Goal: Information Seeking & Learning: Understand process/instructions

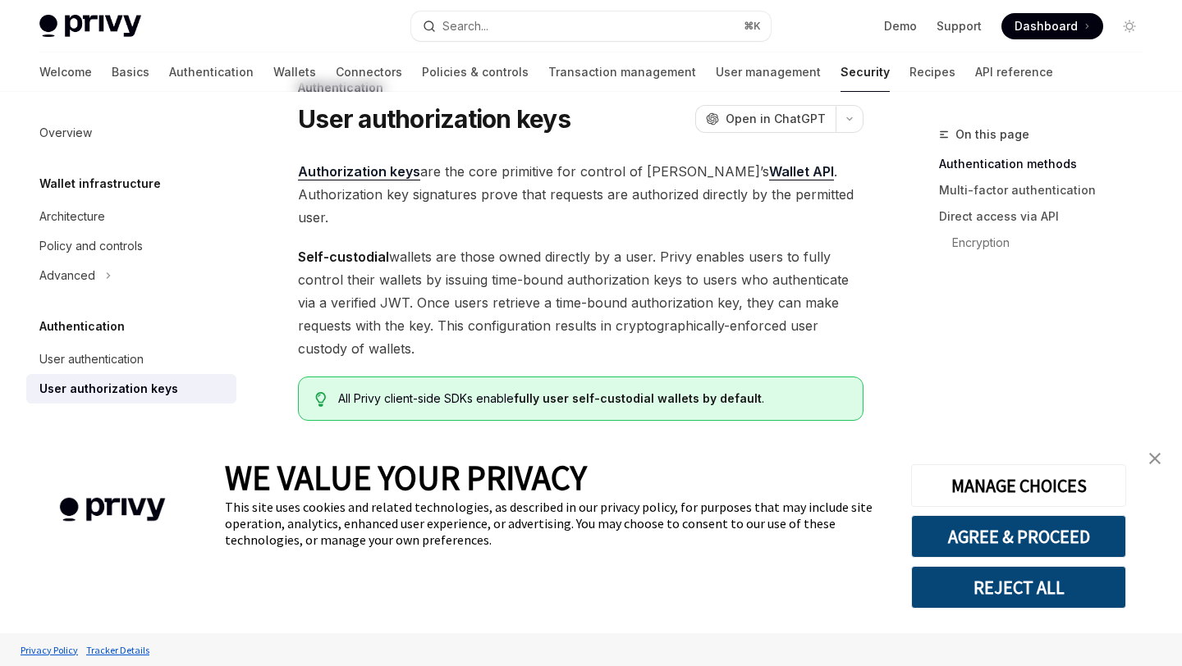
scroll to position [28, 0]
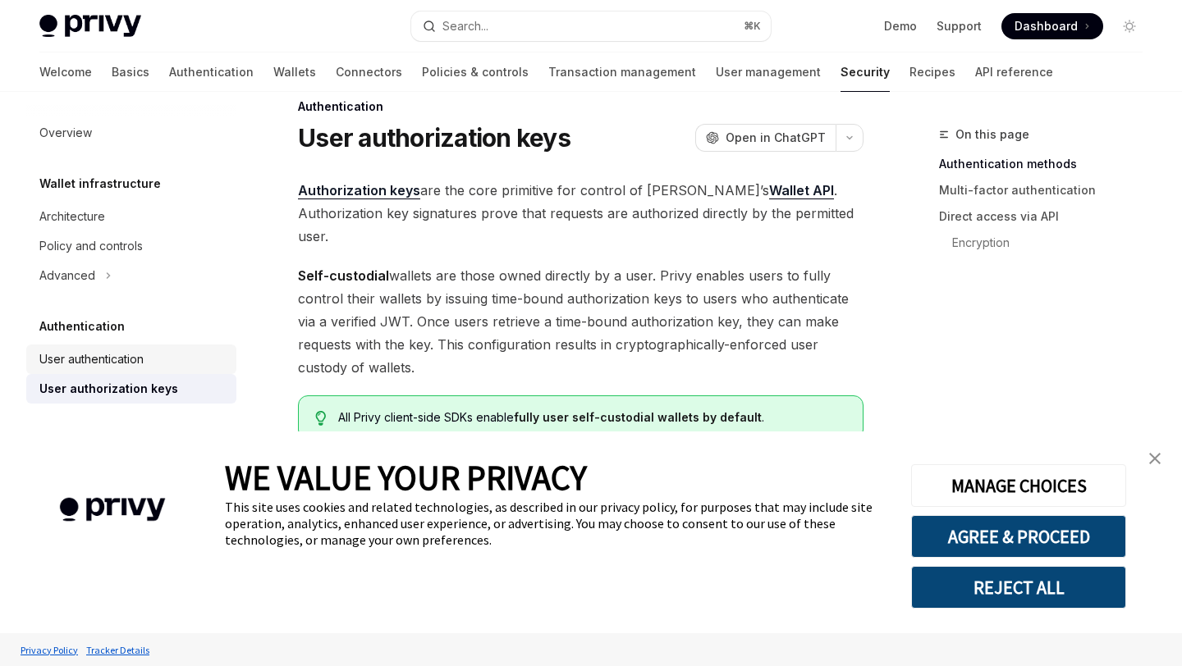
click at [89, 368] on div "User authentication" at bounding box center [91, 360] width 104 height 20
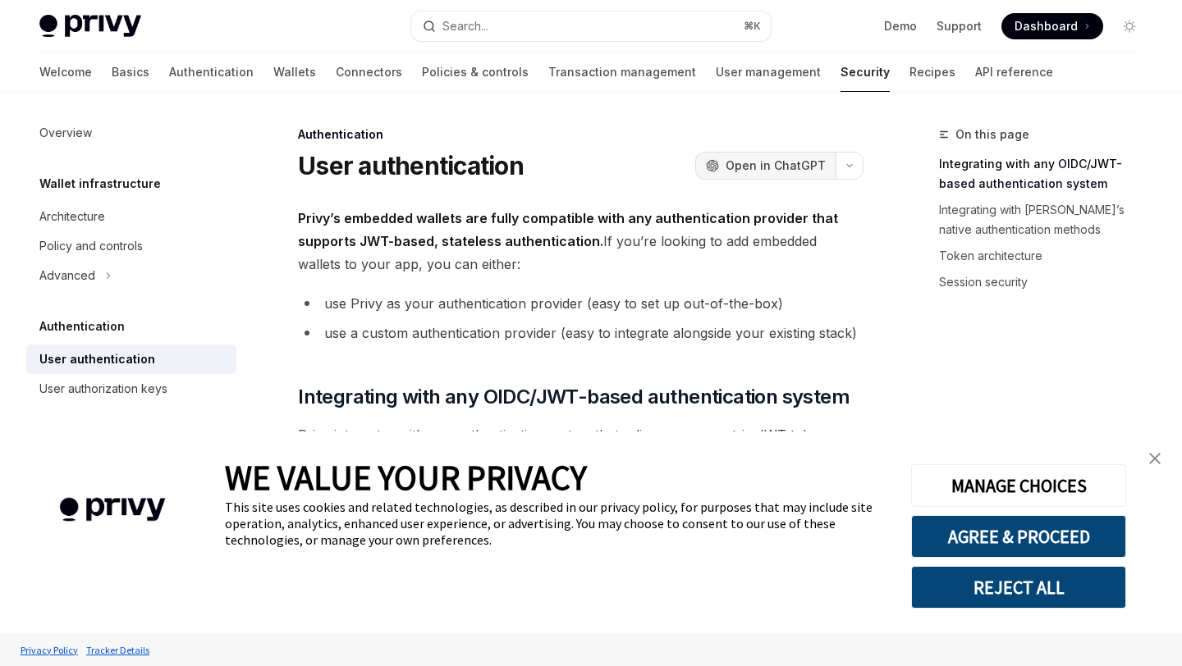
click at [812, 165] on span "Open in ChatGPT" at bounding box center [775, 166] width 100 height 16
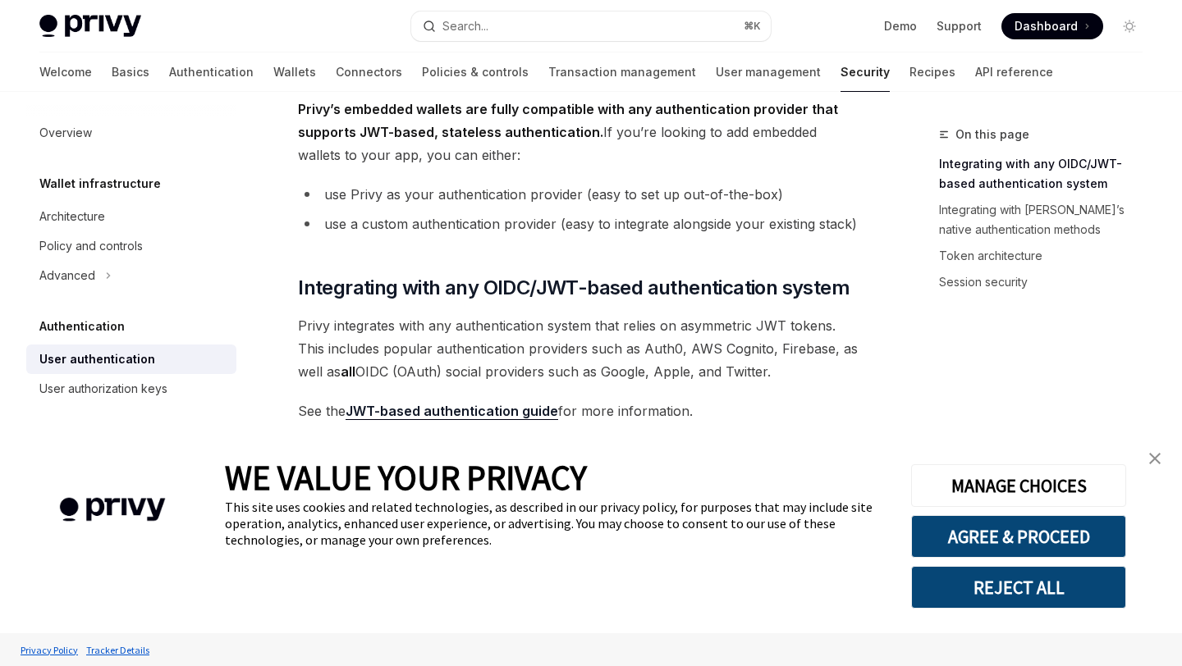
scroll to position [136, 0]
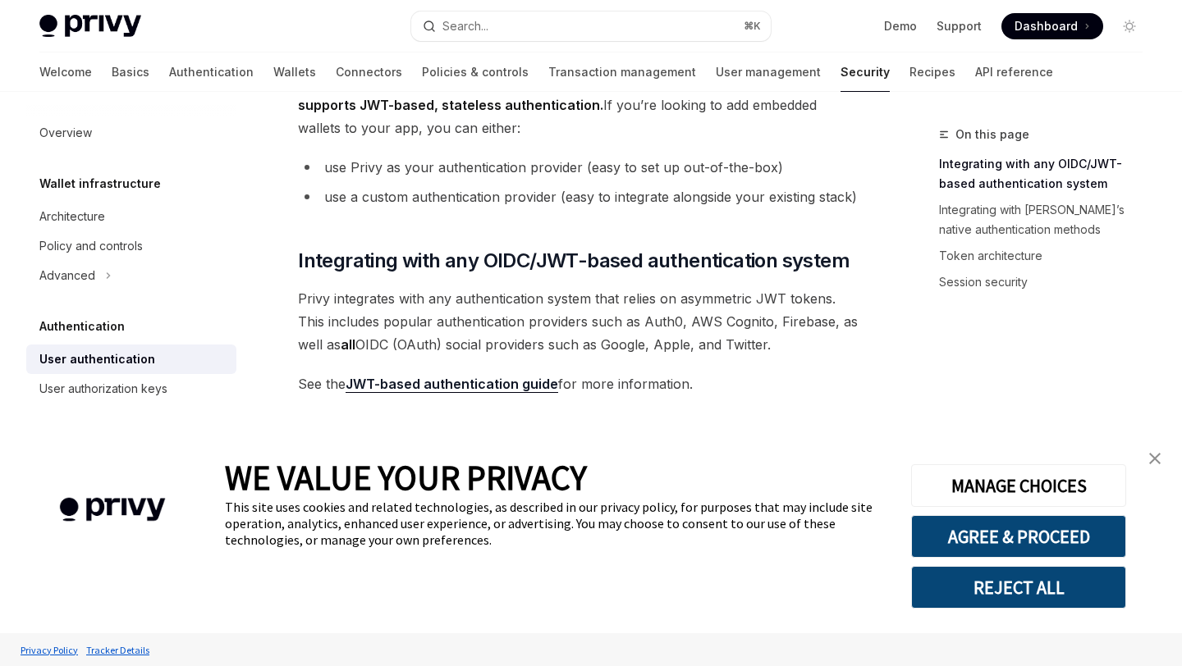
click at [1156, 460] on img "close banner" at bounding box center [1154, 458] width 11 height 11
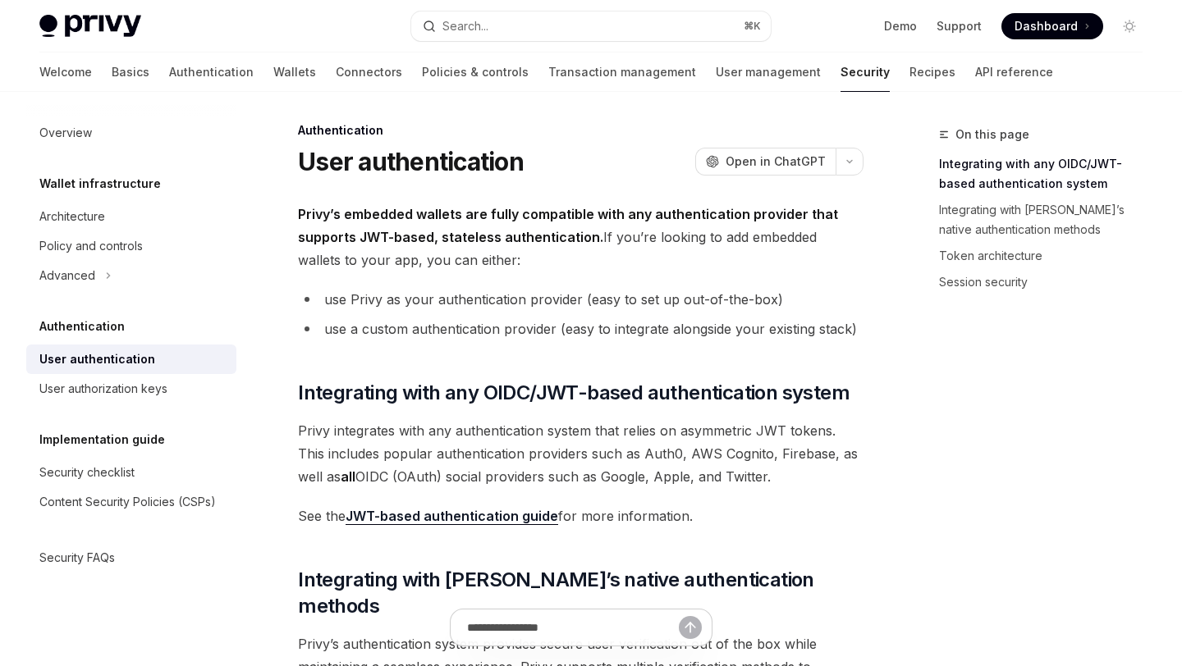
scroll to position [0, 0]
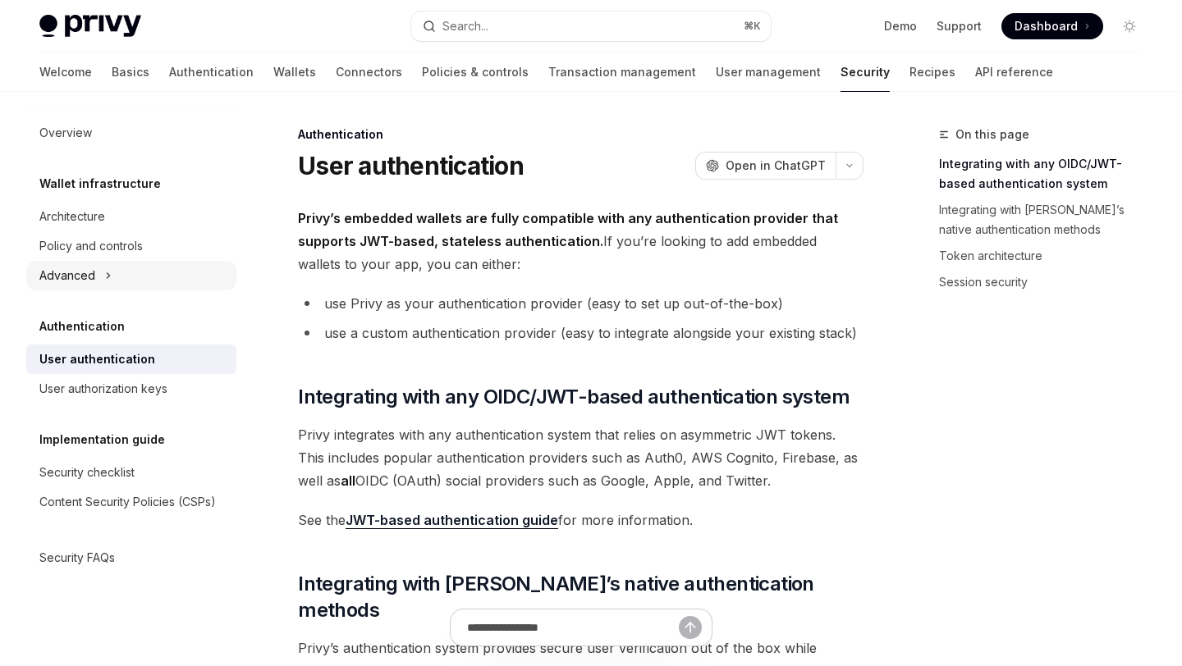
click at [100, 276] on div "Advanced" at bounding box center [131, 276] width 210 height 30
type textarea "*"
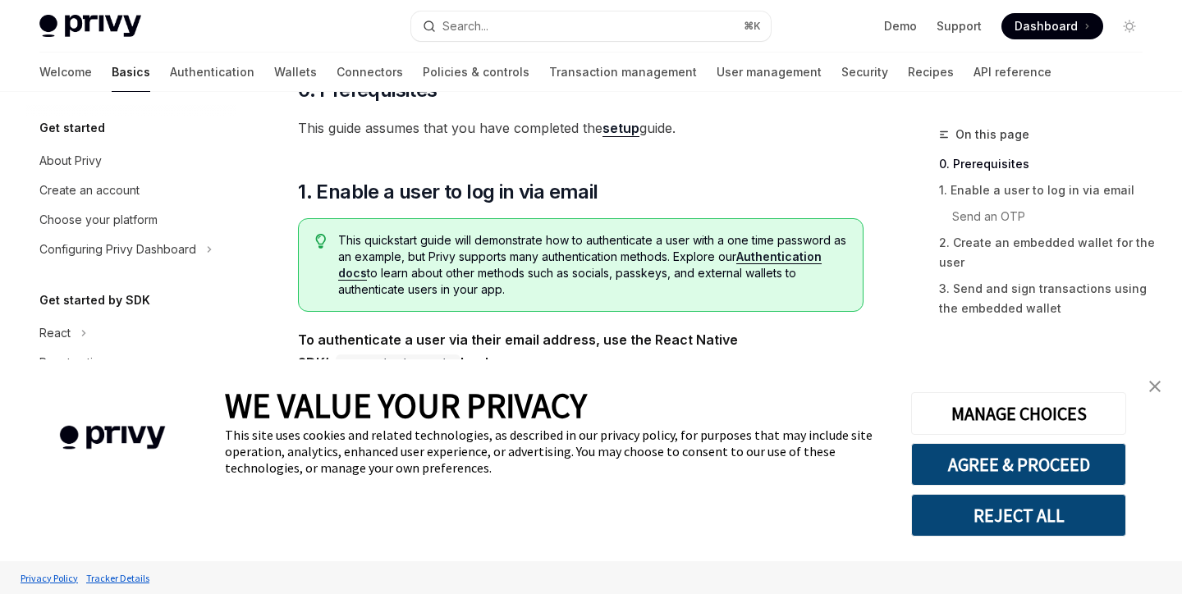
scroll to position [178, 0]
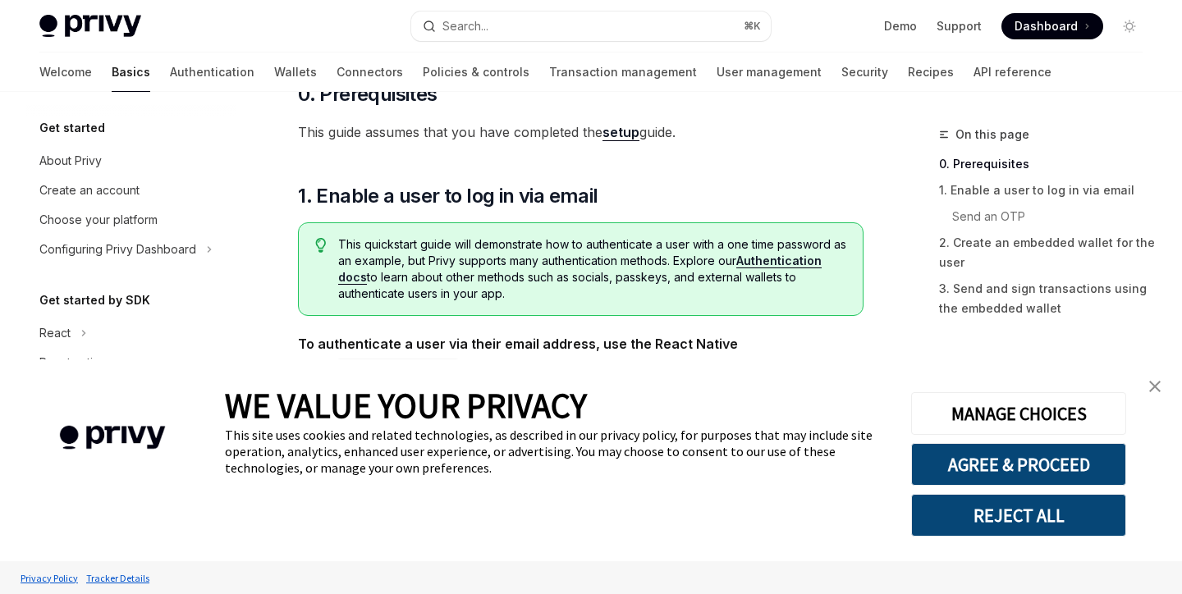
click at [1159, 381] on img "close banner" at bounding box center [1154, 386] width 11 height 11
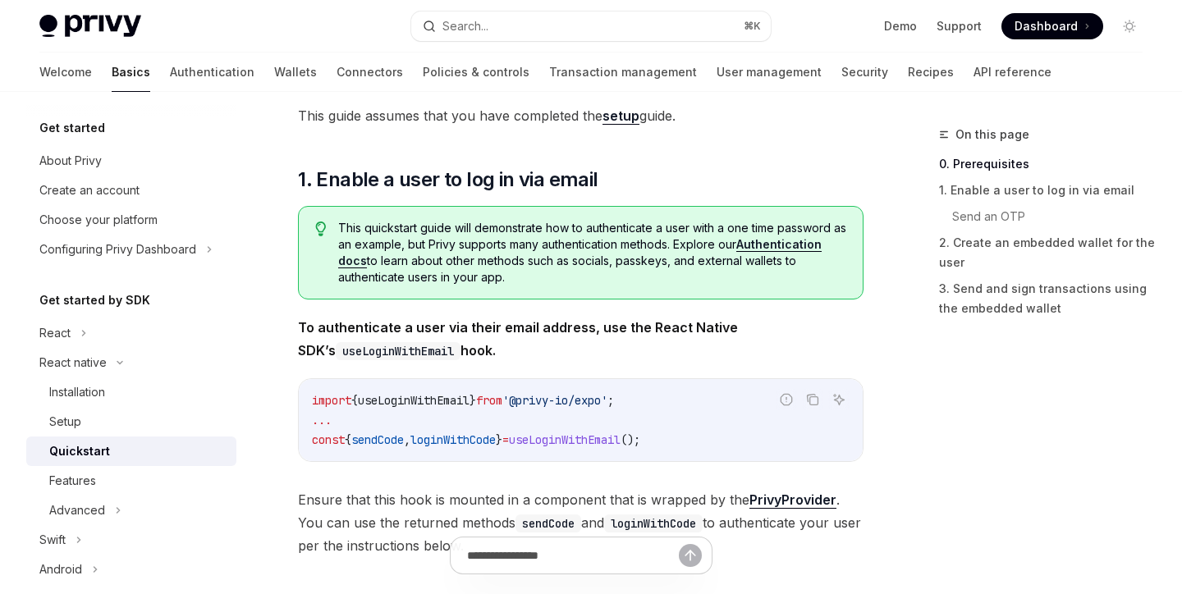
scroll to position [192, 0]
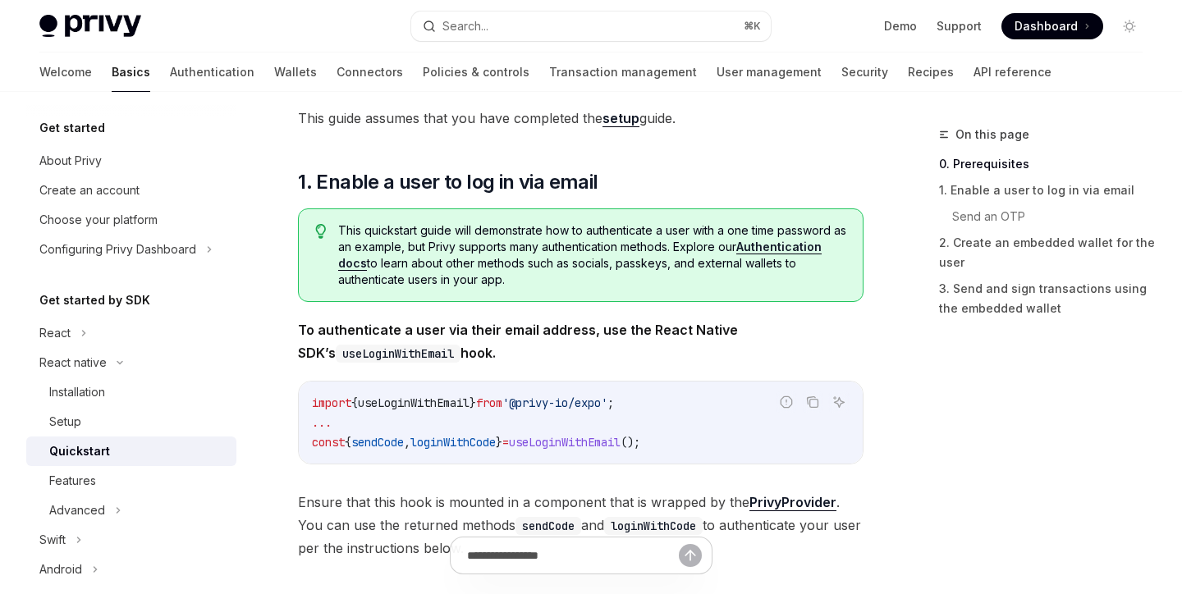
click at [431, 400] on span "useLoginWithEmail" at bounding box center [414, 403] width 112 height 15
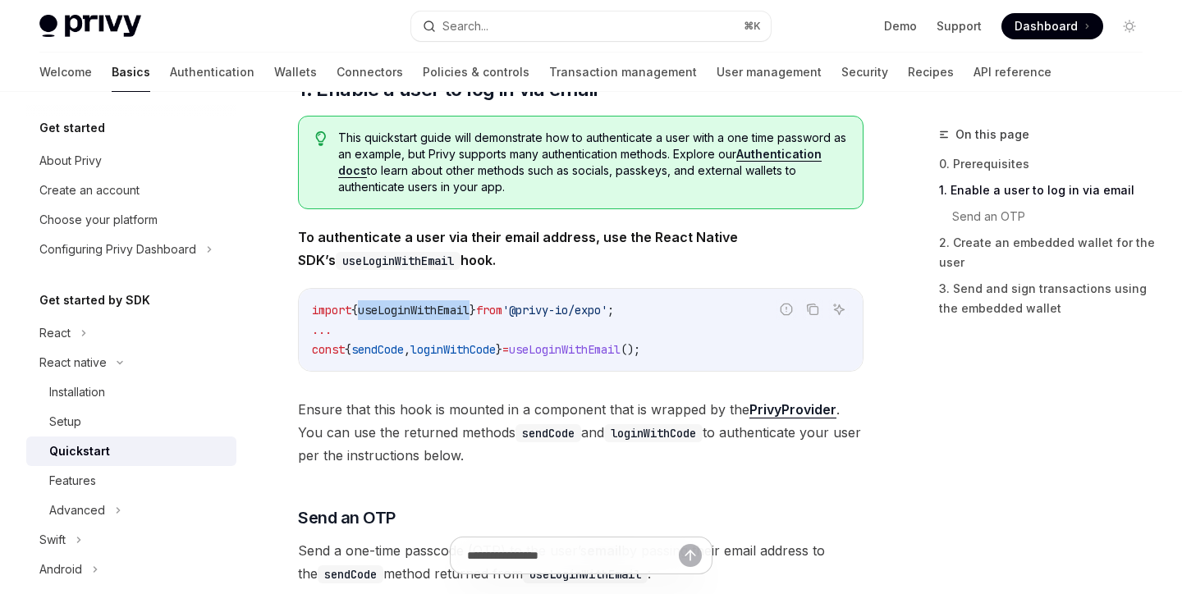
scroll to position [300, 0]
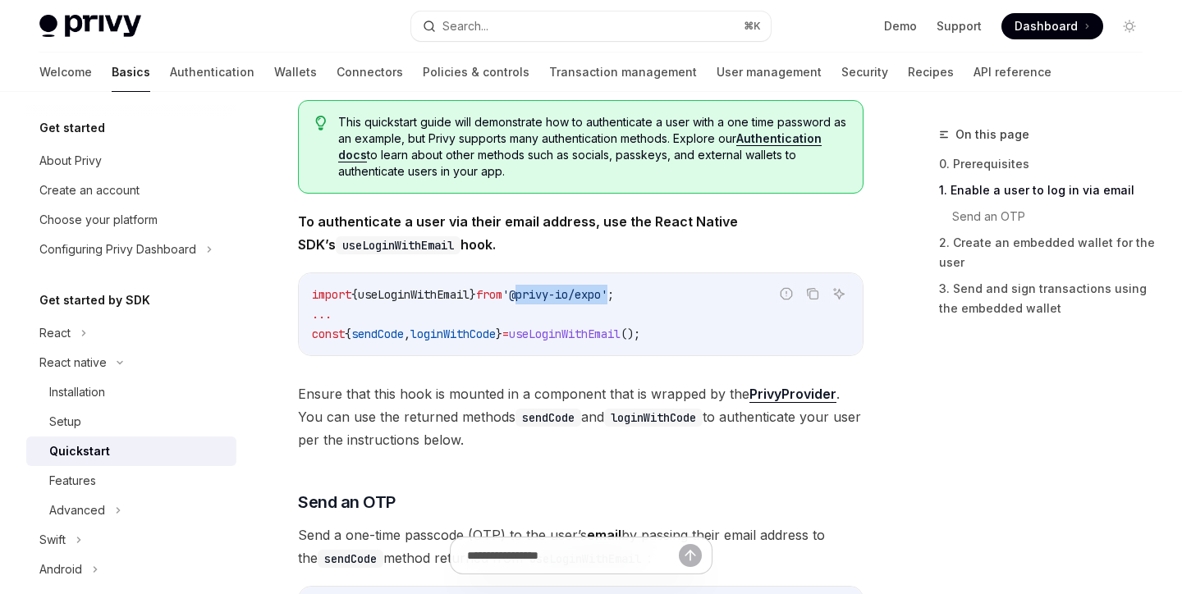
drag, startPoint x: 537, startPoint y: 297, endPoint x: 634, endPoint y: 295, distance: 97.7
click at [607, 295] on span "'@privy-io/expo'" at bounding box center [554, 294] width 105 height 15
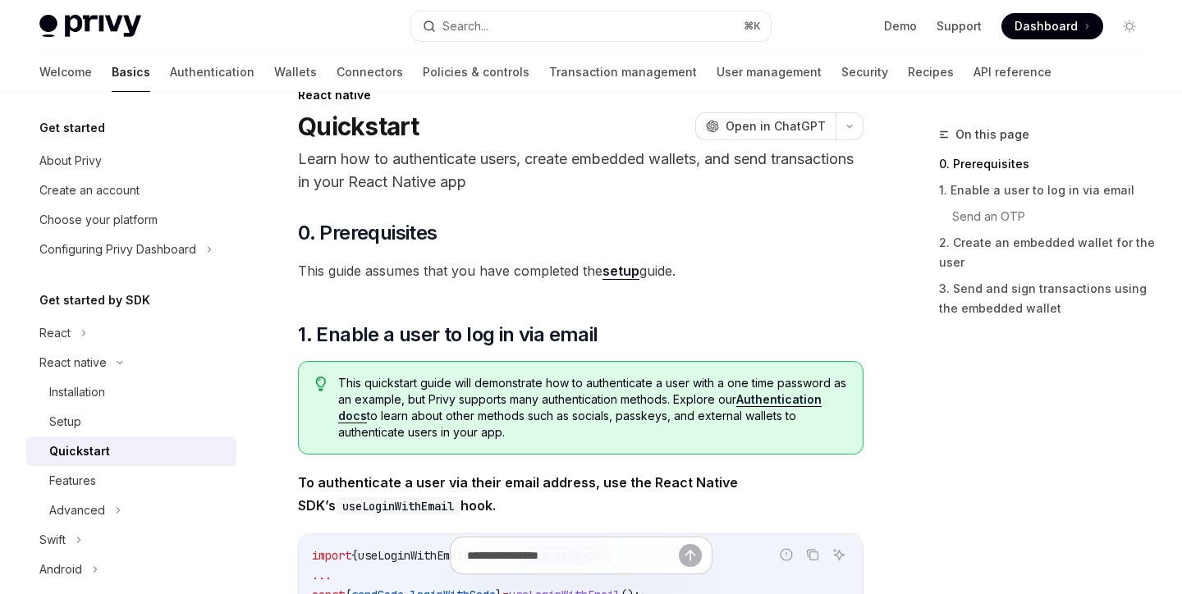
scroll to position [0, 0]
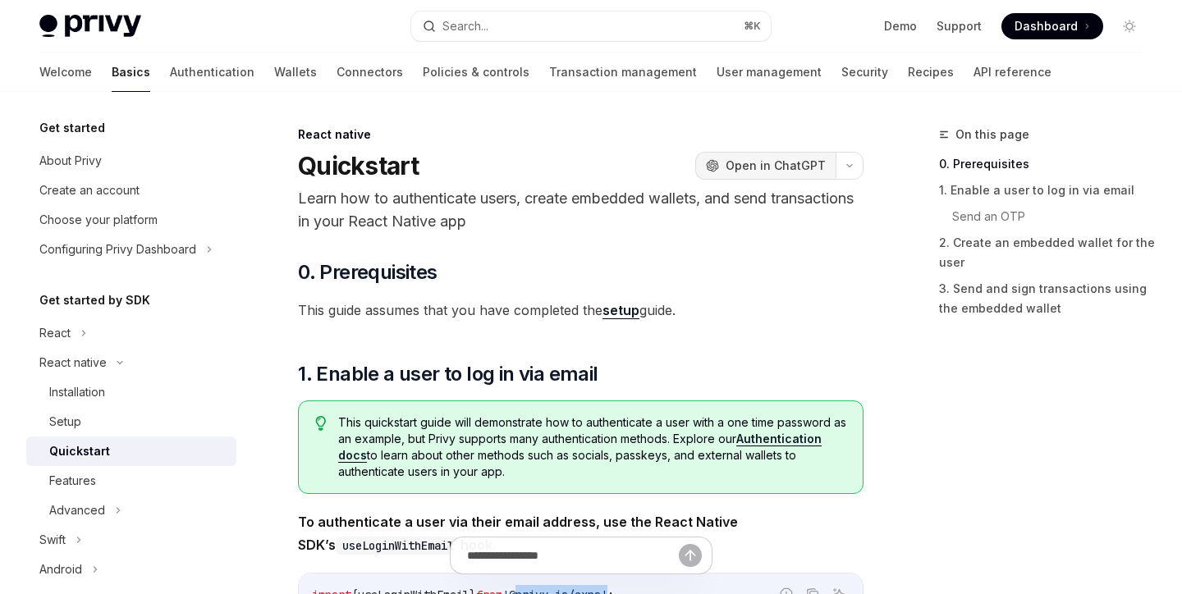
click at [791, 163] on span "Open in ChatGPT" at bounding box center [775, 166] width 100 height 16
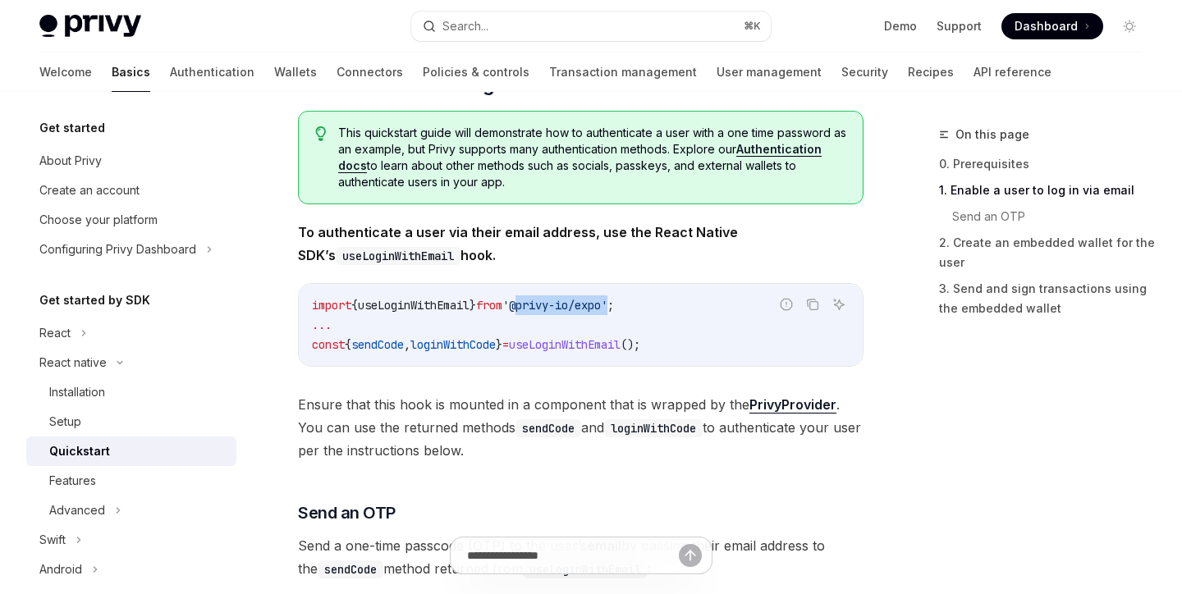
scroll to position [291, 0]
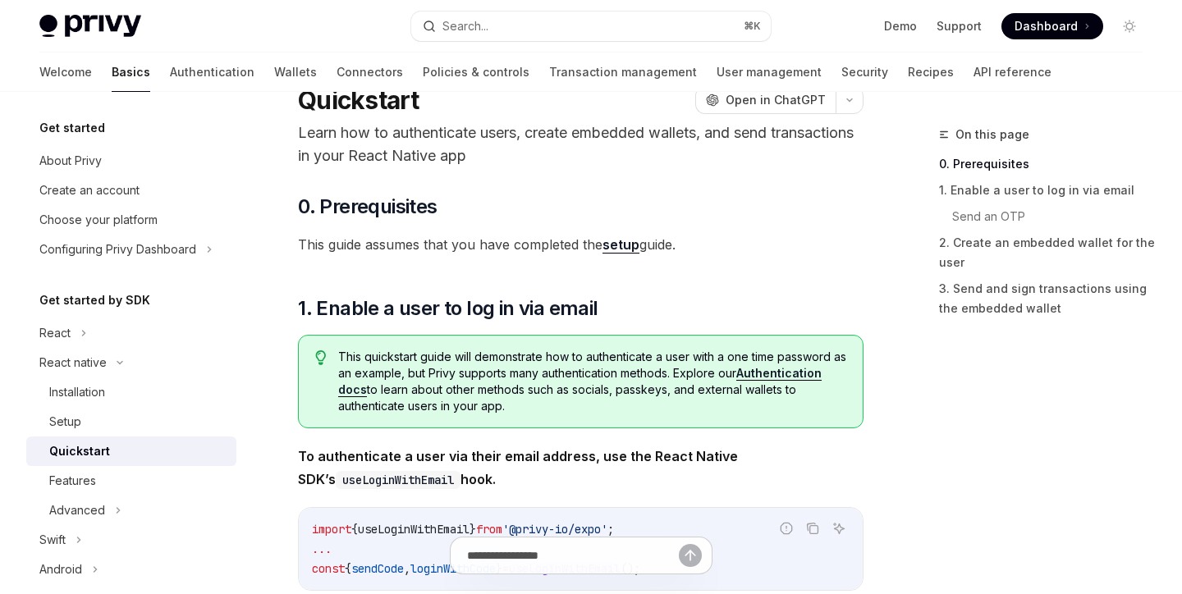
scroll to position [0, 0]
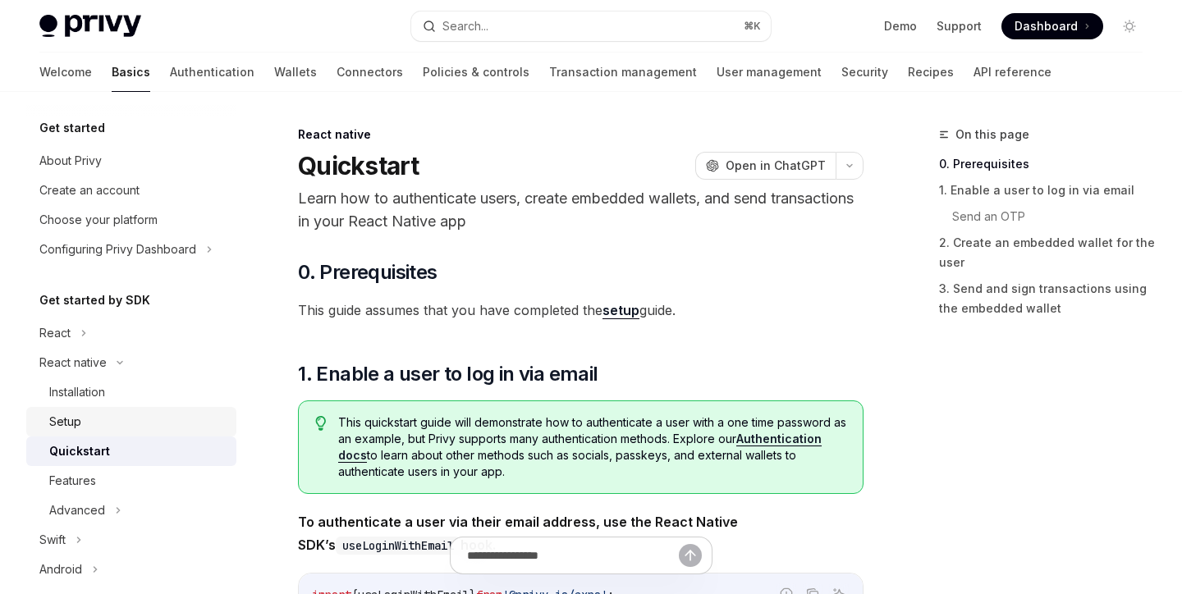
click at [135, 419] on div "Setup" at bounding box center [137, 422] width 177 height 20
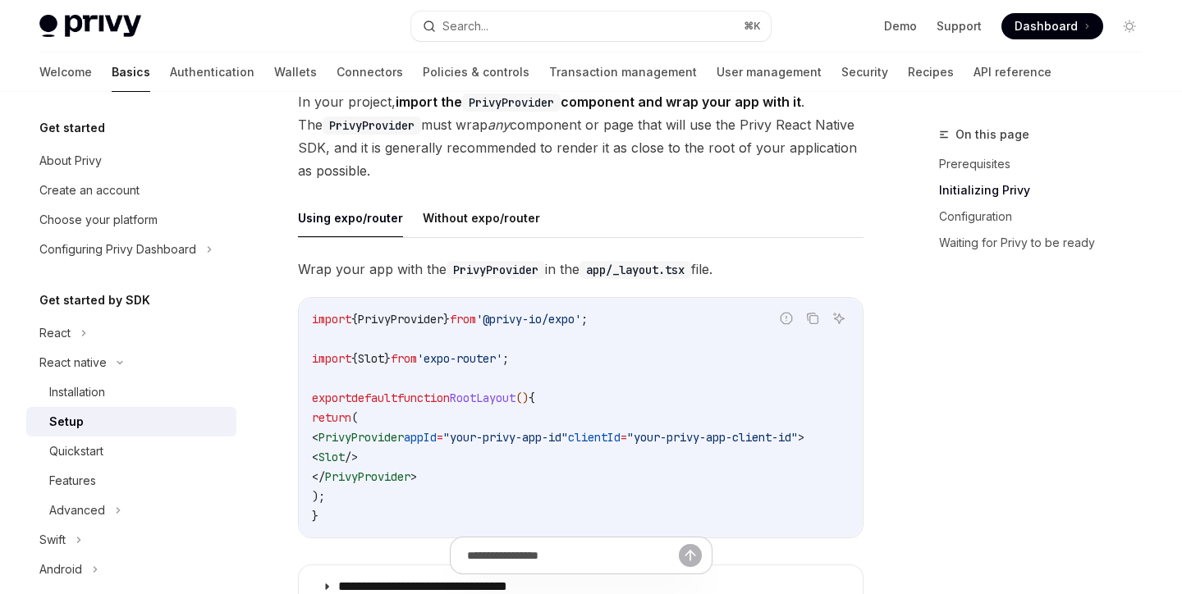
scroll to position [376, 0]
click at [387, 428] on span "PrivyProvider" at bounding box center [360, 435] width 85 height 15
click at [451, 441] on code "import { PrivyProvider } from '@privy-io/expo' ; import { Slot } from 'expo-rou…" at bounding box center [581, 416] width 538 height 217
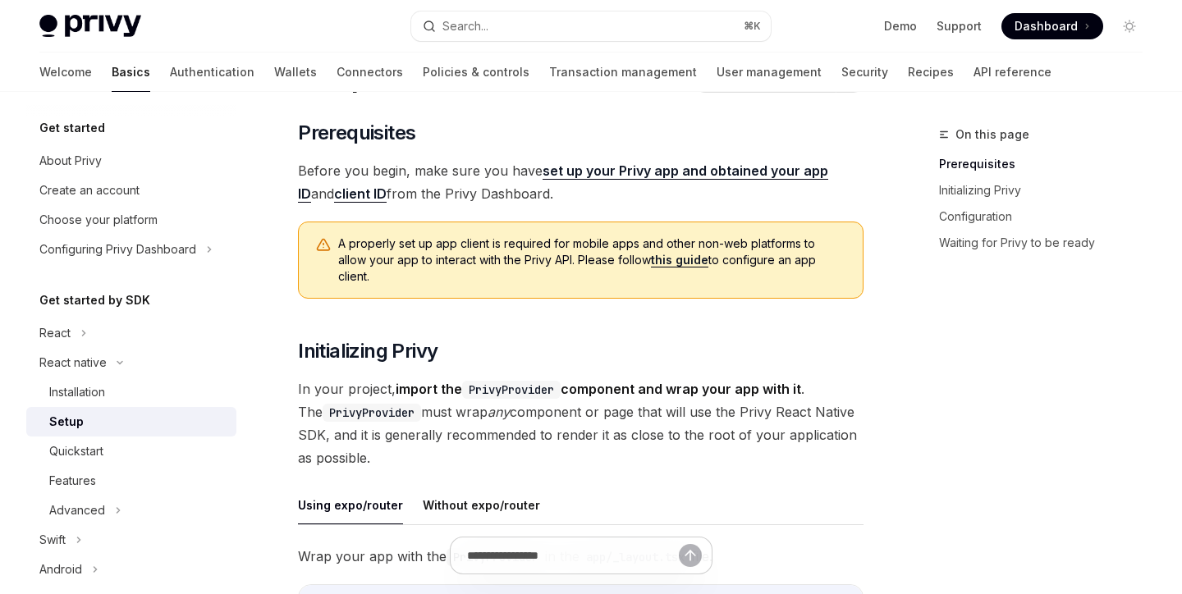
scroll to position [0, 0]
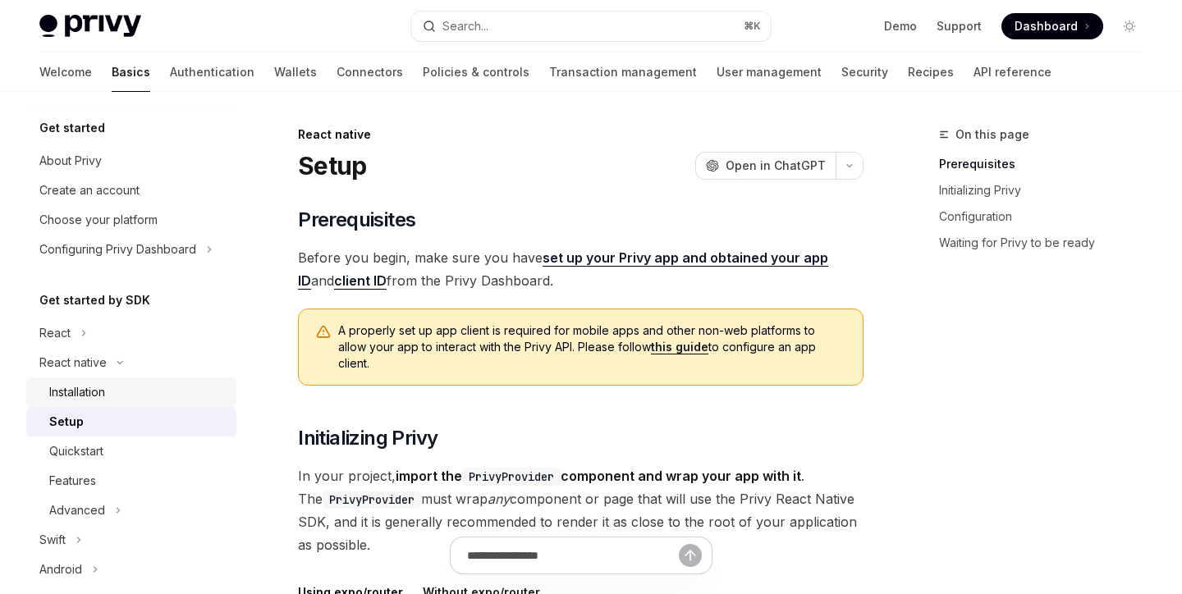
click at [85, 389] on div "Installation" at bounding box center [77, 392] width 56 height 20
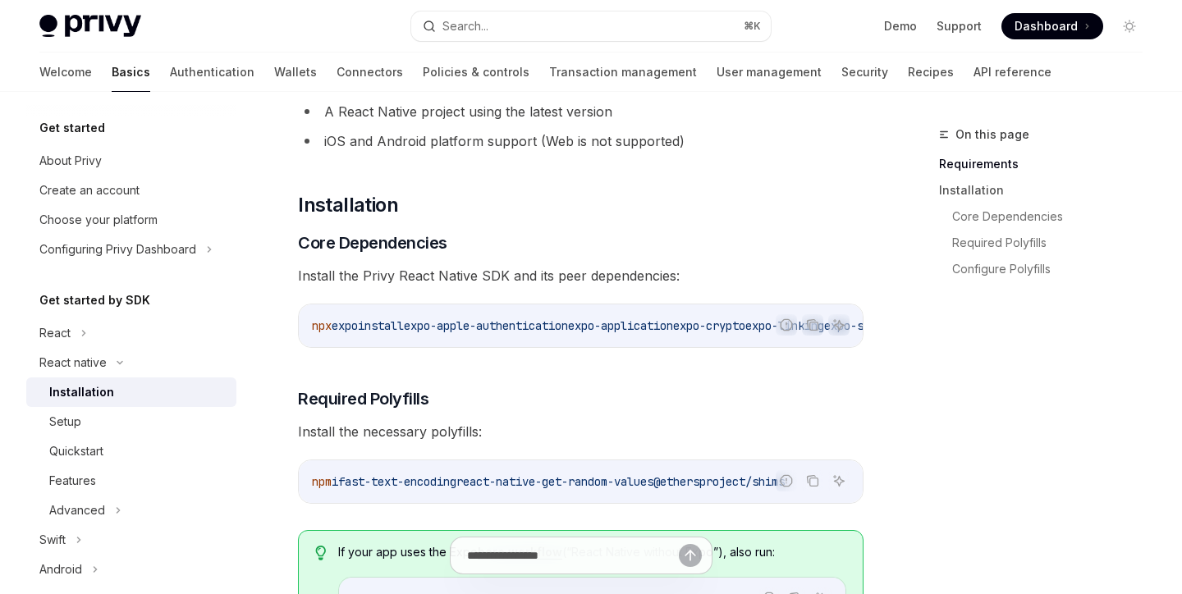
scroll to position [147, 0]
click at [568, 329] on span "expo-apple-authentication" at bounding box center [486, 325] width 164 height 15
click at [813, 327] on icon "Copy the contents from the code block" at bounding box center [812, 324] width 13 height 13
click at [815, 328] on icon "Copy the contents from the code block" at bounding box center [812, 324] width 13 height 13
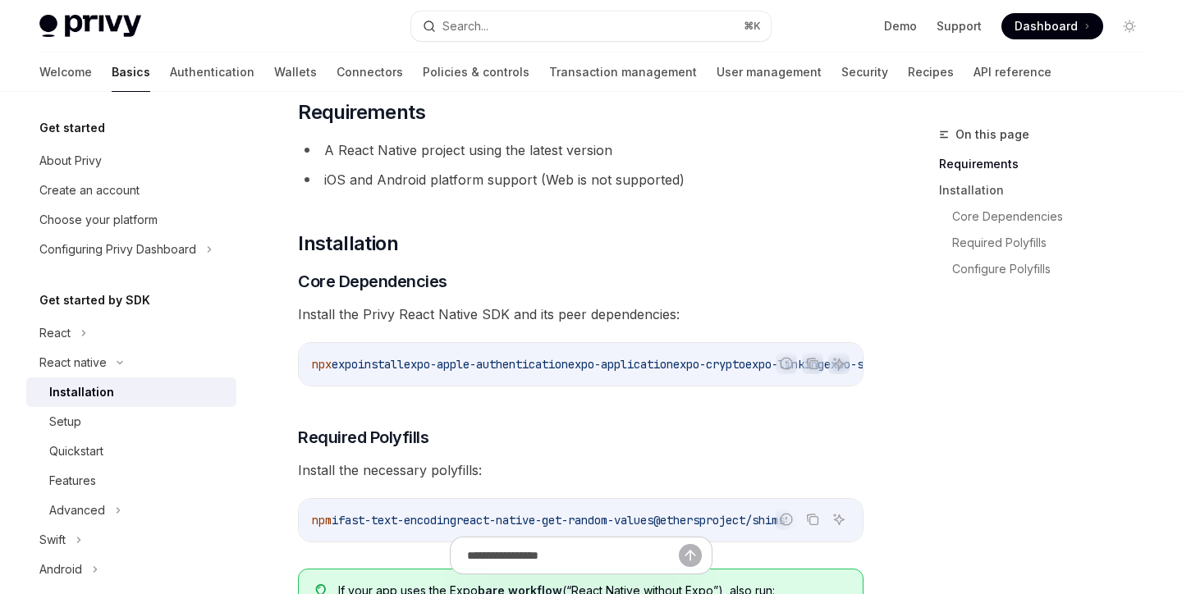
scroll to position [93, 0]
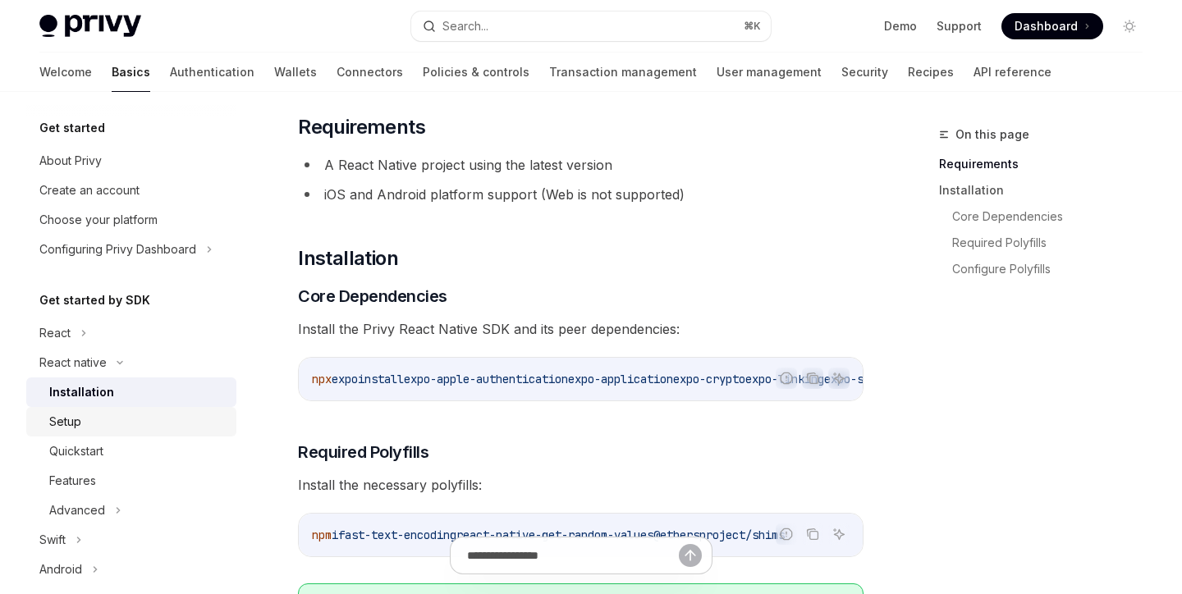
click at [81, 426] on div "Setup" at bounding box center [137, 422] width 177 height 20
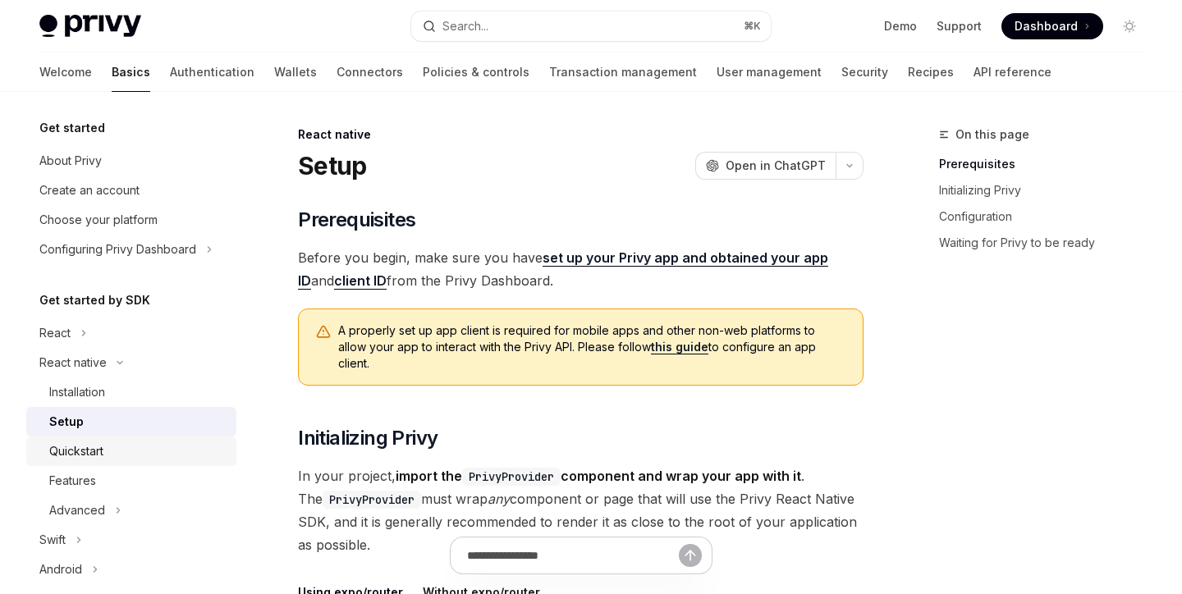
click at [91, 450] on div "Quickstart" at bounding box center [76, 452] width 54 height 20
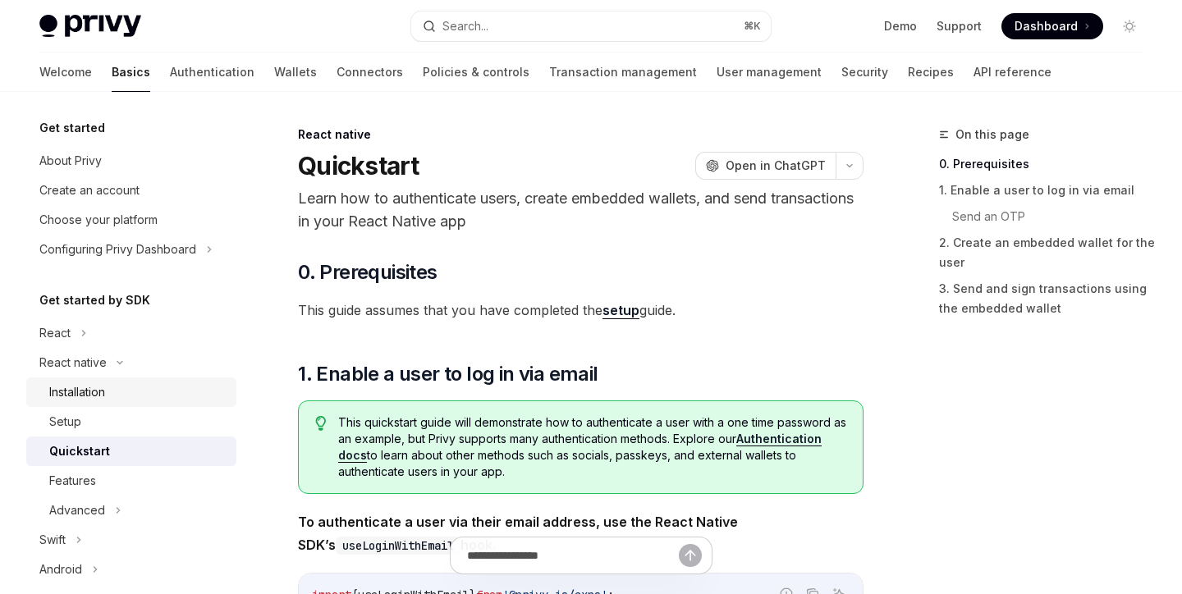
click at [94, 384] on div "Installation" at bounding box center [77, 392] width 56 height 20
type textarea "*"
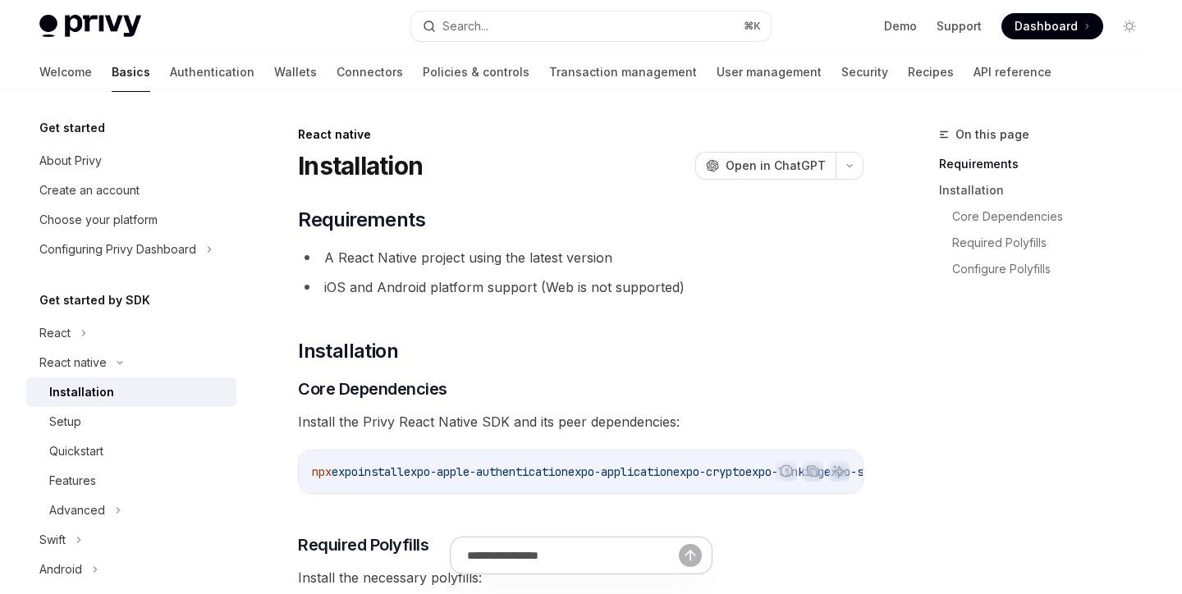
click at [508, 412] on span "Install the Privy React Native SDK and its peer dependencies:" at bounding box center [580, 421] width 565 height 23
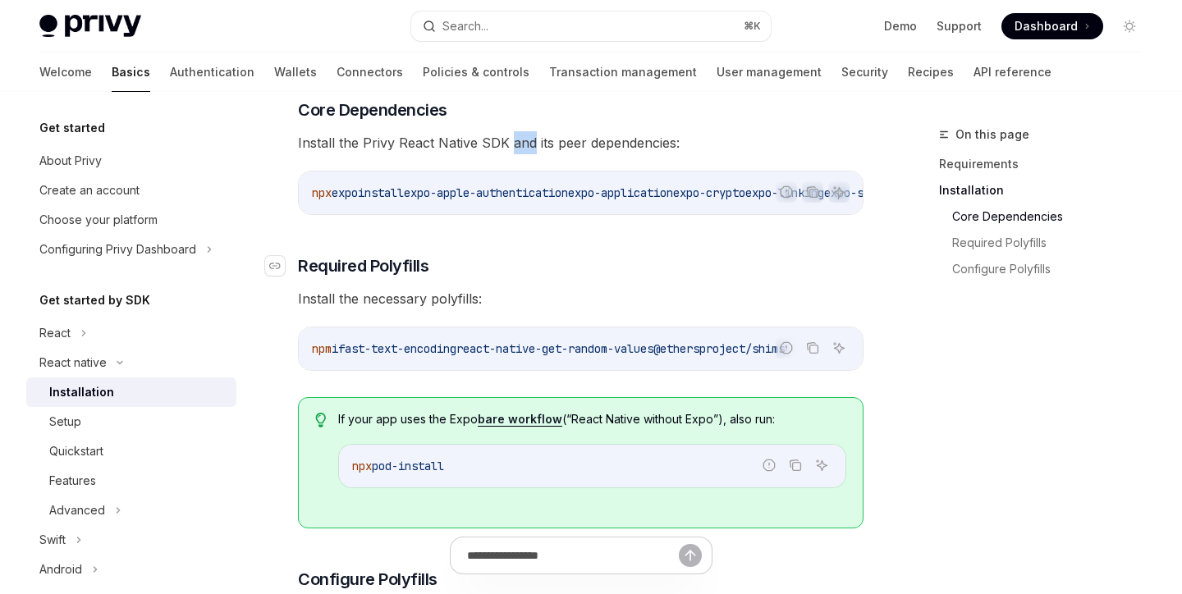
scroll to position [272, 0]
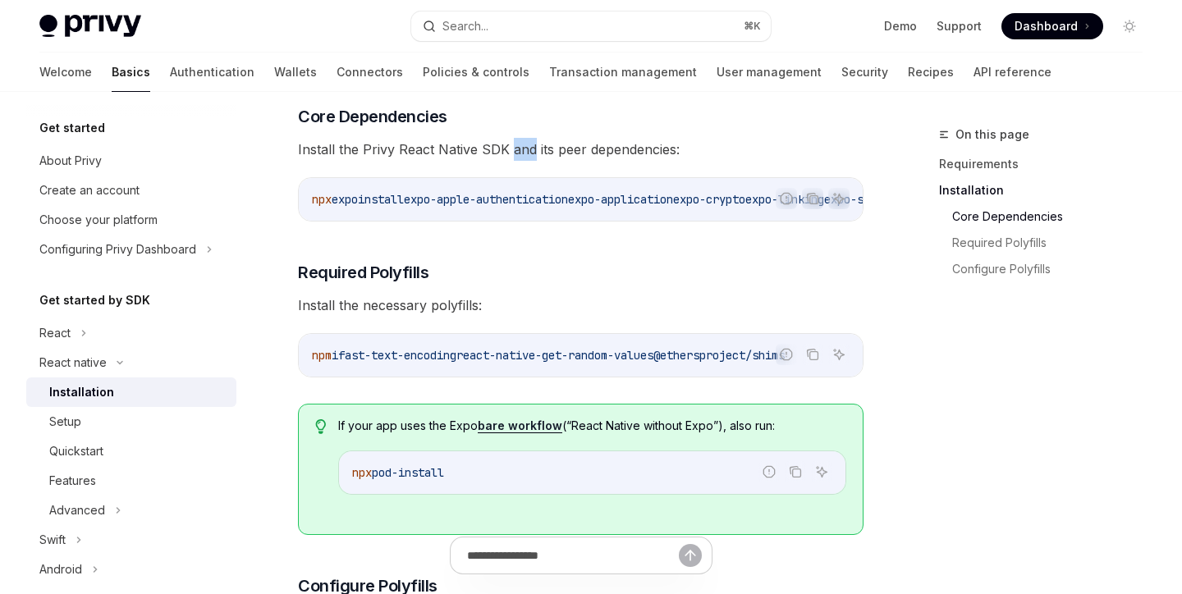
click at [629, 190] on code "npx expo install expo-apple-authentication expo-application expo-crypto expo-li…" at bounding box center [981, 200] width 1339 height 20
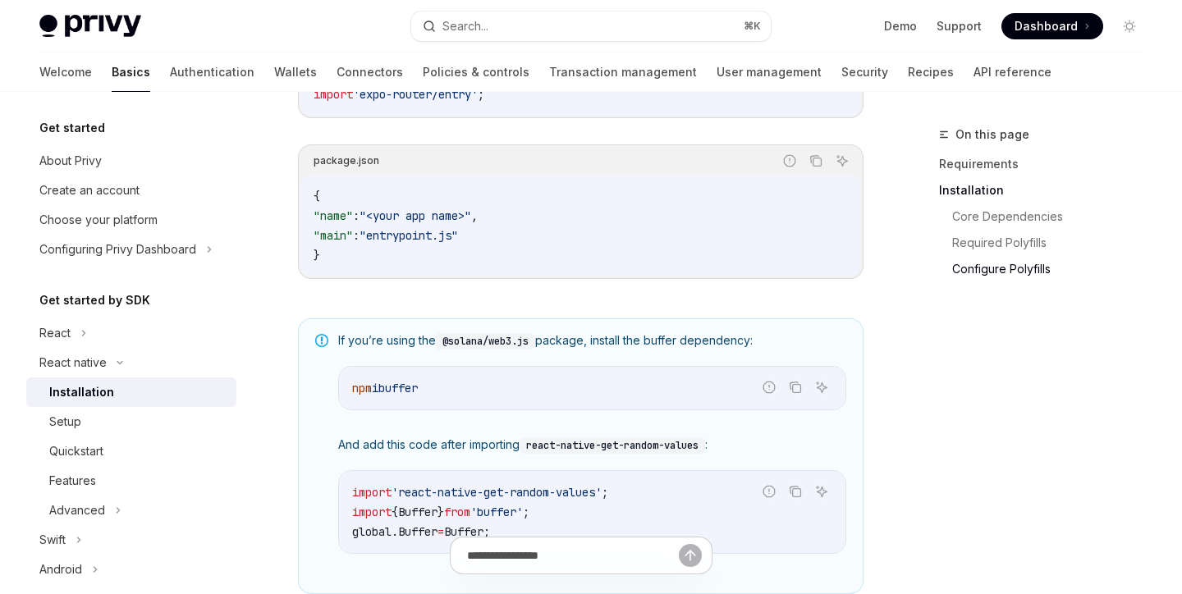
scroll to position [1130, 0]
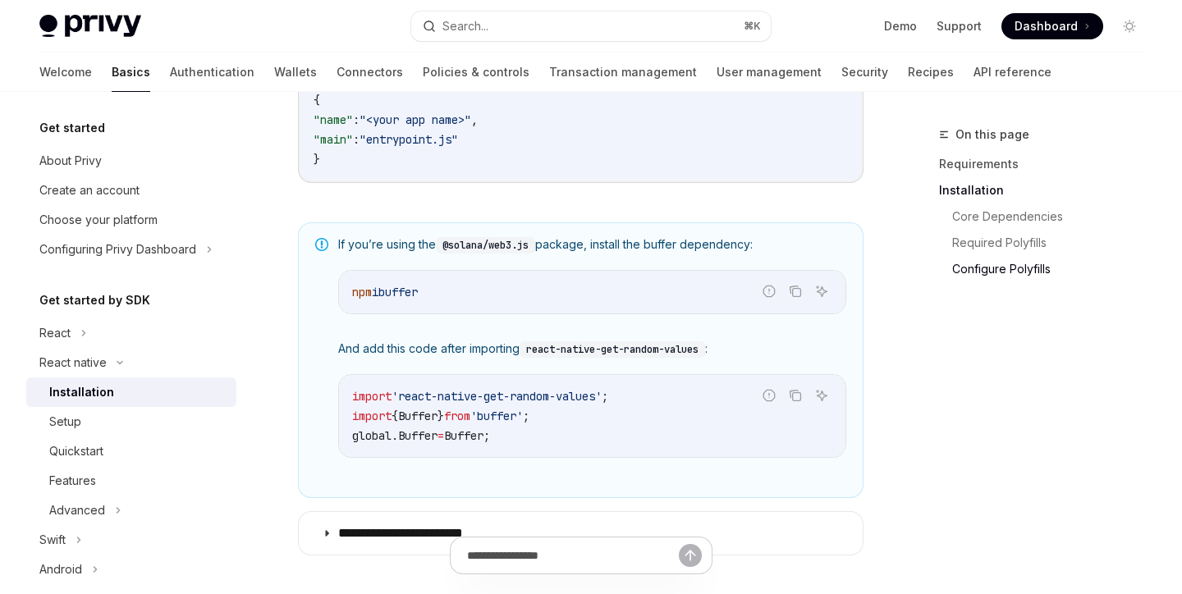
click at [580, 446] on code "import 'react-native-get-random-values' ; import { Buffer } from 'buffer' ; glo…" at bounding box center [592, 416] width 480 height 59
click at [624, 457] on div "import 'react-native-get-random-values' ; import { Buffer } from 'buffer' ; glo…" at bounding box center [592, 416] width 506 height 82
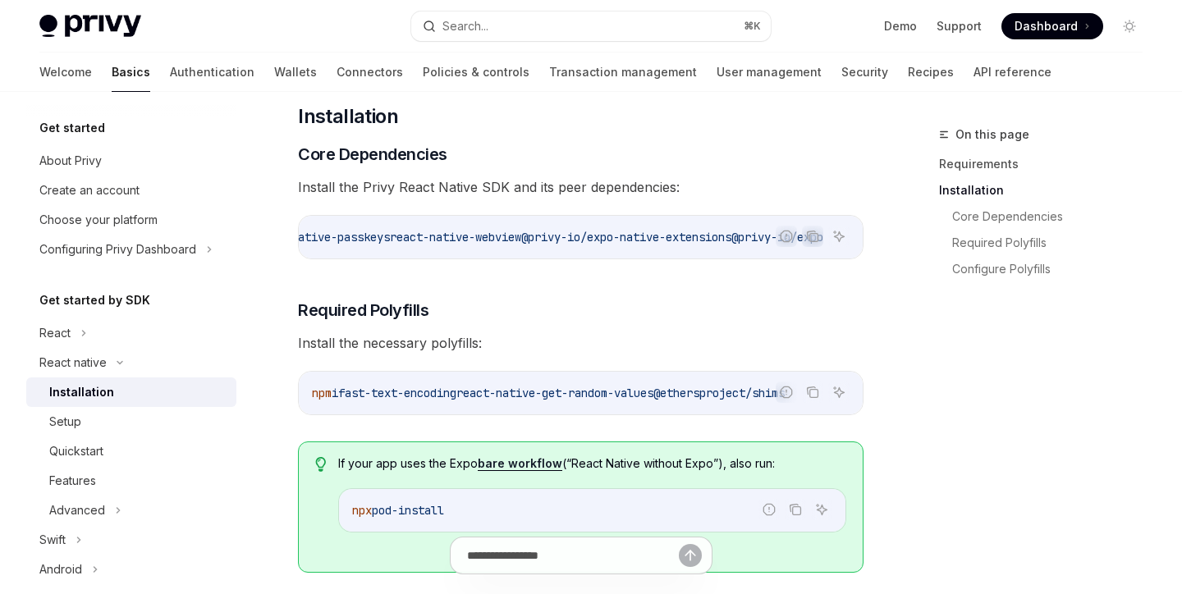
scroll to position [248, 0]
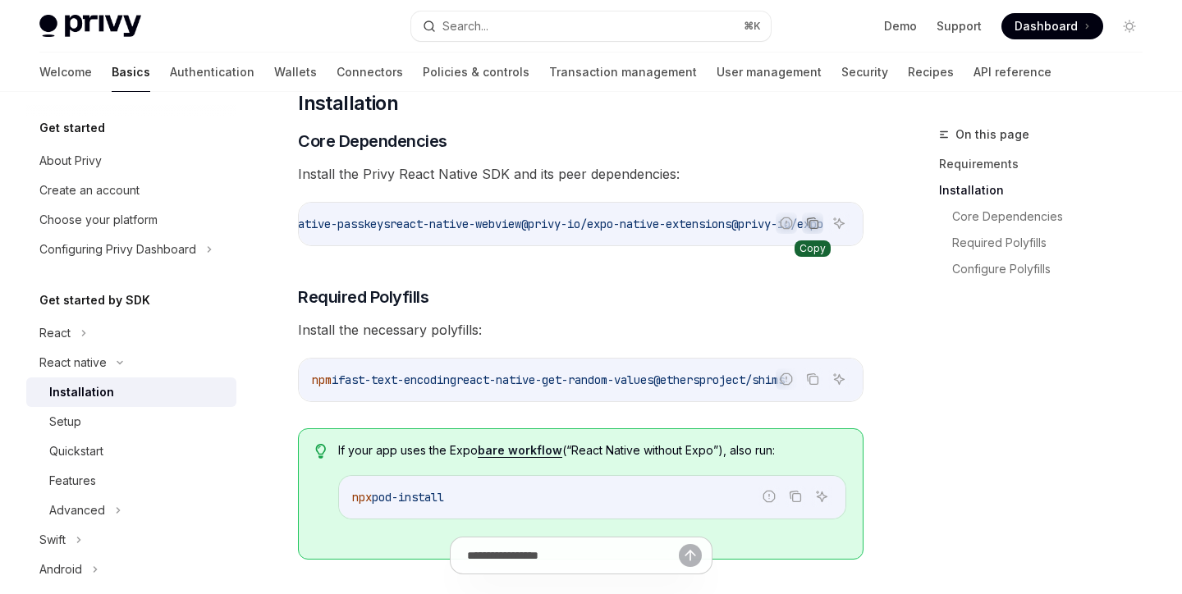
click at [809, 220] on icon "Copy the contents from the code block" at bounding box center [812, 223] width 13 height 13
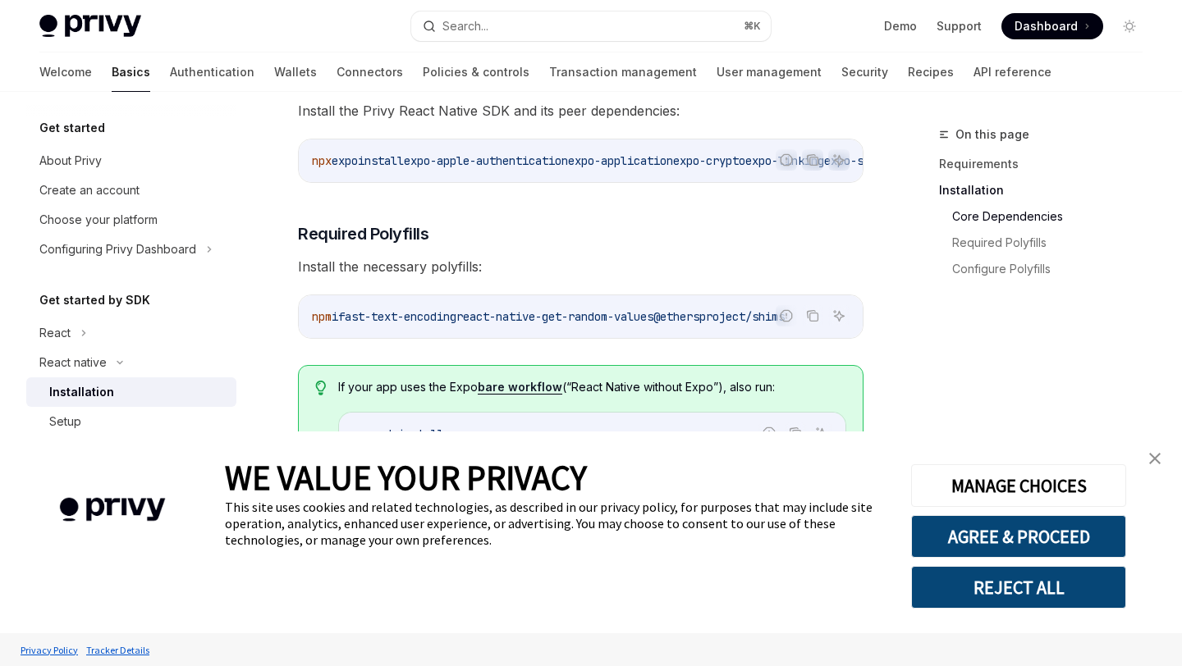
scroll to position [321, 0]
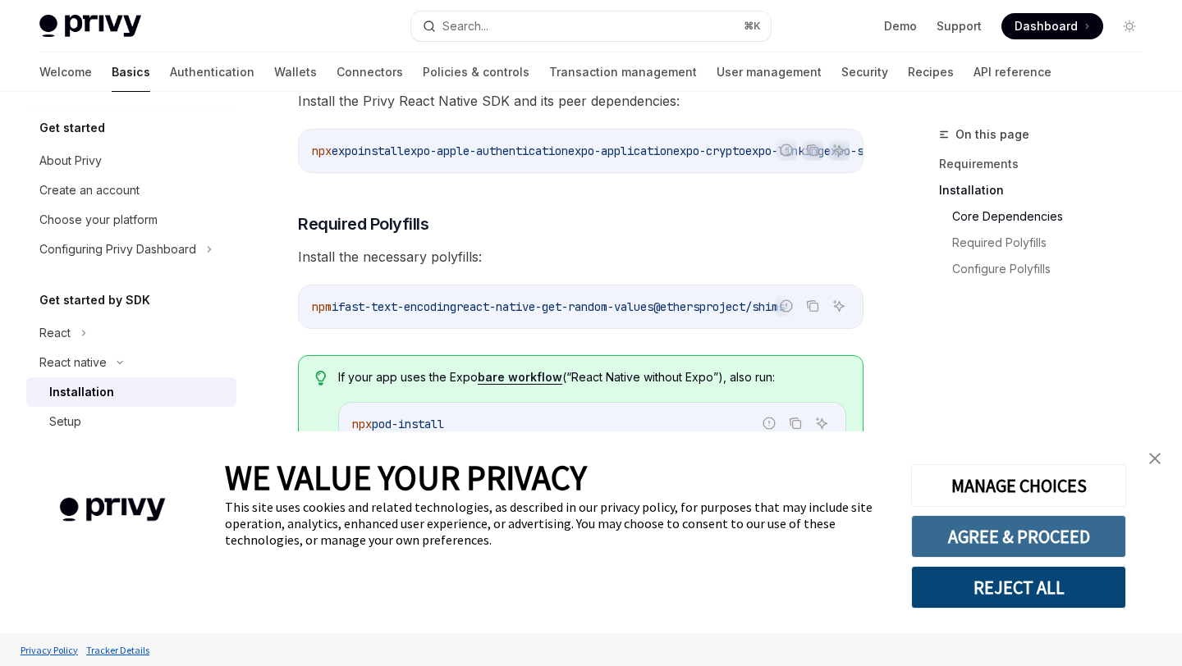
click at [1020, 532] on button "AGREE & PROCEED" at bounding box center [1018, 536] width 215 height 43
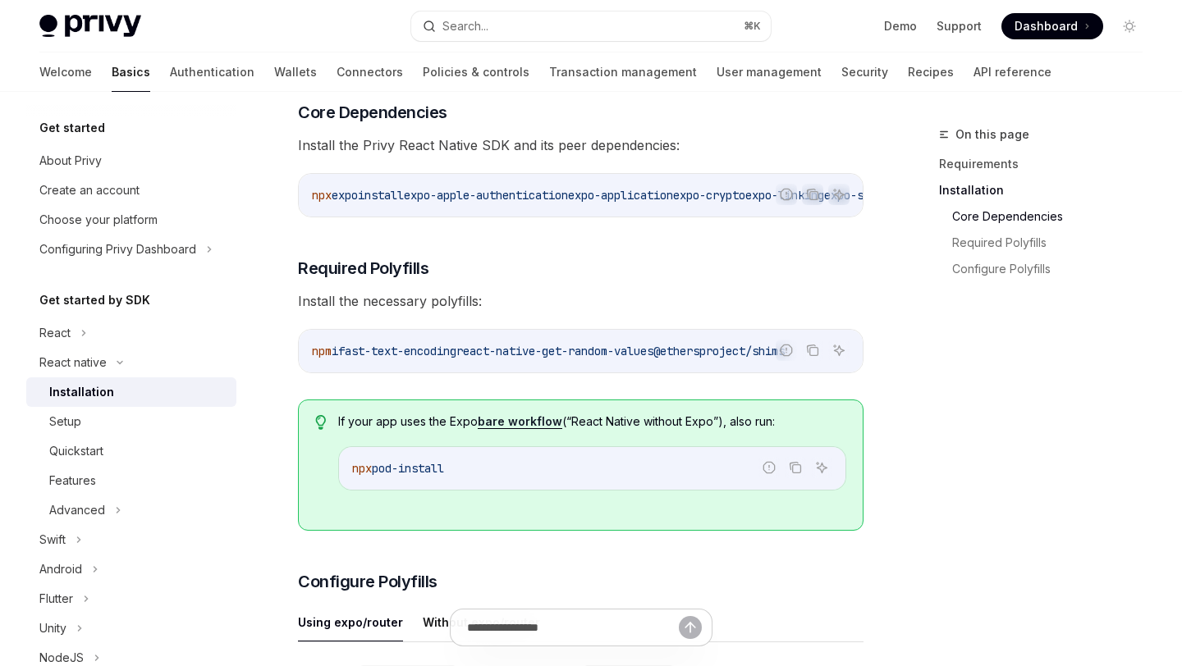
scroll to position [290, 0]
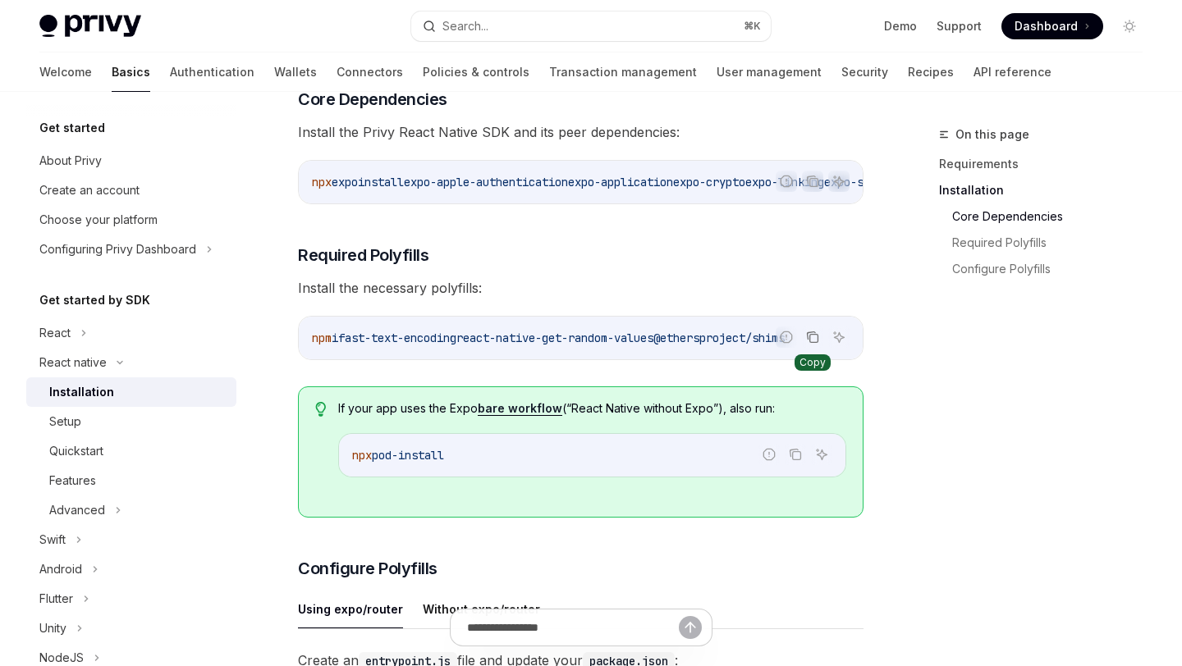
click at [813, 343] on icon "Copy the contents from the code block" at bounding box center [814, 339] width 8 height 8
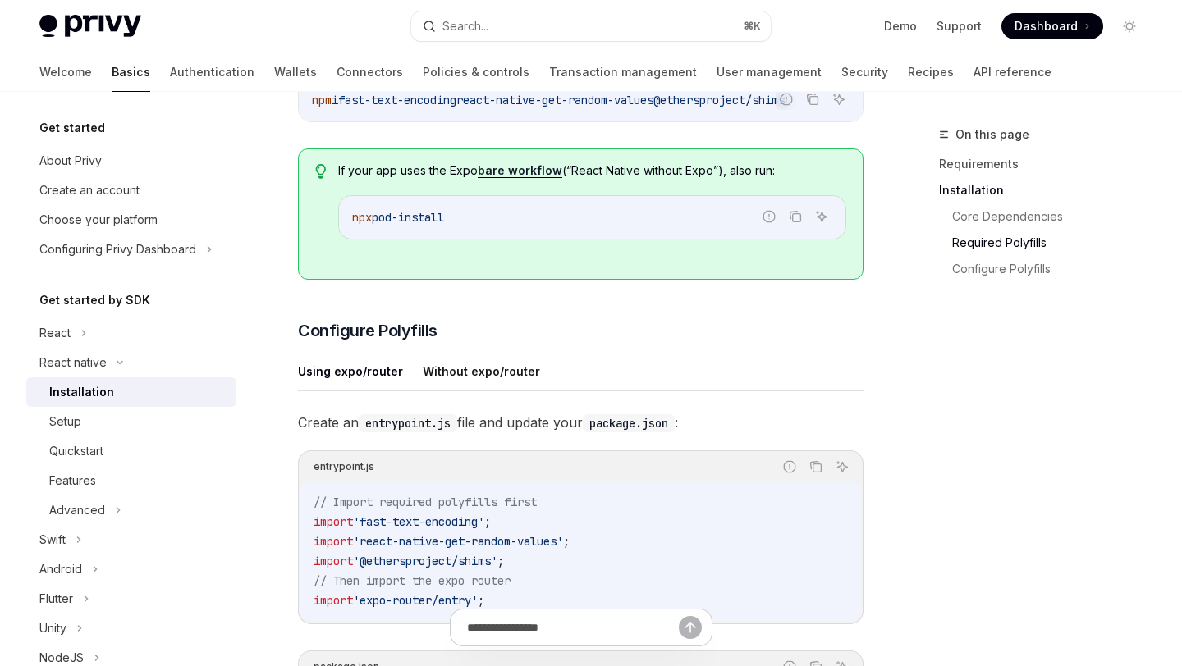
scroll to position [529, 0]
click at [473, 387] on button "Without expo/router" at bounding box center [481, 369] width 117 height 39
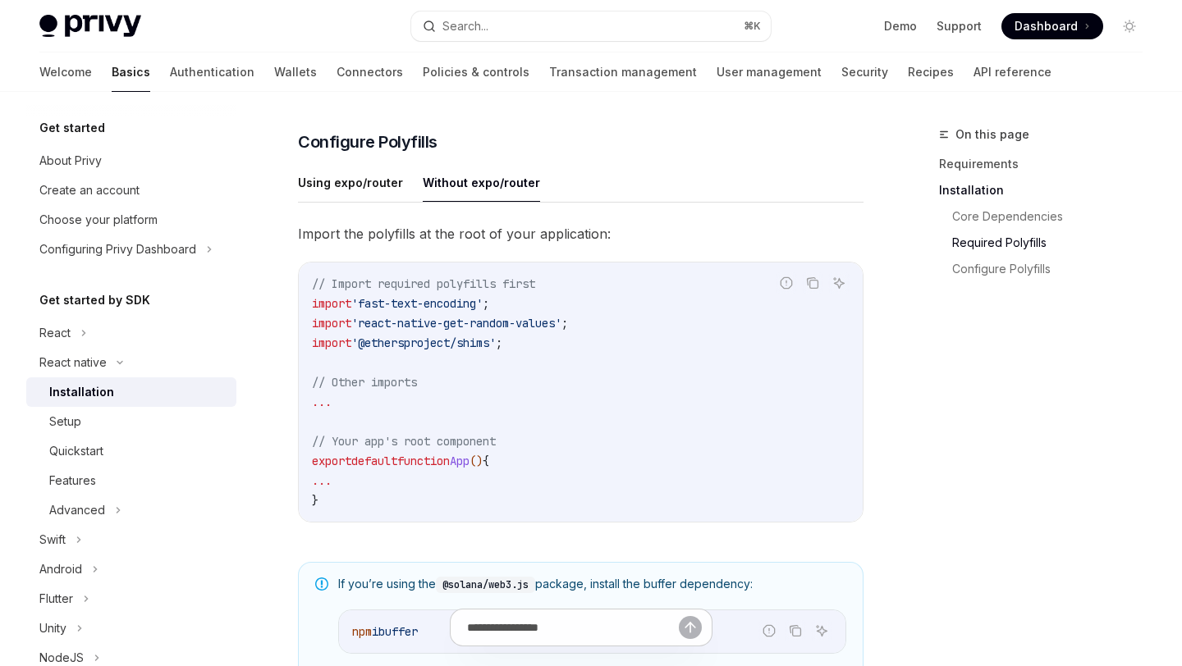
scroll to position [669, 0]
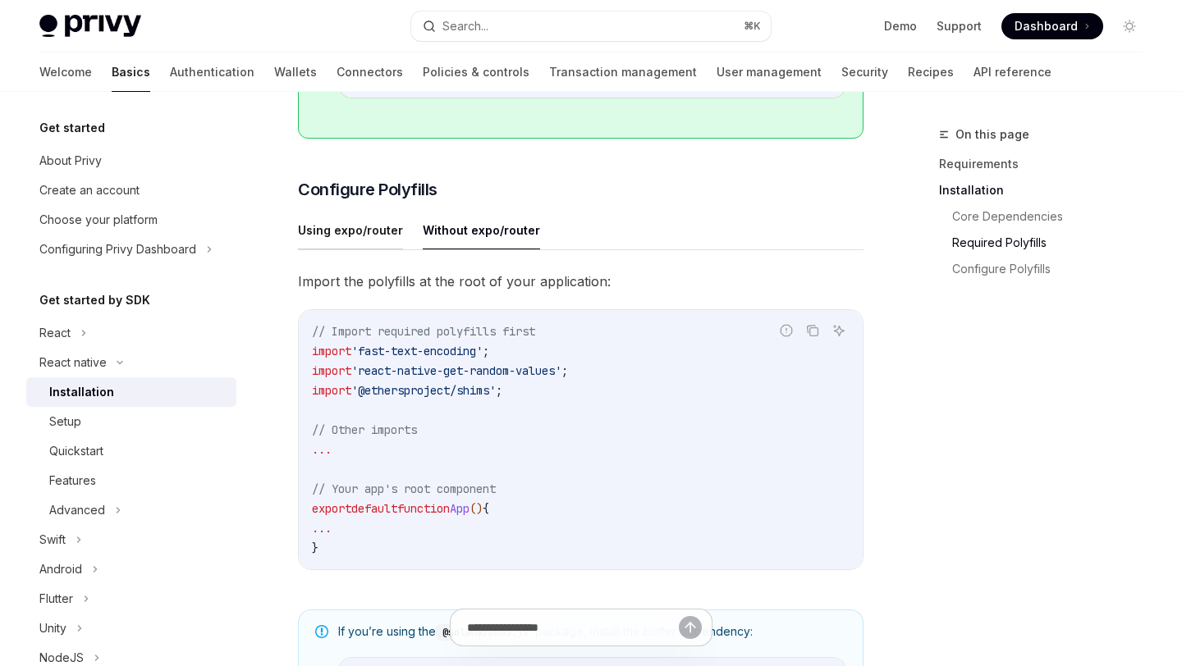
click at [333, 249] on button "Using expo/router" at bounding box center [350, 230] width 105 height 39
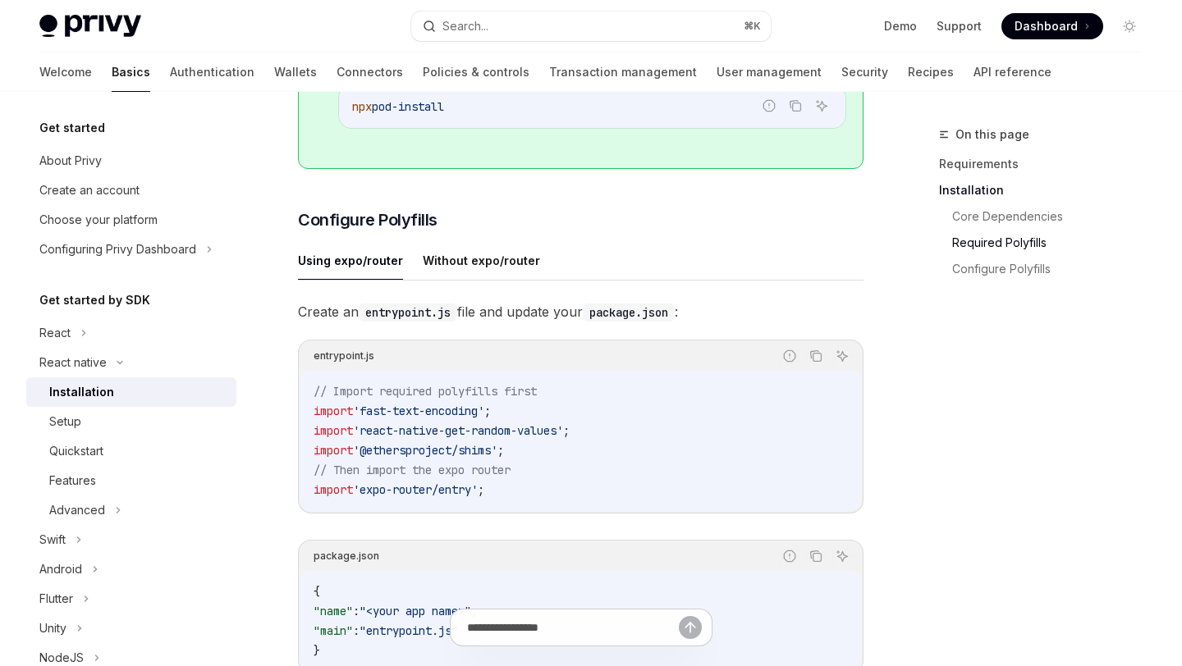
scroll to position [638, 0]
click at [455, 275] on button "Without expo/router" at bounding box center [481, 261] width 117 height 39
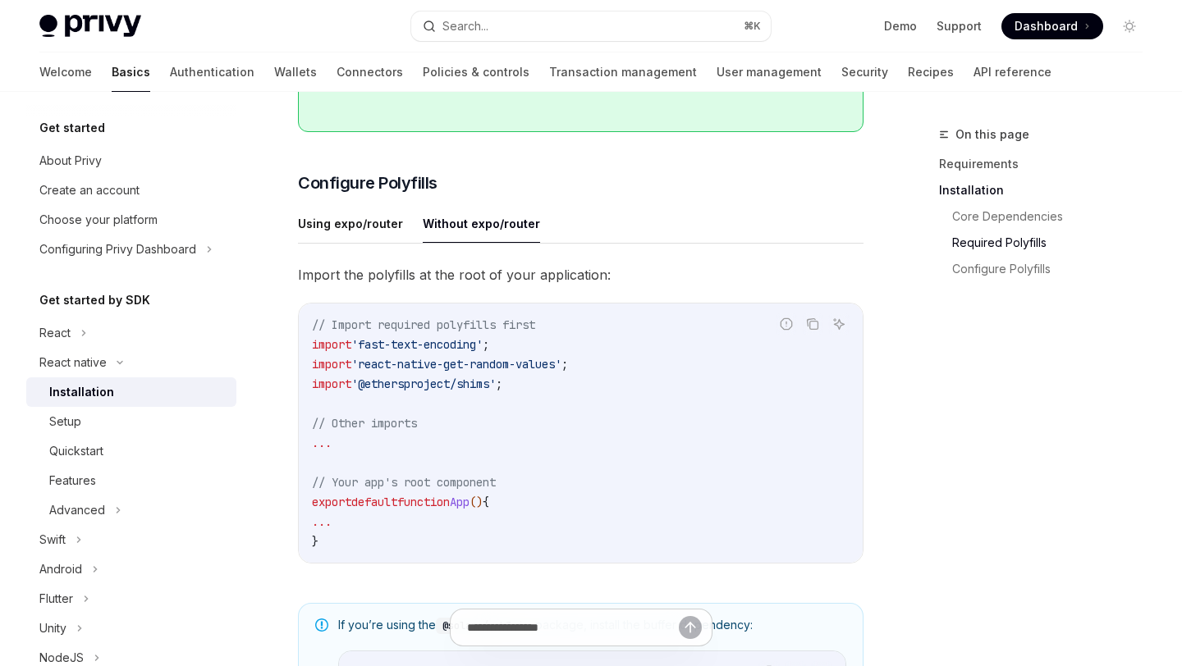
scroll to position [645, 0]
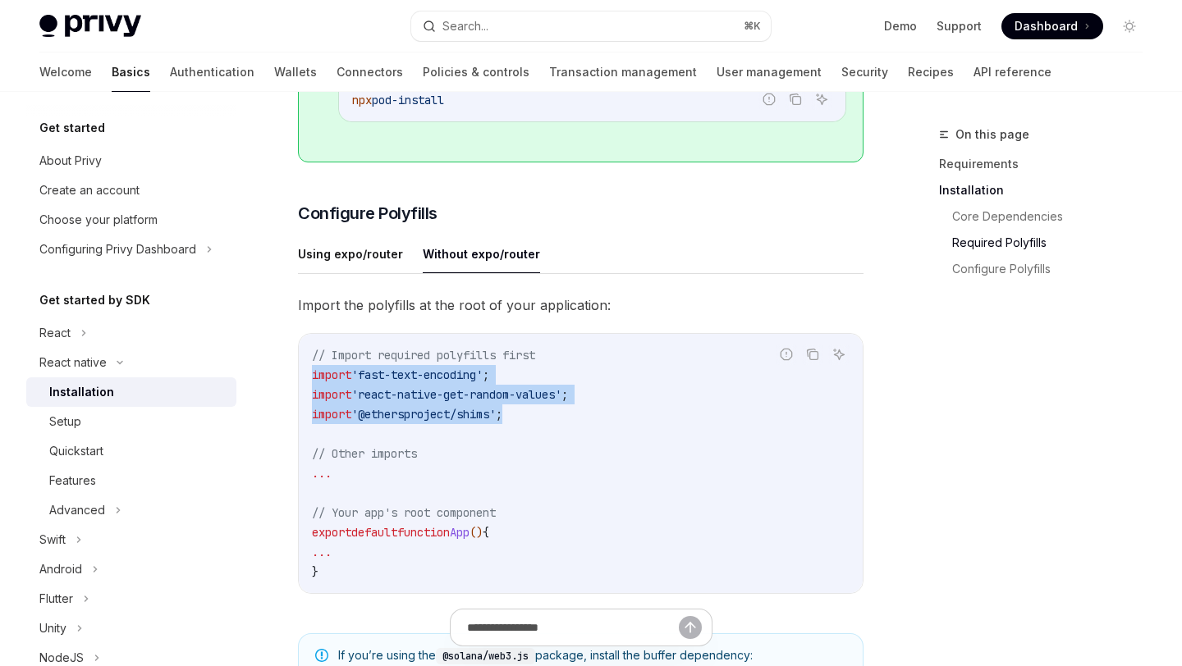
drag, startPoint x: 523, startPoint y: 432, endPoint x: 311, endPoint y: 392, distance: 215.5
click at [311, 392] on div "// Import required polyfills first import 'fast-text-encoding' ; import 'react-…" at bounding box center [581, 463] width 564 height 259
copy code "import 'fast-text-encoding' ; import 'react-native-get-random-values' ; import …"
click at [336, 273] on button "Using expo/router" at bounding box center [350, 254] width 105 height 39
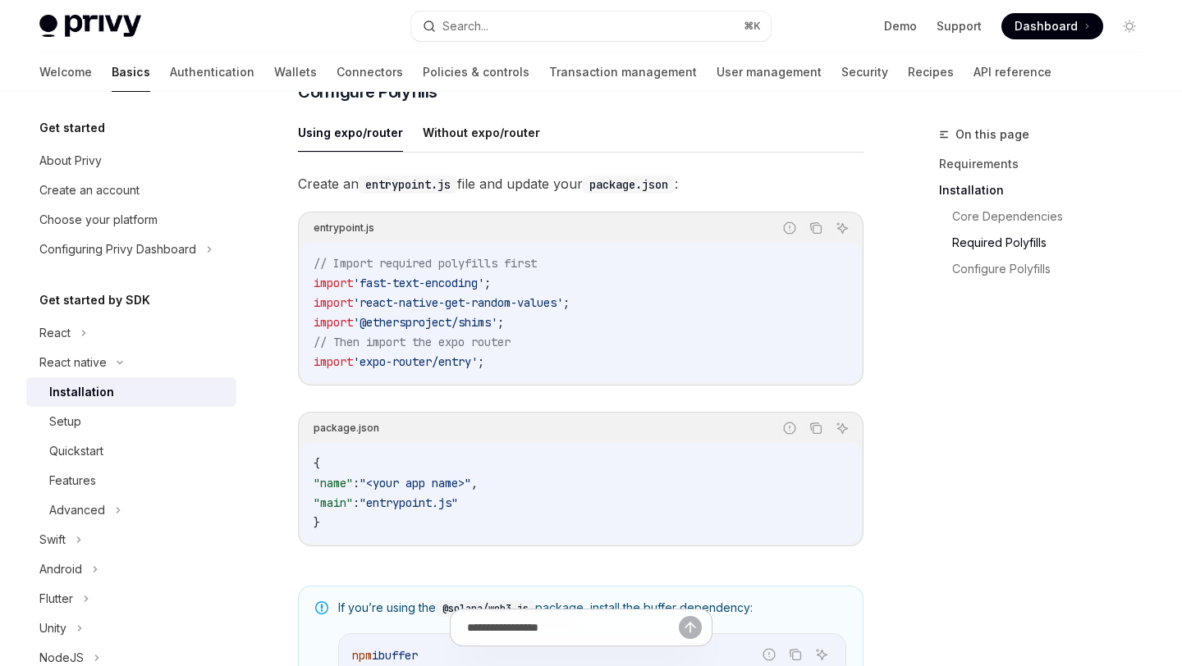
scroll to position [701, 0]
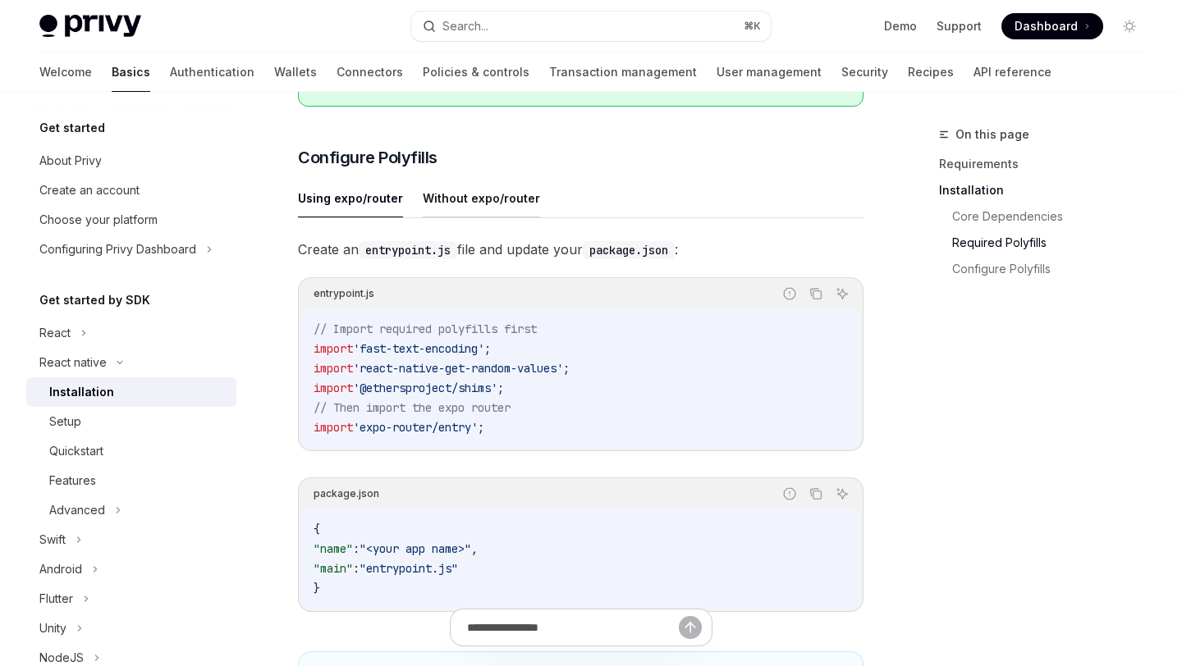
click at [454, 210] on button "Without expo/router" at bounding box center [481, 198] width 117 height 39
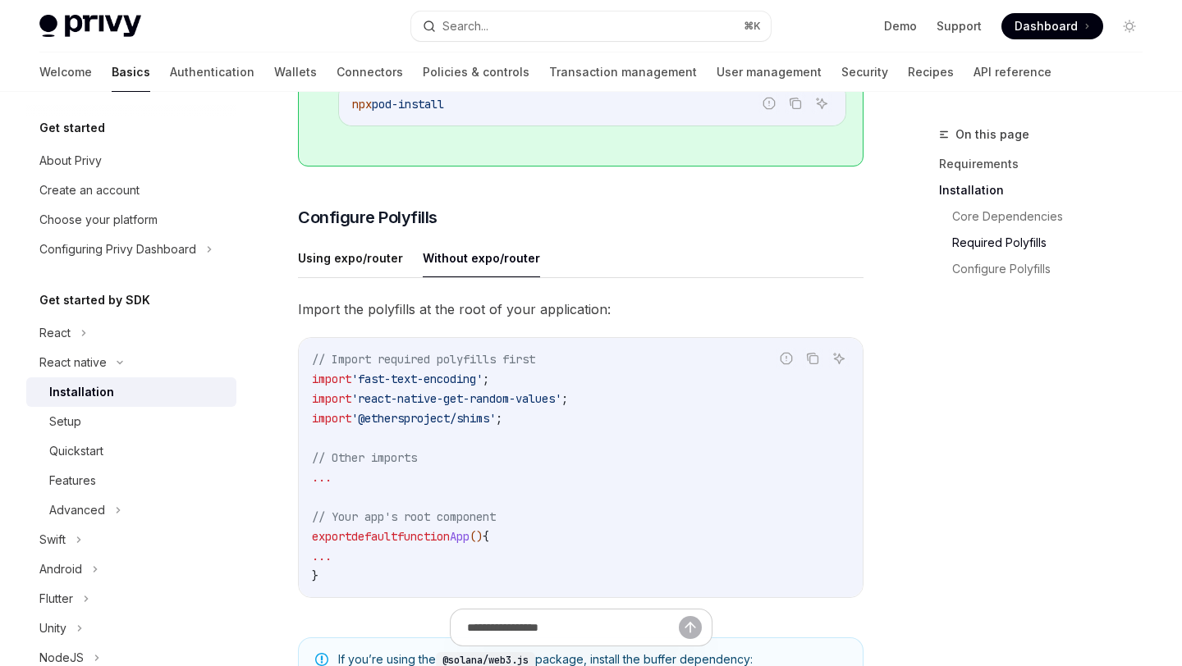
scroll to position [638, 0]
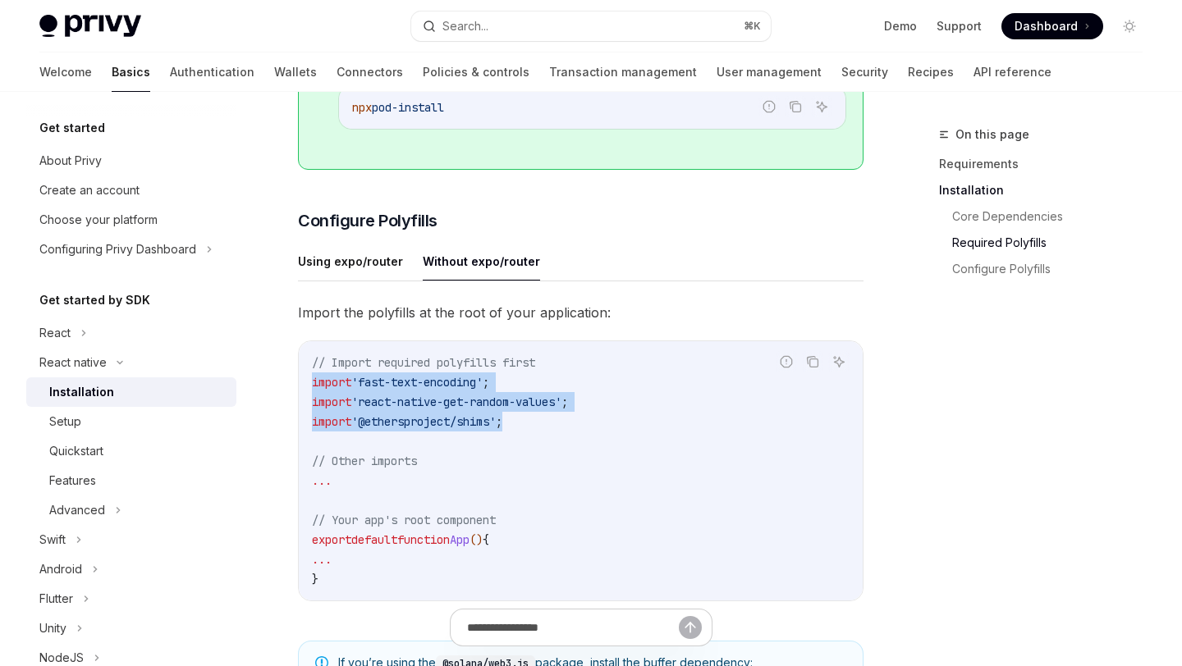
drag, startPoint x: 524, startPoint y: 433, endPoint x: 309, endPoint y: 397, distance: 218.0
click at [309, 397] on div "// Import required polyfills first import 'fast-text-encoding' ; import 'react-…" at bounding box center [581, 470] width 564 height 259
copy code "import 'fast-text-encoding' ; import 'react-native-get-random-values' ; import …"
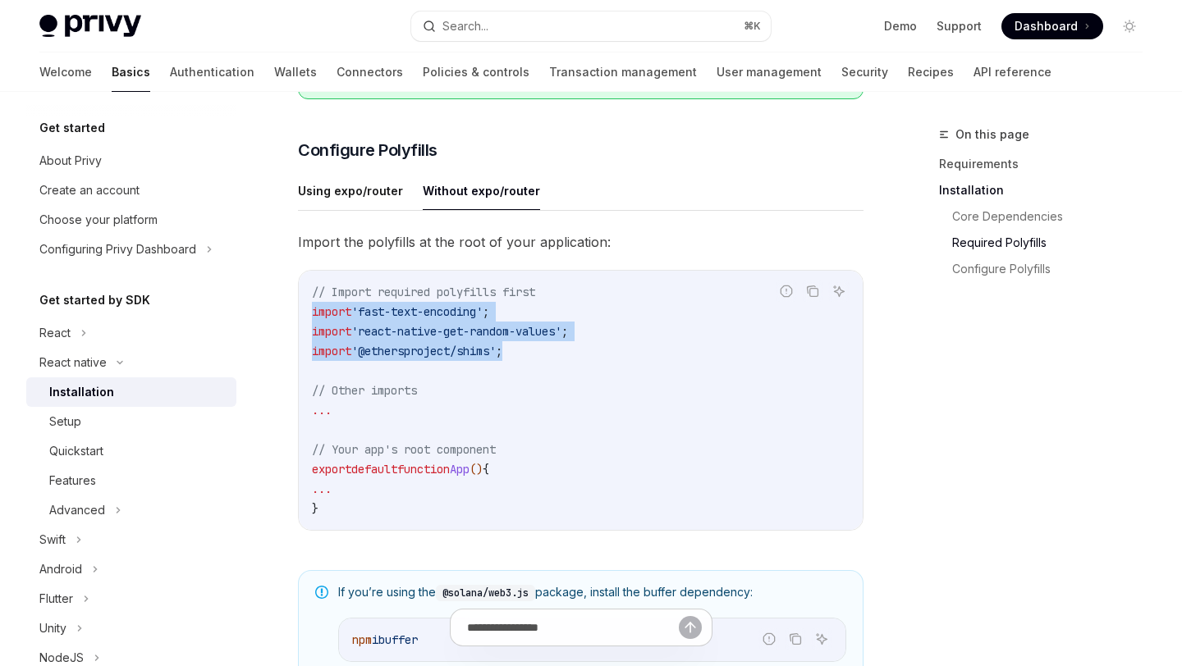
scroll to position [707, 0]
click at [359, 211] on button "Using expo/router" at bounding box center [350, 191] width 105 height 39
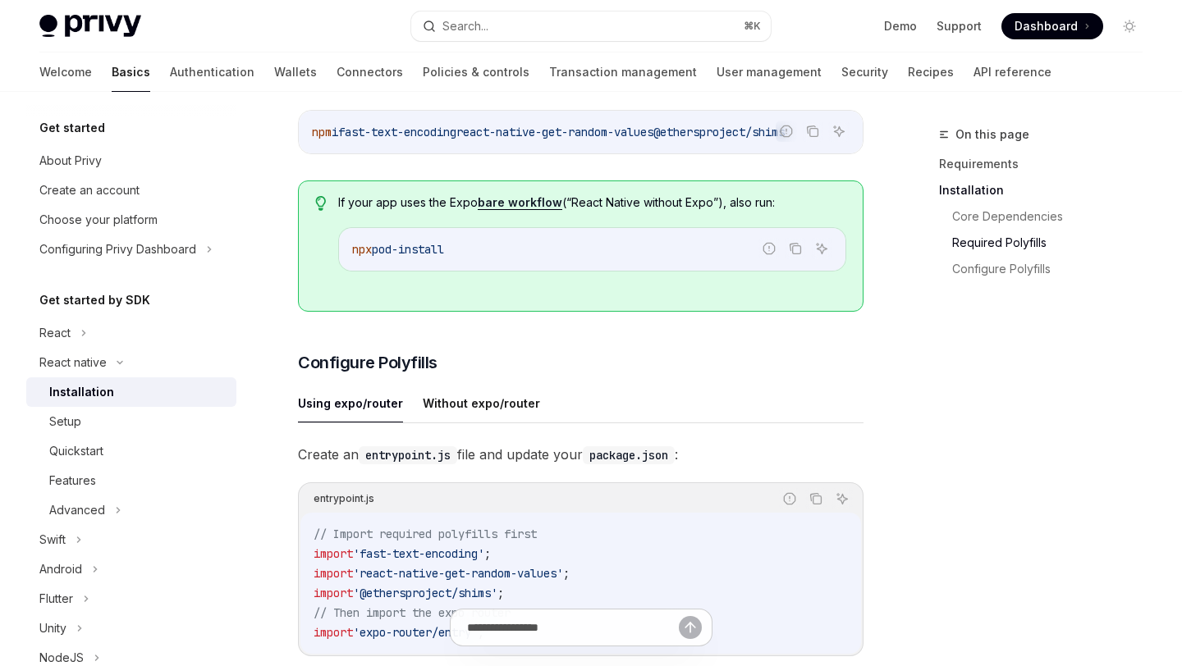
scroll to position [514, 0]
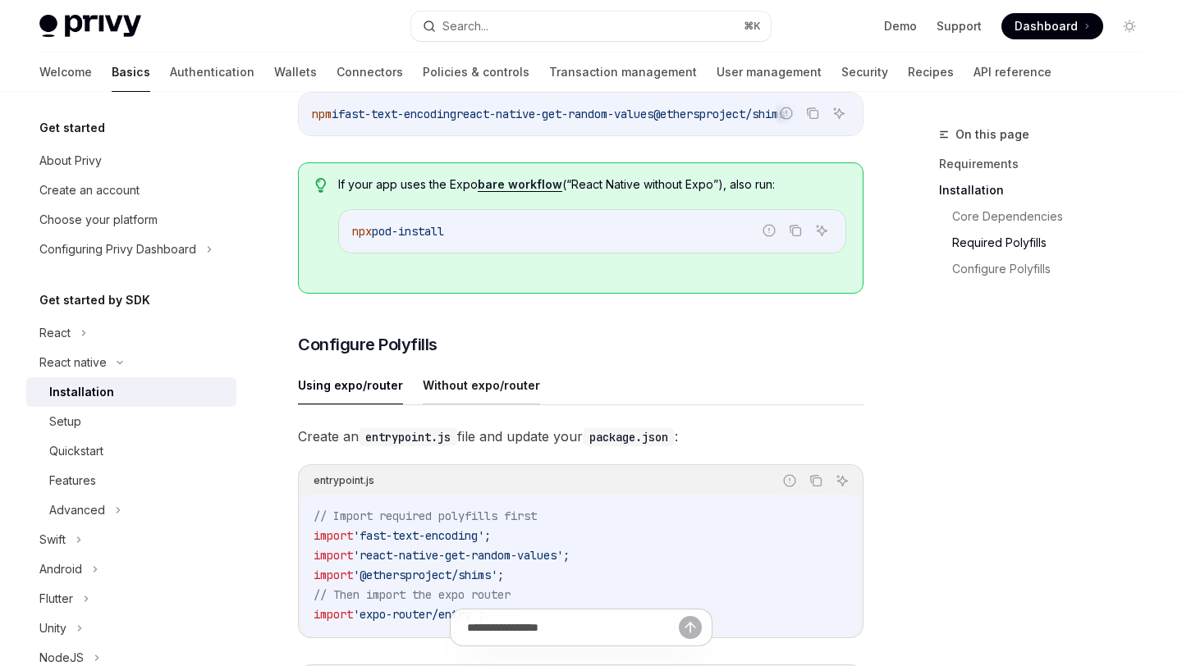
click at [510, 405] on button "Without expo/router" at bounding box center [481, 385] width 117 height 39
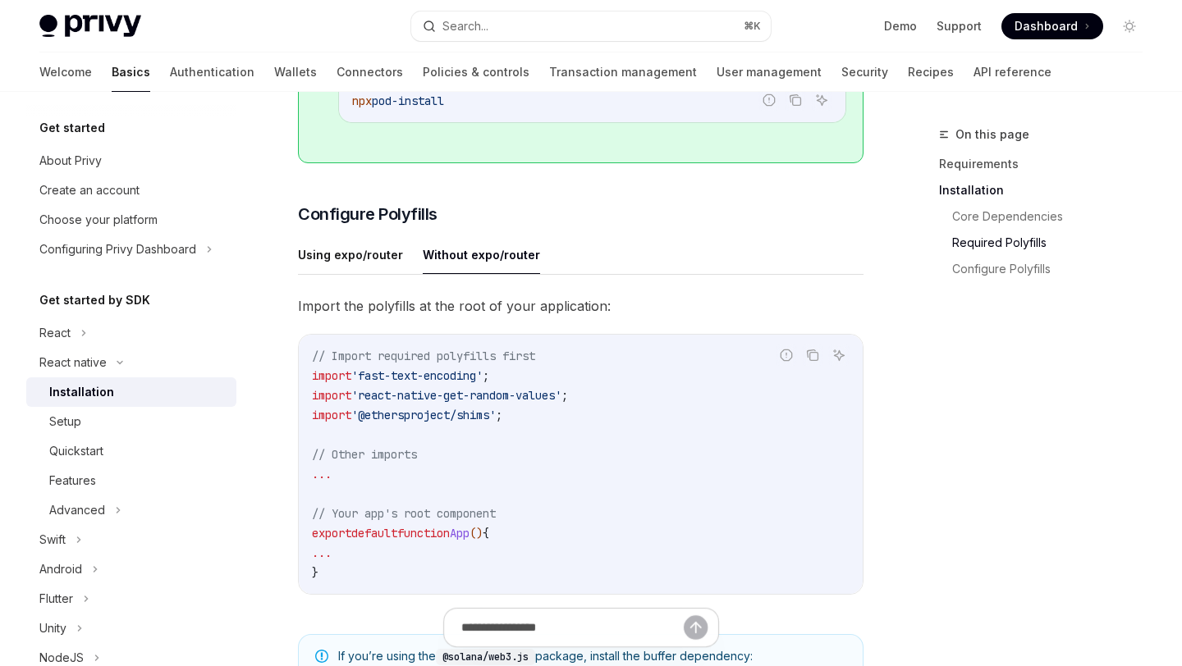
scroll to position [658, 0]
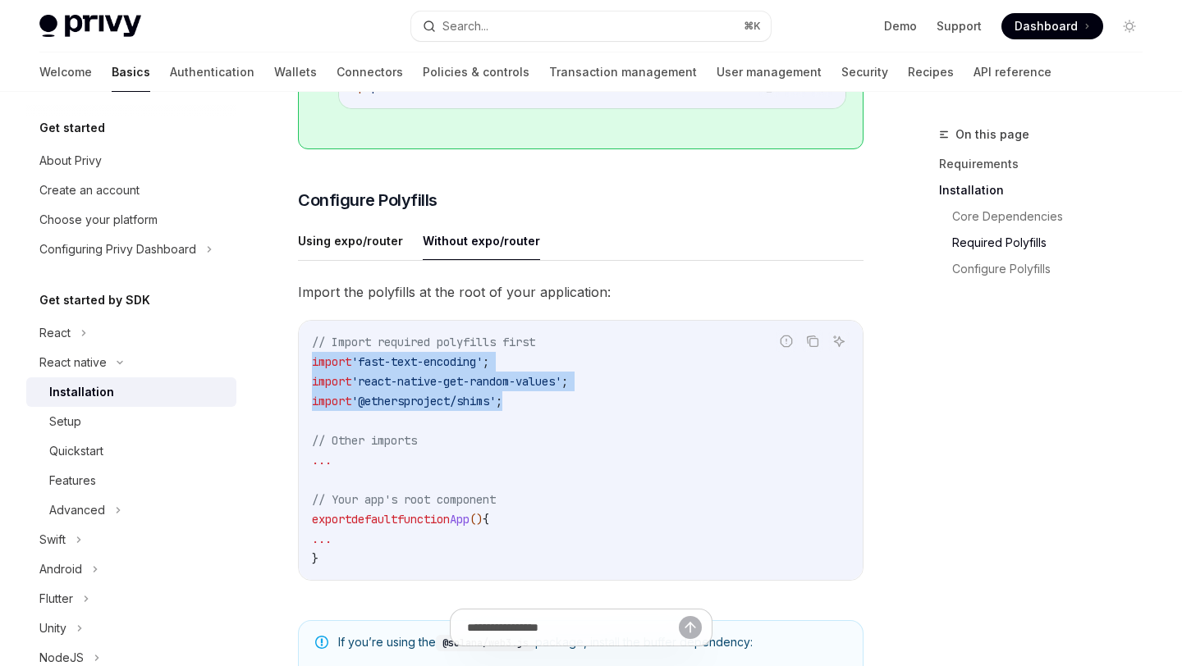
drag, startPoint x: 525, startPoint y: 415, endPoint x: 299, endPoint y: 381, distance: 229.1
click at [299, 380] on div "// Import required polyfills first import 'fast-text-encoding' ; import 'react-…" at bounding box center [581, 450] width 564 height 259
copy code "import 'fast-text-encoding' ; import 'react-native-get-random-values' ; import …"
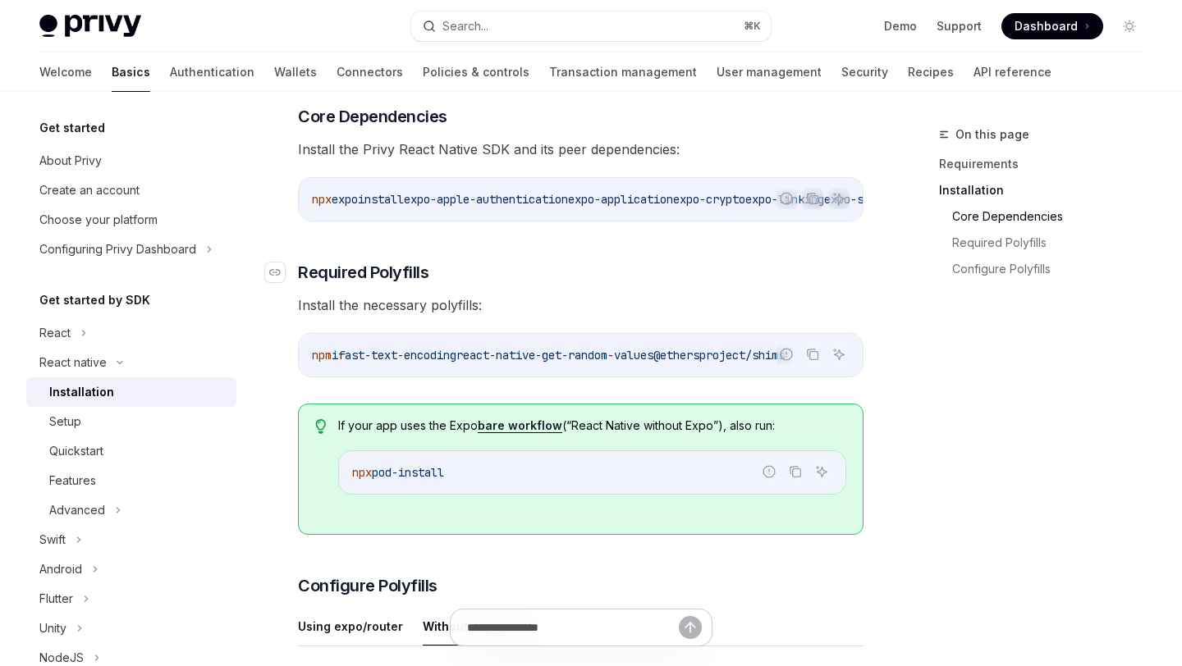
scroll to position [277, 0]
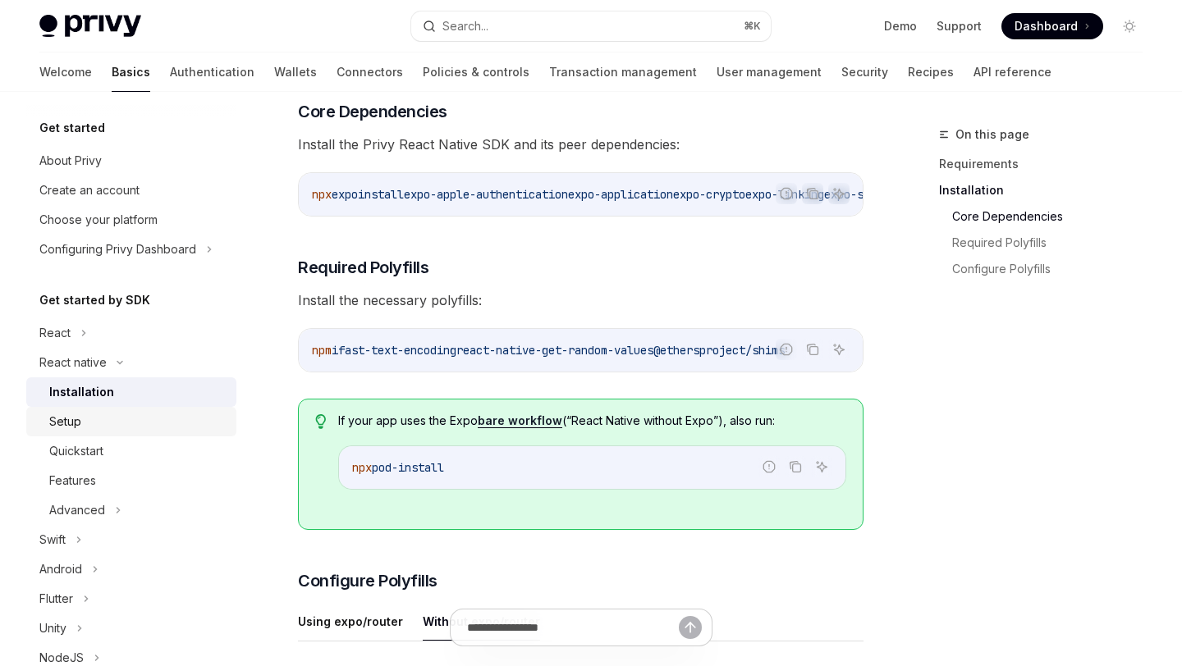
click at [158, 420] on div "Setup" at bounding box center [137, 422] width 177 height 20
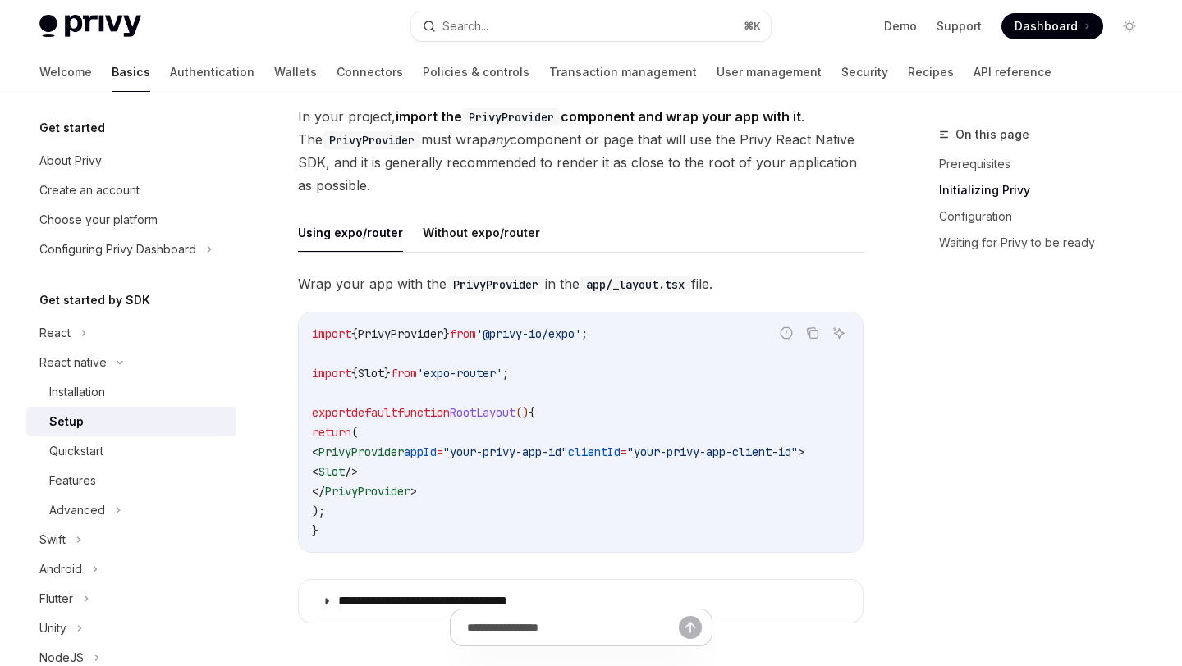
scroll to position [361, 0]
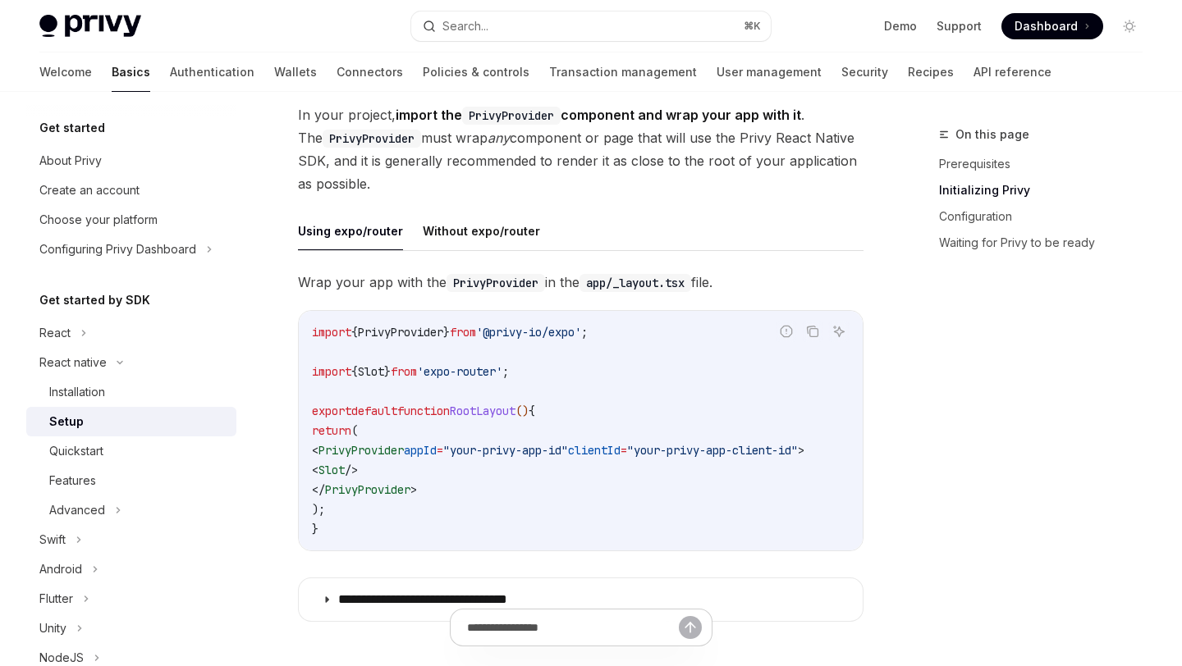
click at [345, 463] on span "Slot" at bounding box center [331, 470] width 26 height 15
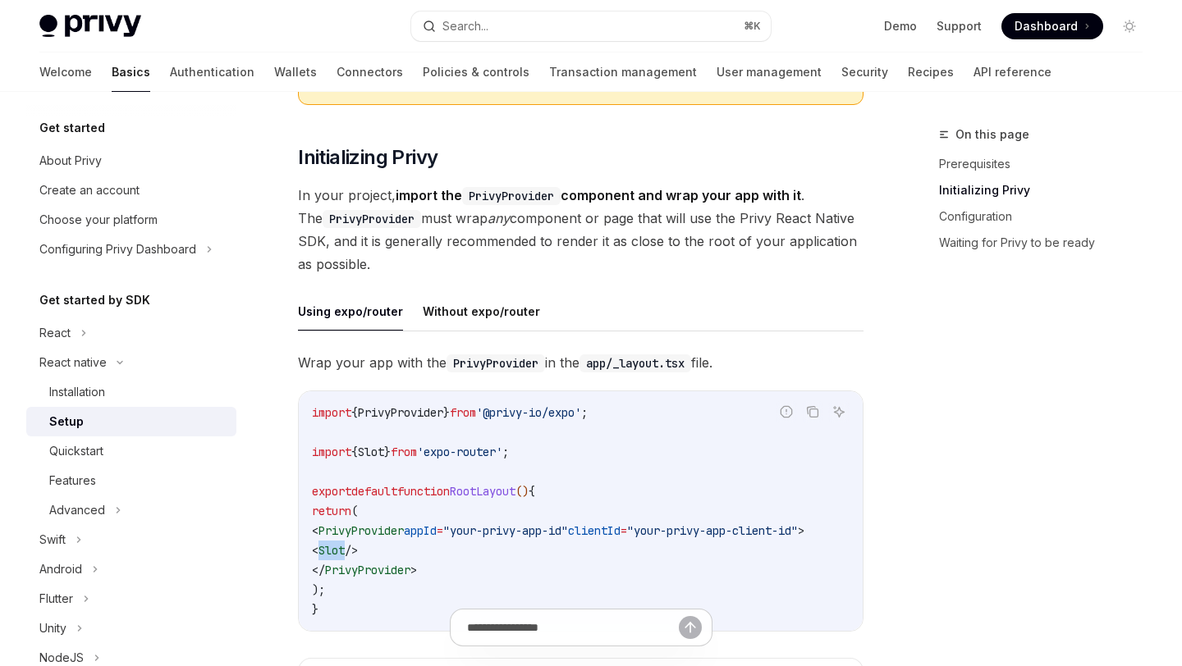
scroll to position [304, 0]
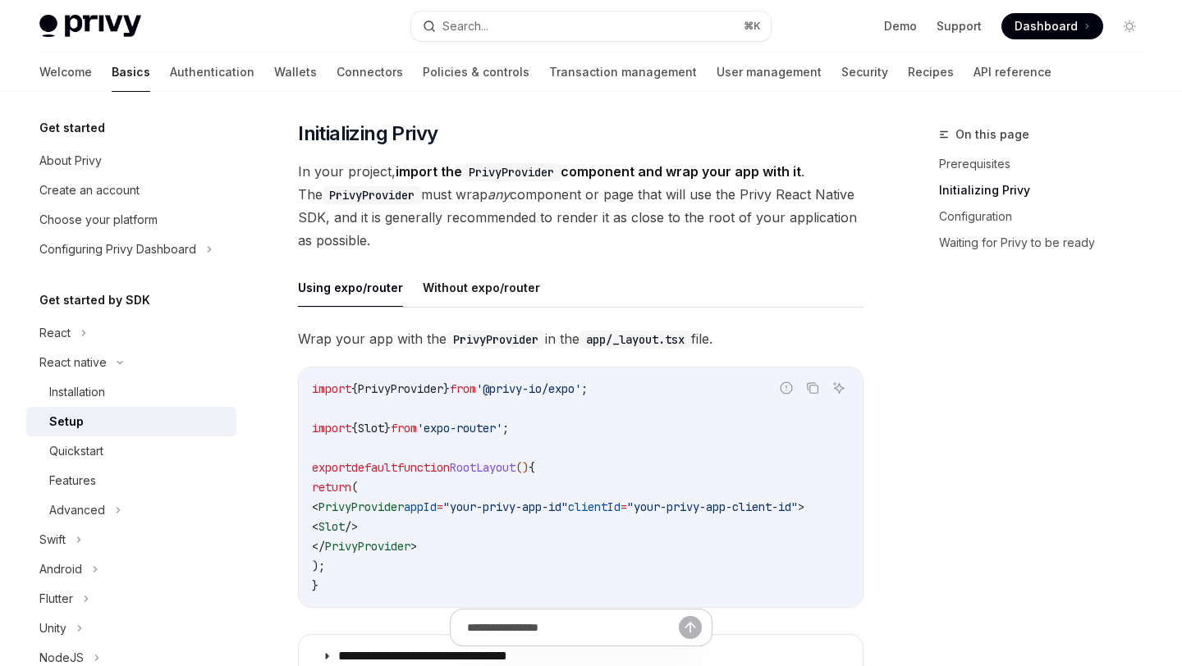
click at [404, 500] on span "PrivyProvider" at bounding box center [360, 507] width 85 height 15
drag, startPoint x: 489, startPoint y: 492, endPoint x: 573, endPoint y: 491, distance: 83.7
click at [568, 500] on span ""your-privy-app-id"" at bounding box center [505, 507] width 125 height 15
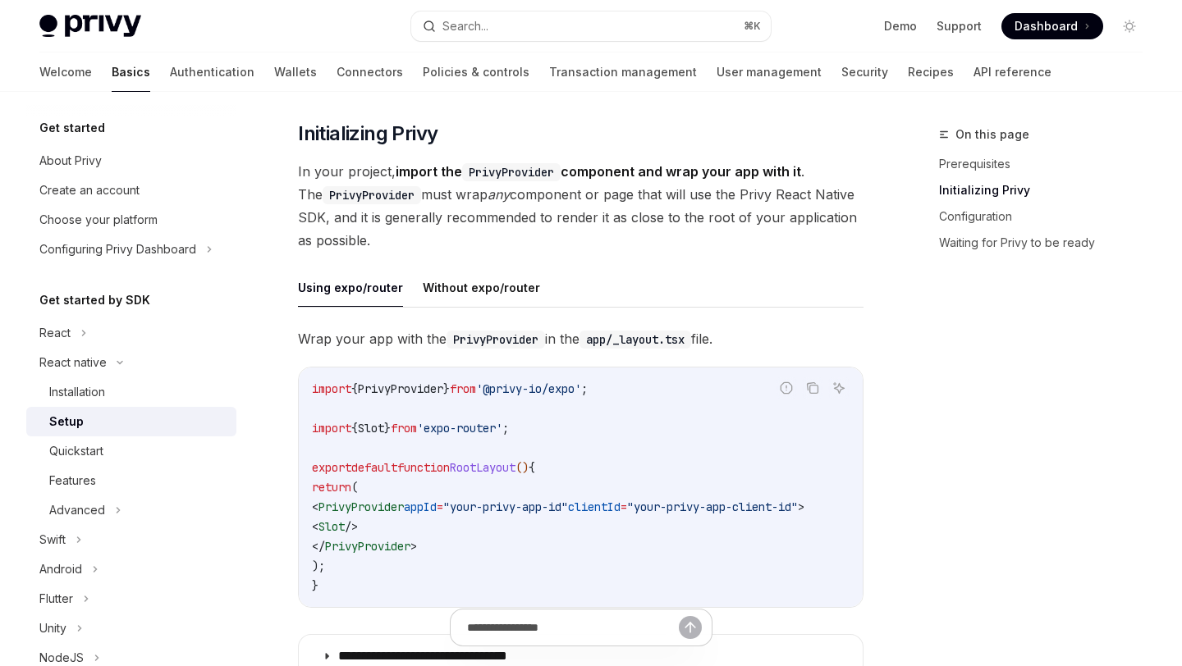
click at [437, 500] on span "appId" at bounding box center [420, 507] width 33 height 15
drag, startPoint x: 492, startPoint y: 489, endPoint x: 607, endPoint y: 495, distance: 115.9
click at [568, 500] on span ""your-privy-app-id"" at bounding box center [505, 507] width 125 height 15
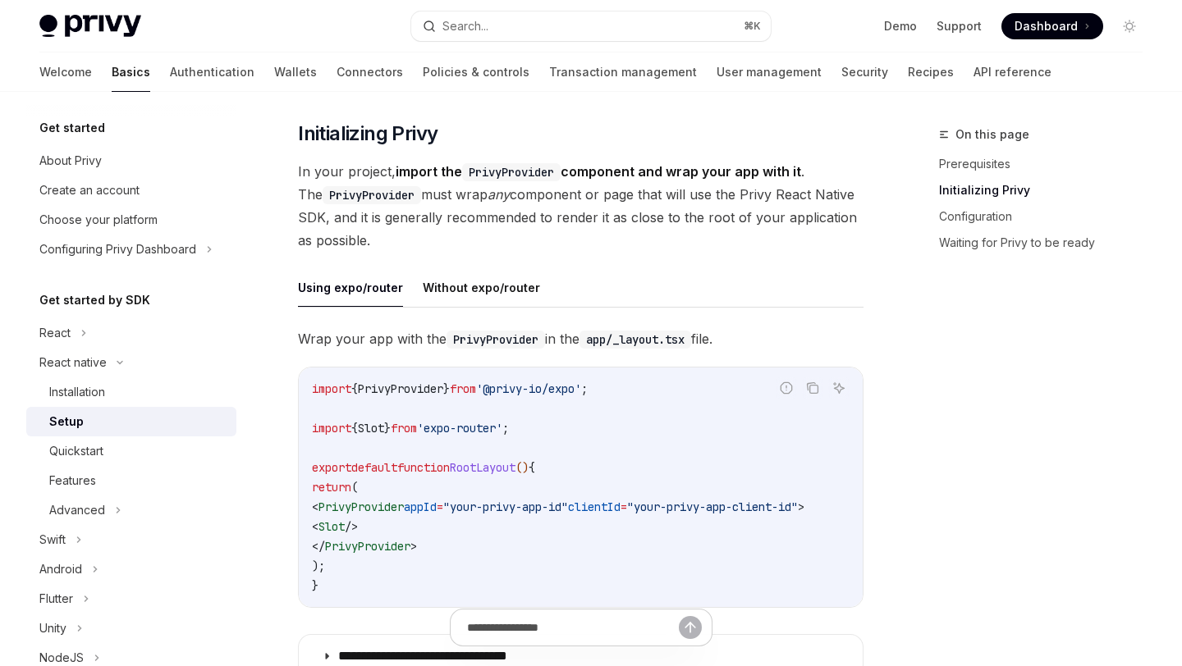
click at [417, 539] on span ">" at bounding box center [413, 546] width 7 height 15
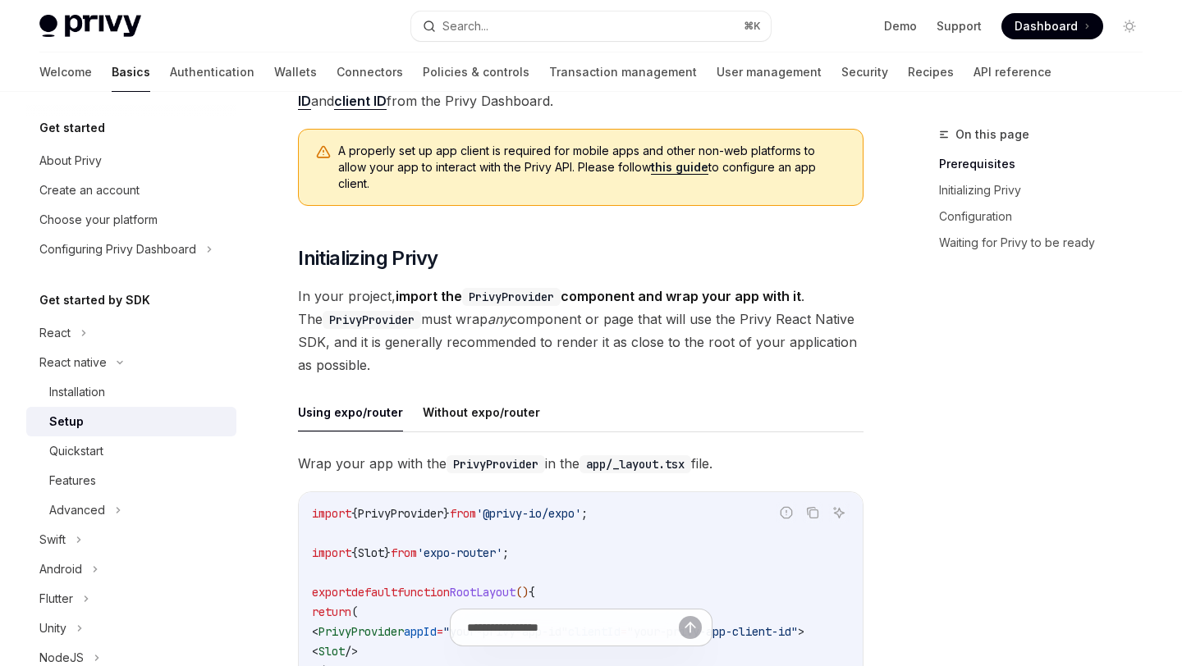
scroll to position [176, 0]
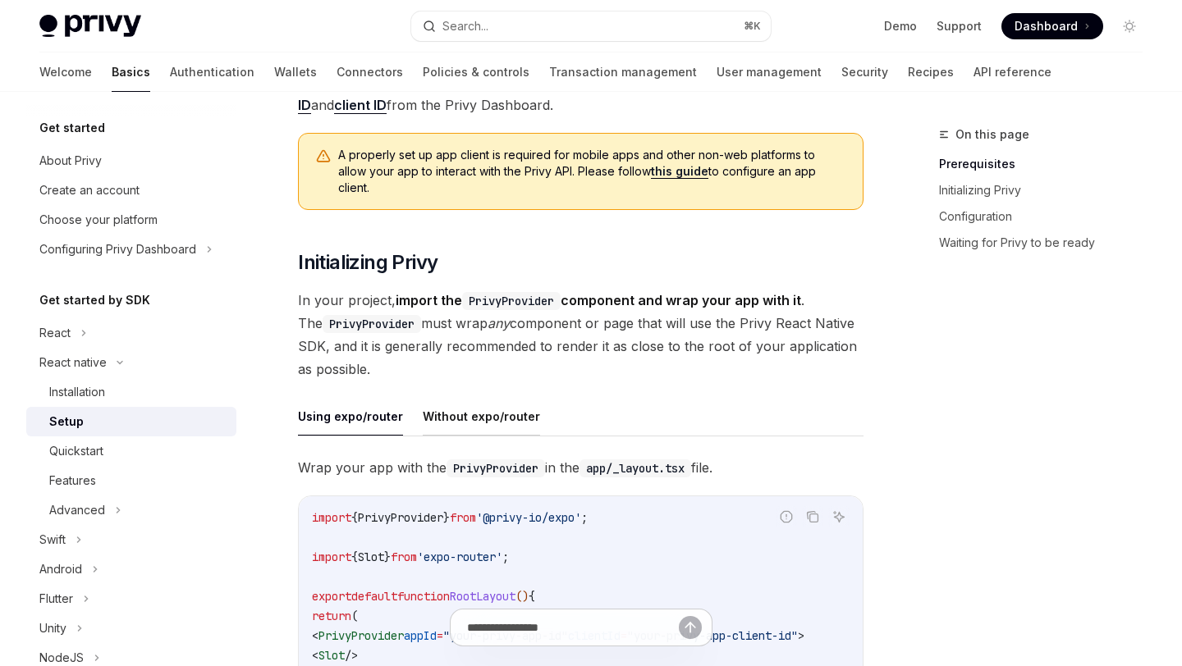
click at [468, 407] on button "Without expo/router" at bounding box center [481, 416] width 117 height 39
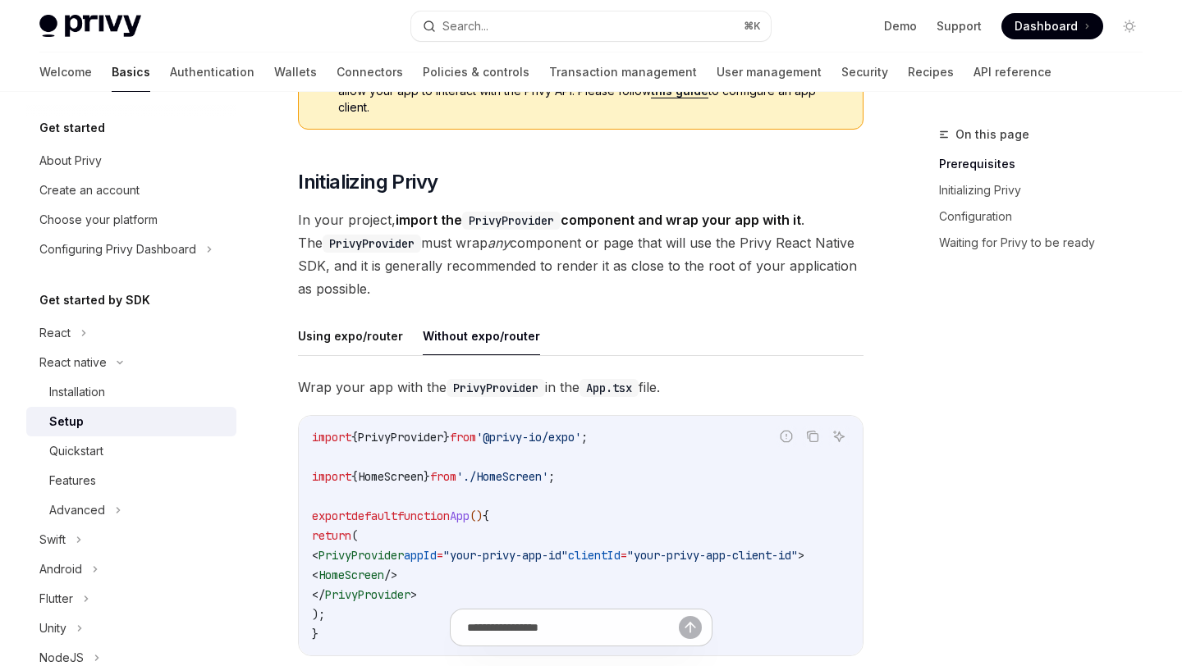
scroll to position [253, 0]
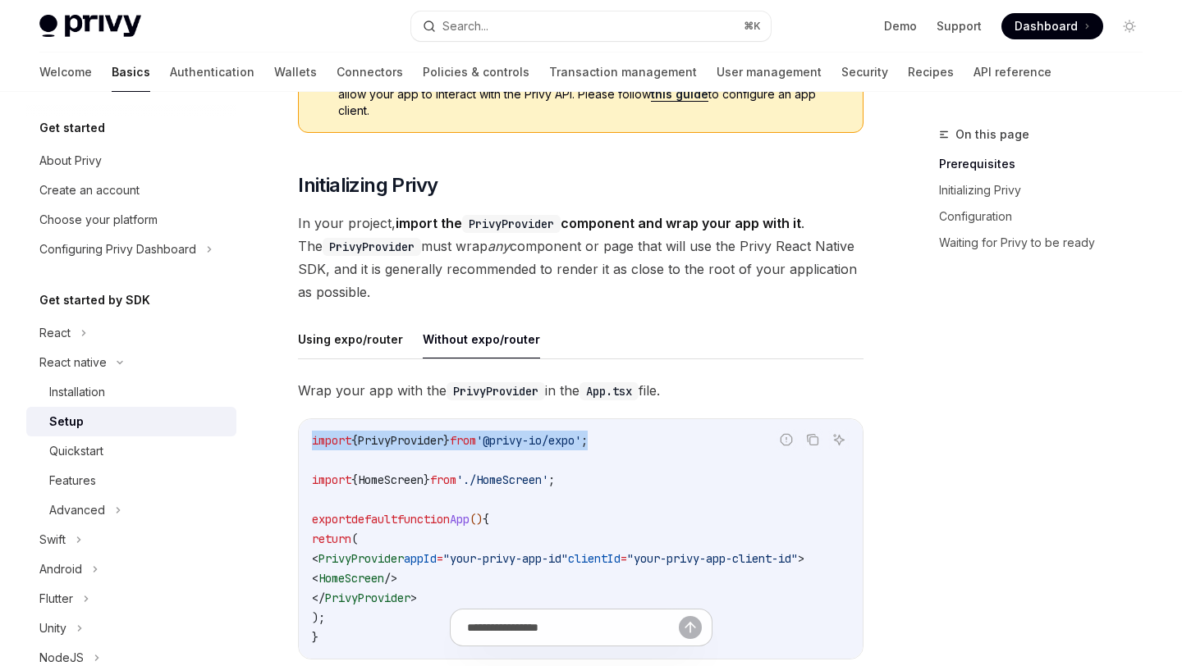
drag, startPoint x: 310, startPoint y: 423, endPoint x: 625, endPoint y: 426, distance: 315.1
click at [625, 426] on div "import { PrivyProvider } from '@privy-io/expo' ; import { HomeScreen } from './…" at bounding box center [581, 539] width 564 height 240
copy span "import { PrivyProvider } from '@privy-io/expo' ;"
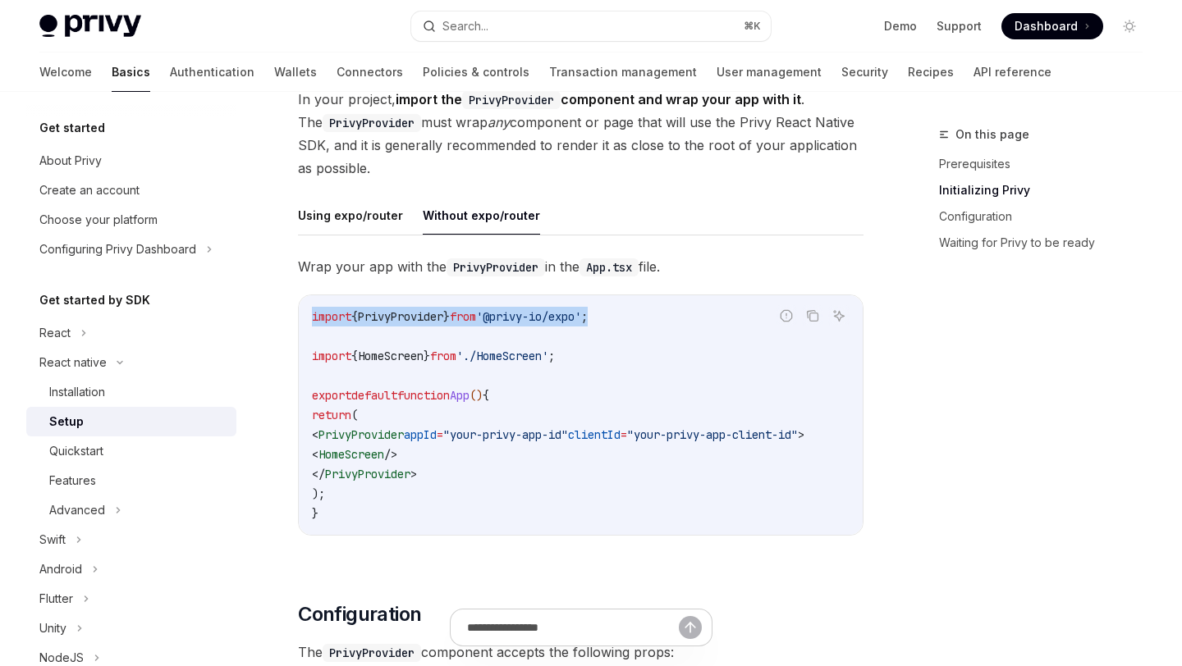
scroll to position [381, 0]
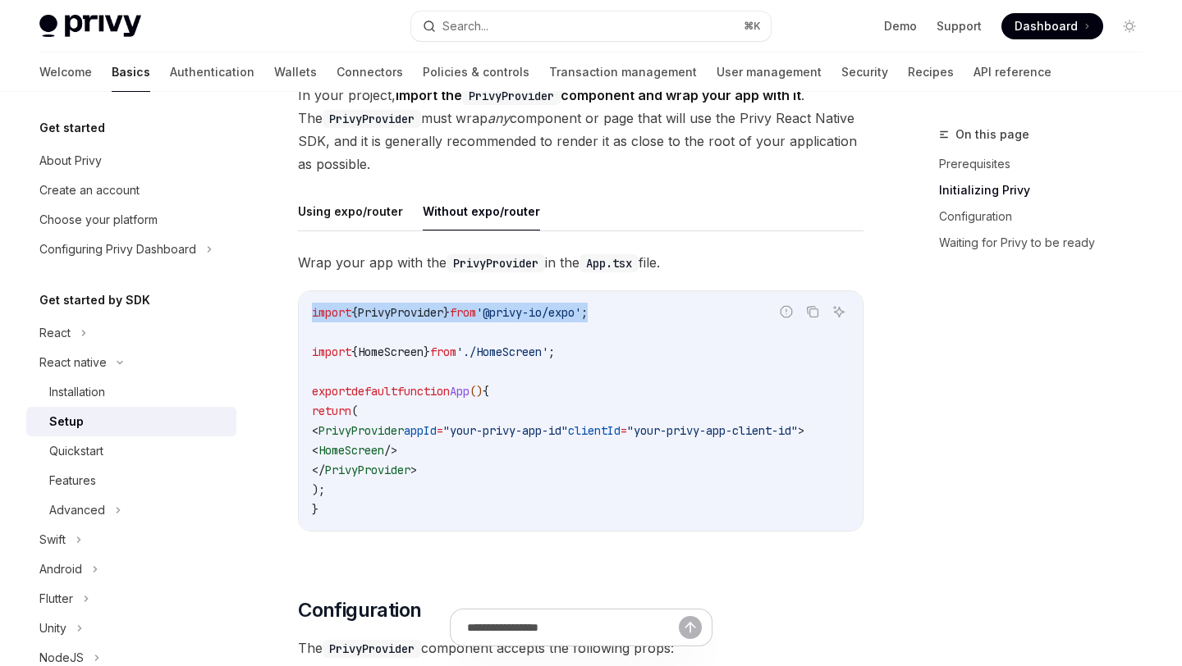
drag, startPoint x: 451, startPoint y: 453, endPoint x: 340, endPoint y: 418, distance: 117.1
click at [340, 418] on code "import { PrivyProvider } from '@privy-io/expo' ; import { HomeScreen } from './…" at bounding box center [581, 411] width 538 height 217
click at [318, 423] on span "<" at bounding box center [315, 430] width 7 height 15
drag, startPoint x: 340, startPoint y: 418, endPoint x: 451, endPoint y: 450, distance: 116.1
click at [451, 450] on code "import { PrivyProvider } from '@privy-io/expo' ; import { HomeScreen } from './…" at bounding box center [581, 411] width 538 height 217
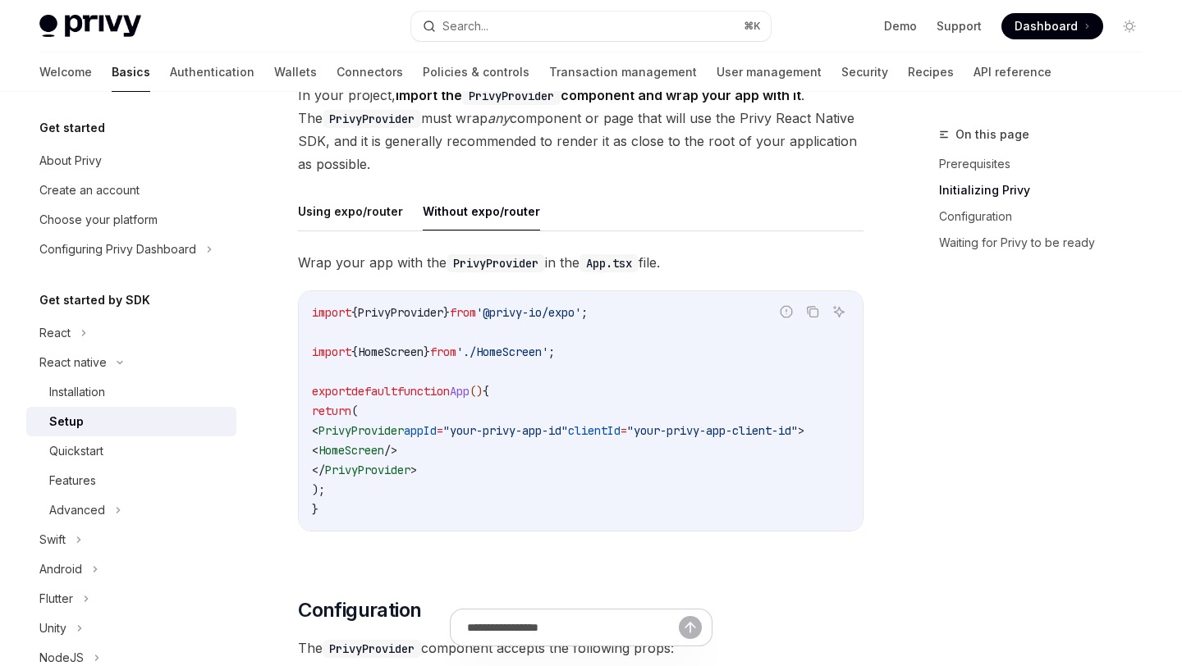
click at [451, 450] on code "import { PrivyProvider } from '@privy-io/expo' ; import { HomeScreen } from './…" at bounding box center [581, 411] width 538 height 217
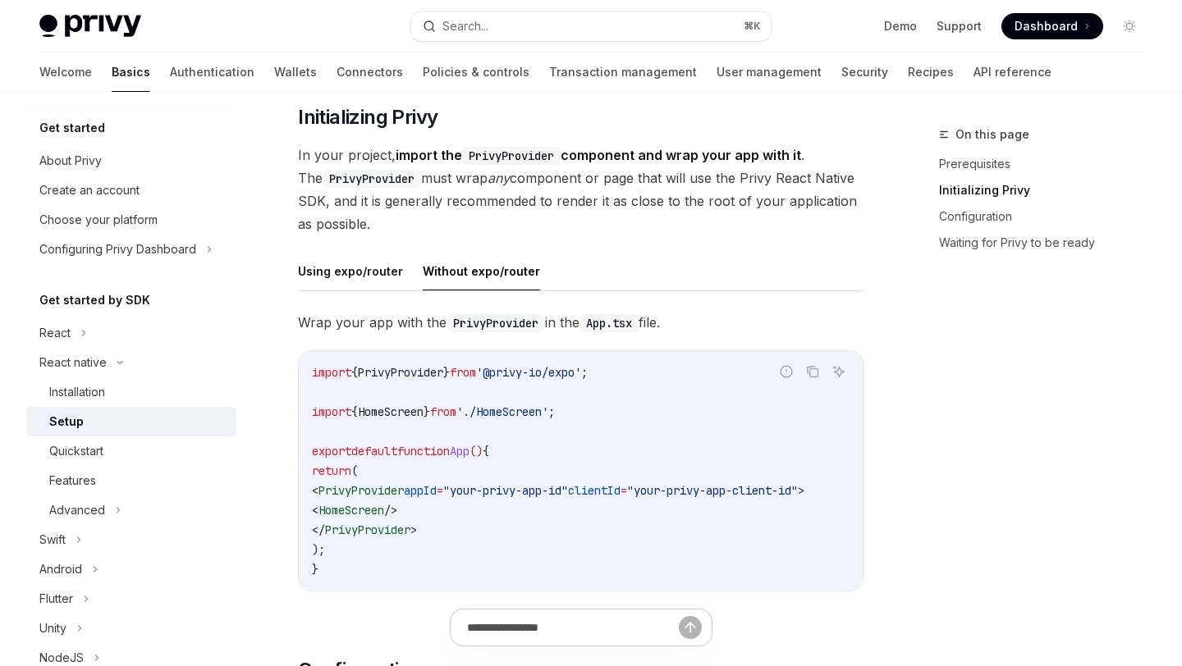
scroll to position [320, 0]
click at [376, 256] on button "Using expo/router" at bounding box center [350, 272] width 105 height 39
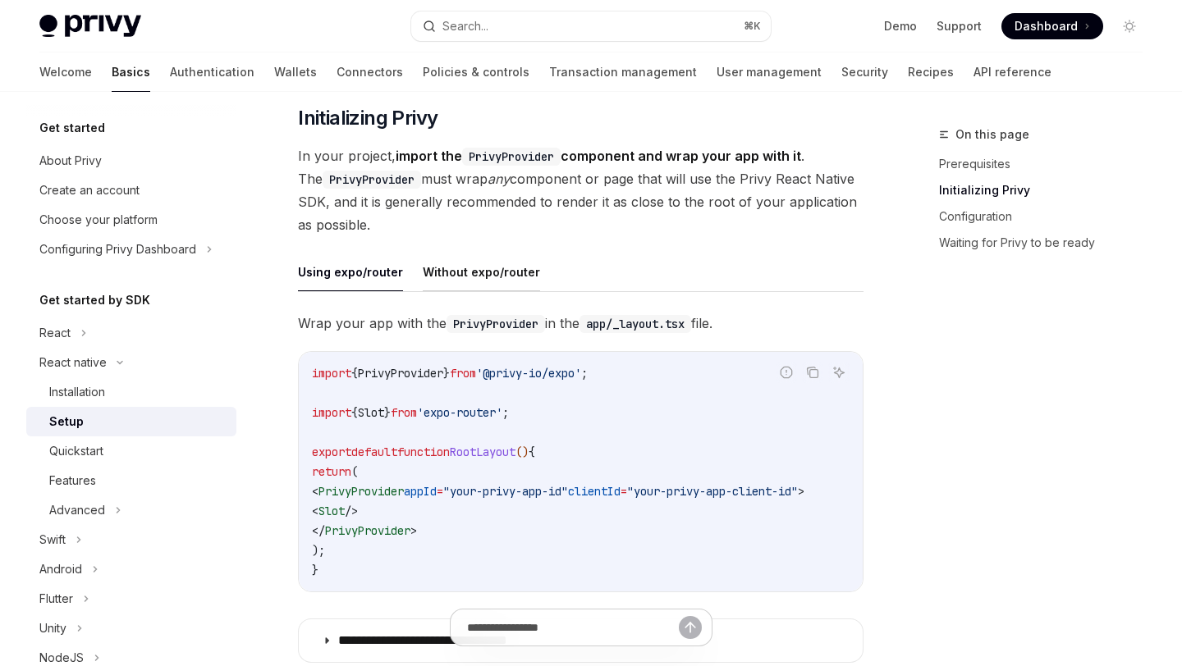
click at [446, 258] on button "Without expo/router" at bounding box center [481, 272] width 117 height 39
click at [329, 261] on button "Using expo/router" at bounding box center [350, 272] width 105 height 39
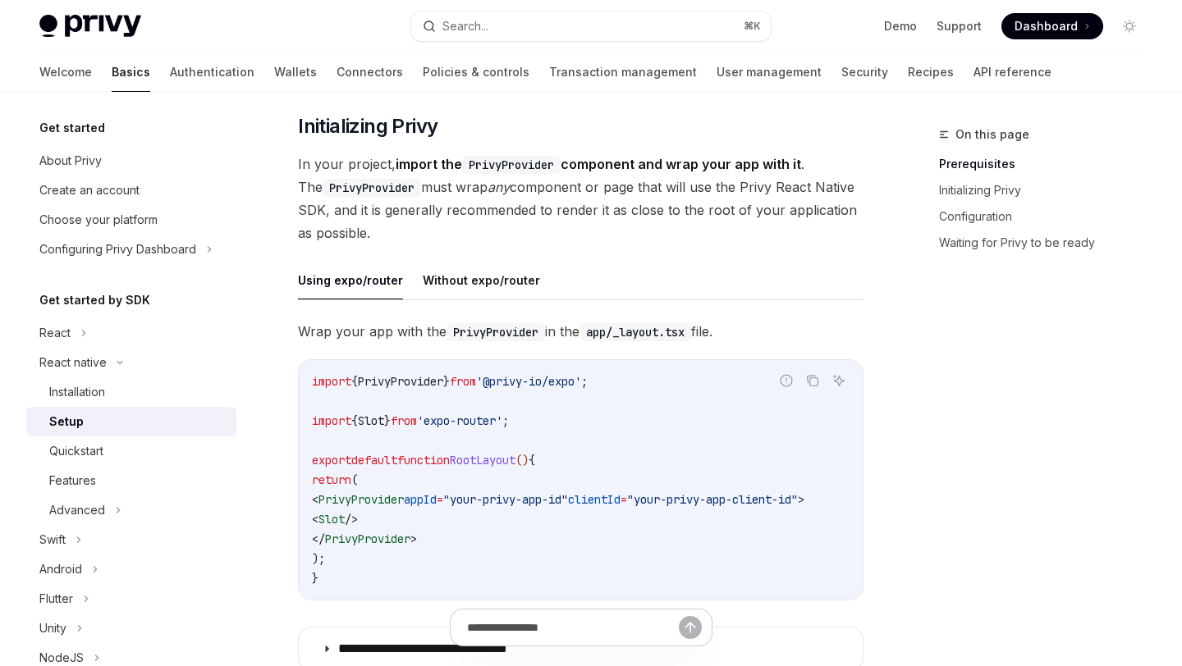
scroll to position [320, 0]
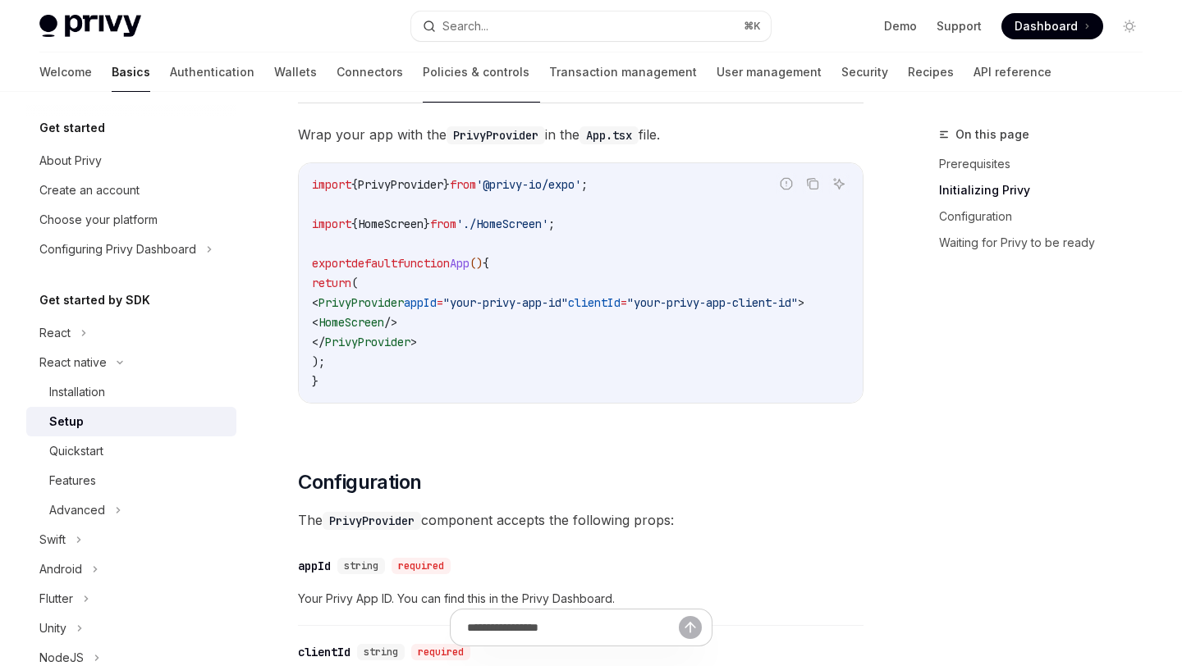
scroll to position [522, 0]
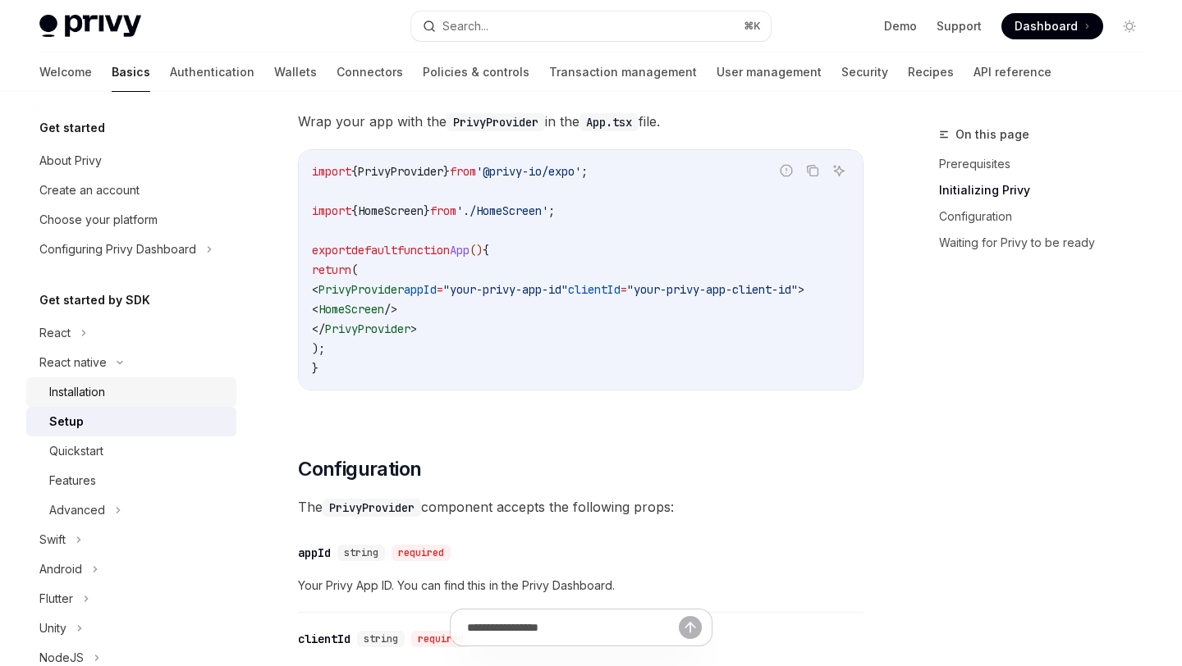
click at [75, 385] on div "Installation" at bounding box center [77, 392] width 56 height 20
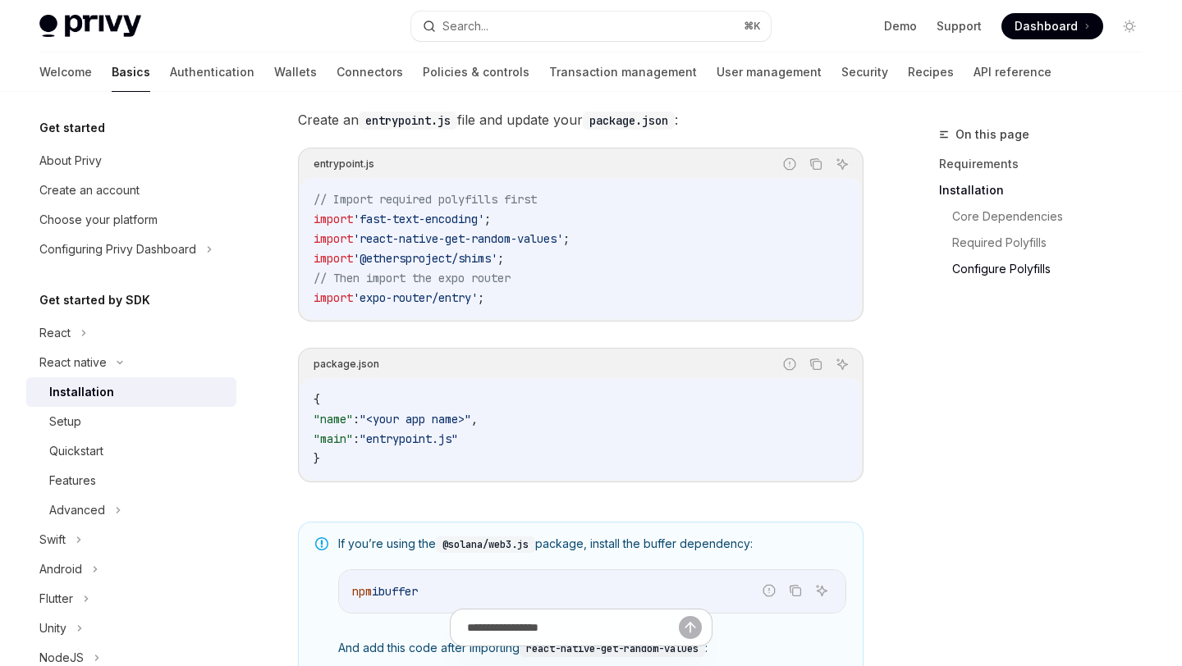
scroll to position [833, 0]
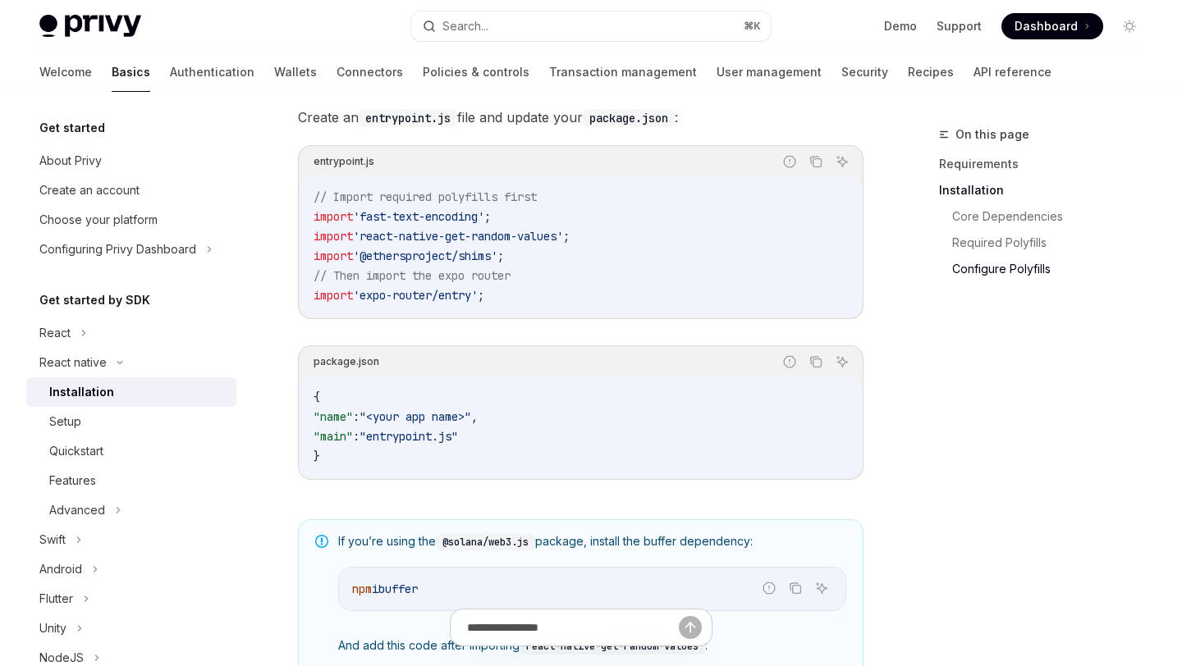
click at [341, 424] on span ""name"" at bounding box center [332, 417] width 39 height 15
click at [343, 444] on span ""main"" at bounding box center [332, 436] width 39 height 15
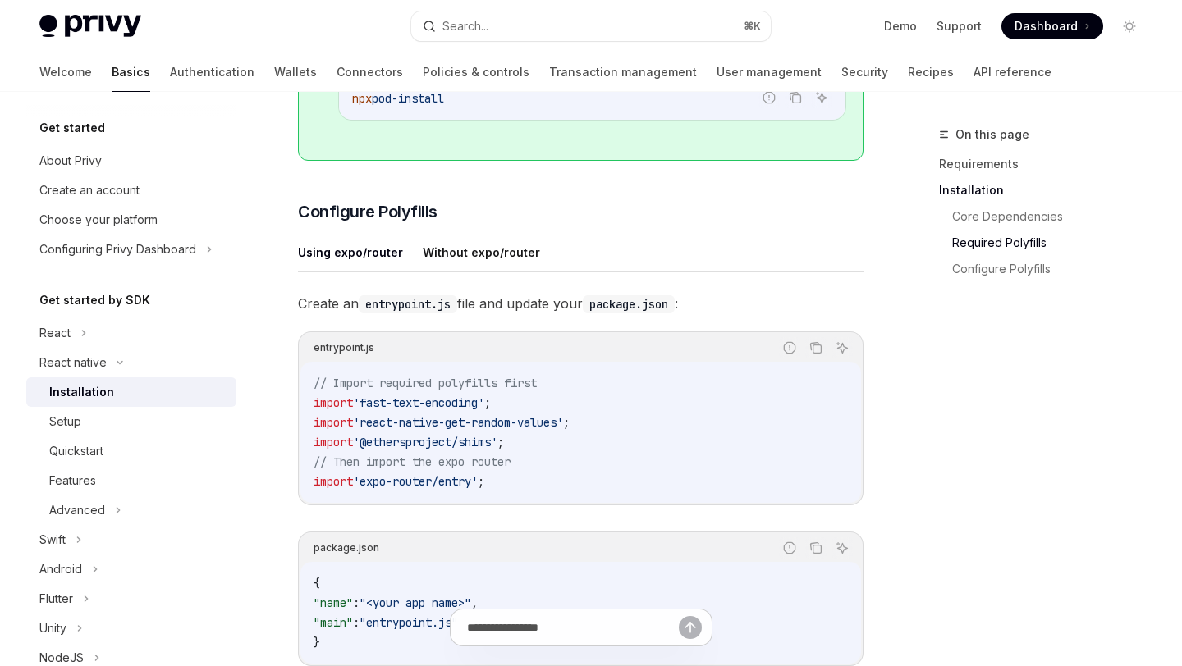
scroll to position [649, 0]
click at [336, 269] on button "Using expo/router" at bounding box center [350, 250] width 105 height 39
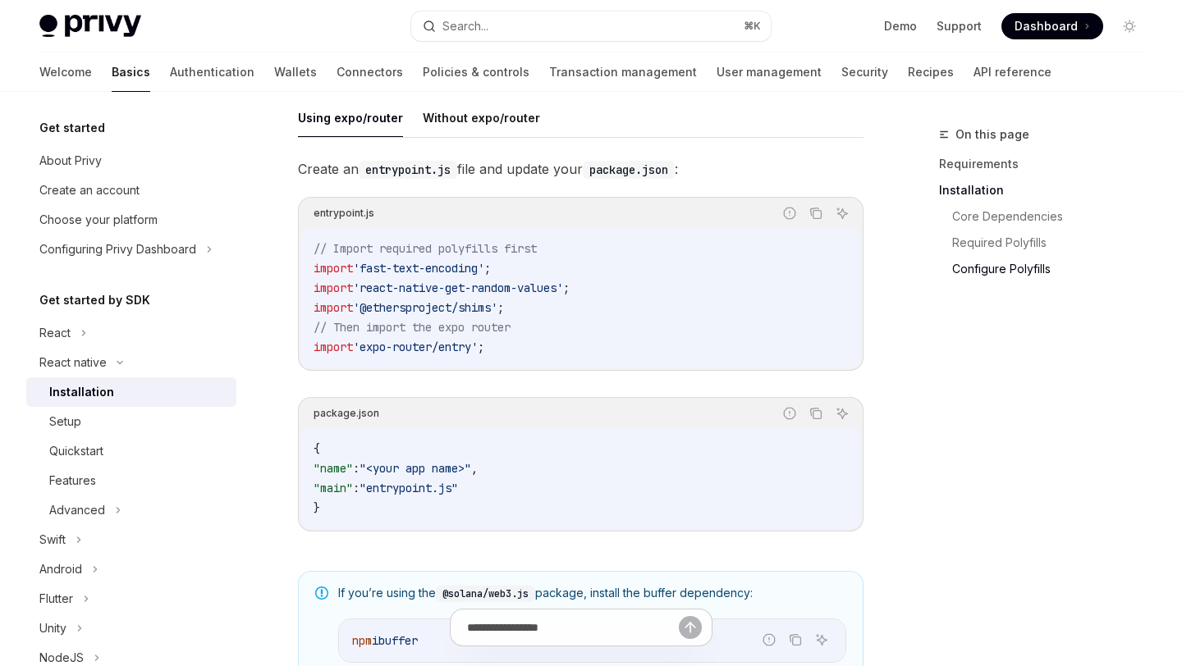
scroll to position [783, 0]
click at [634, 177] on code "package.json" at bounding box center [629, 168] width 92 height 18
click at [383, 177] on code "entrypoint.js" at bounding box center [408, 168] width 98 height 18
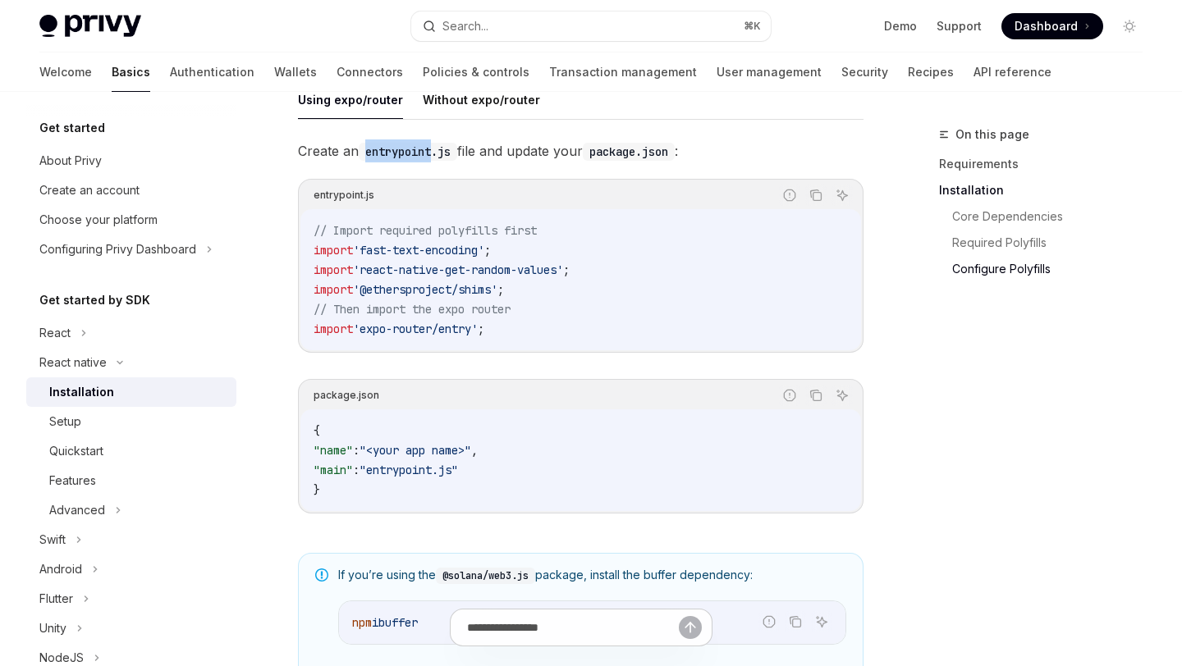
scroll to position [798, 0]
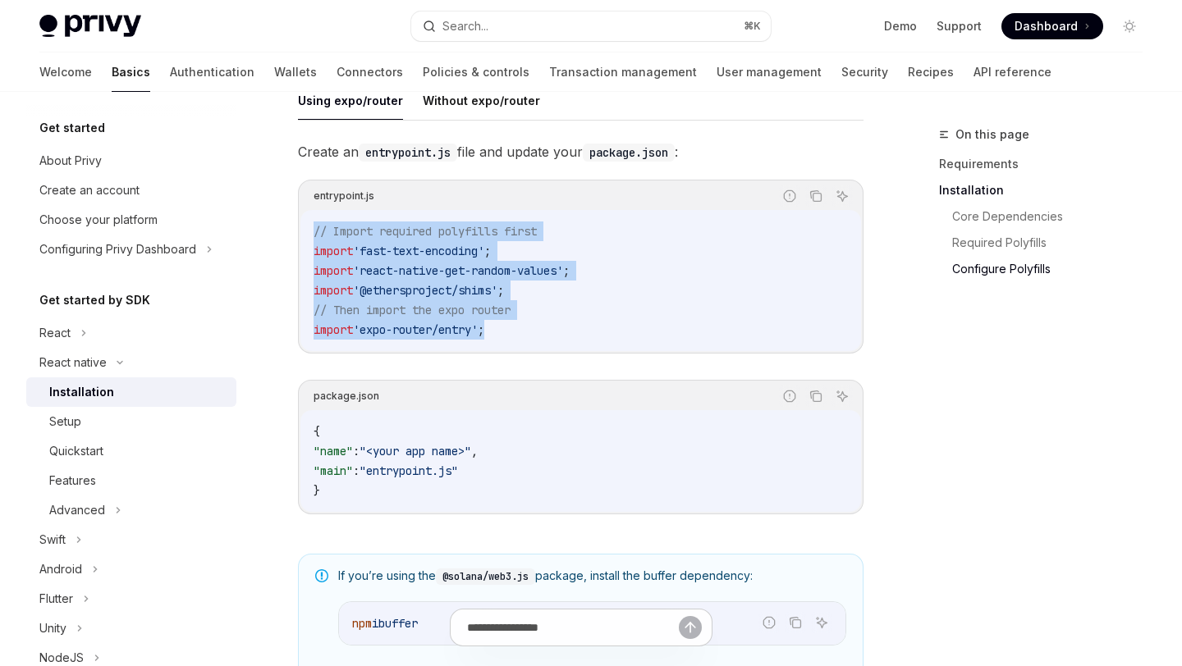
drag, startPoint x: 502, startPoint y: 342, endPoint x: 301, endPoint y: 251, distance: 220.7
click at [301, 249] on div "// Import required polyfills first import 'fast-text-encoding' ; import 'react-…" at bounding box center [580, 280] width 561 height 141
click at [819, 203] on icon "Copy the contents from the code block" at bounding box center [815, 196] width 13 height 13
click at [657, 313] on code "// Import required polyfills first import 'fast-text-encoding' ; import 'react-…" at bounding box center [580, 281] width 534 height 118
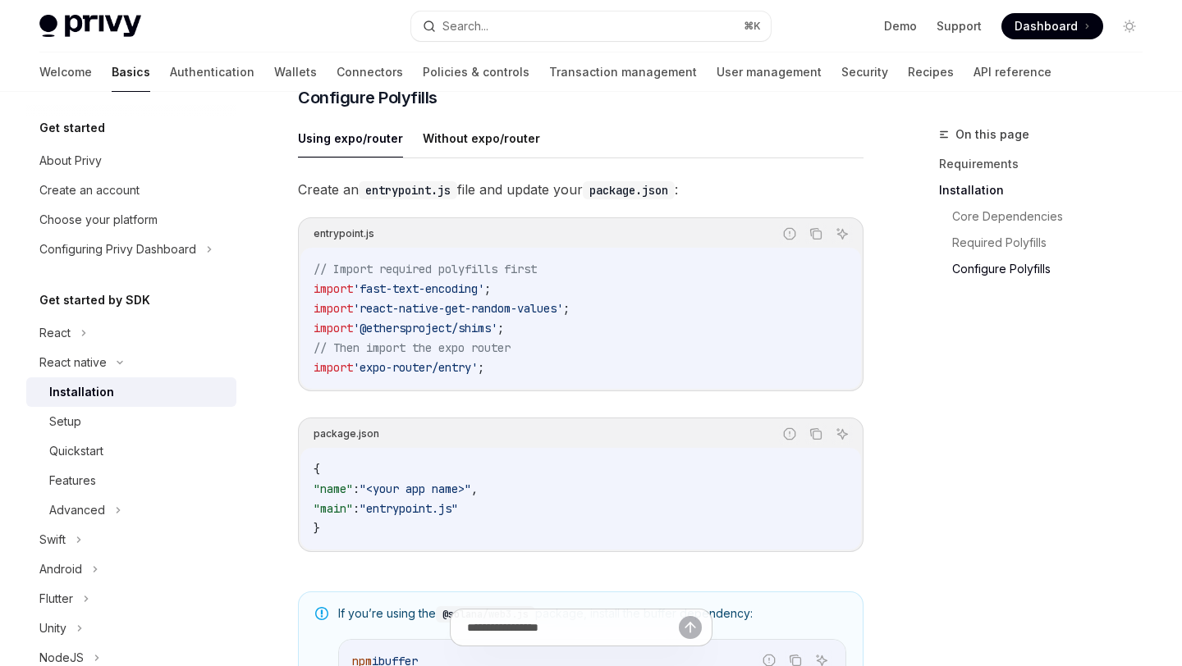
scroll to position [771, 0]
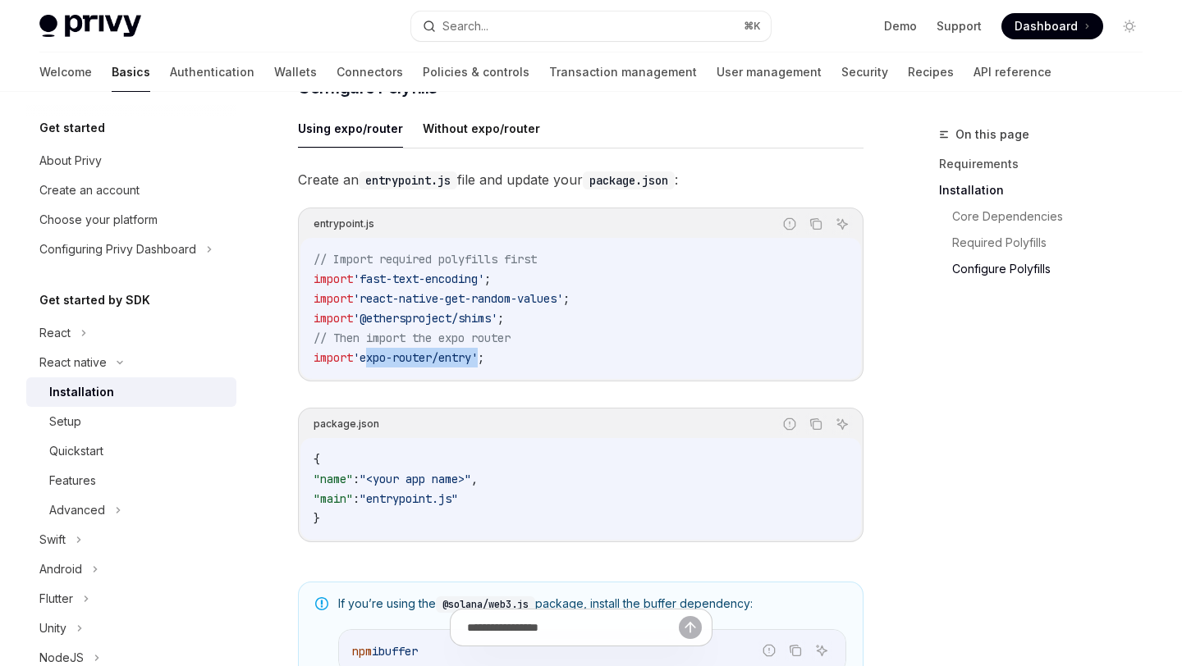
drag, startPoint x: 368, startPoint y: 371, endPoint x: 487, endPoint y: 369, distance: 119.0
click at [478, 365] on span "'expo-router/entry'" at bounding box center [415, 357] width 125 height 15
copy span "expo-router/entry"
click at [568, 414] on div "Create an entrypoint.js file and update your package.json : entrypoint.js Repor…" at bounding box center [580, 368] width 565 height 400
click at [820, 230] on icon "Copy the contents from the code block" at bounding box center [817, 226] width 8 height 8
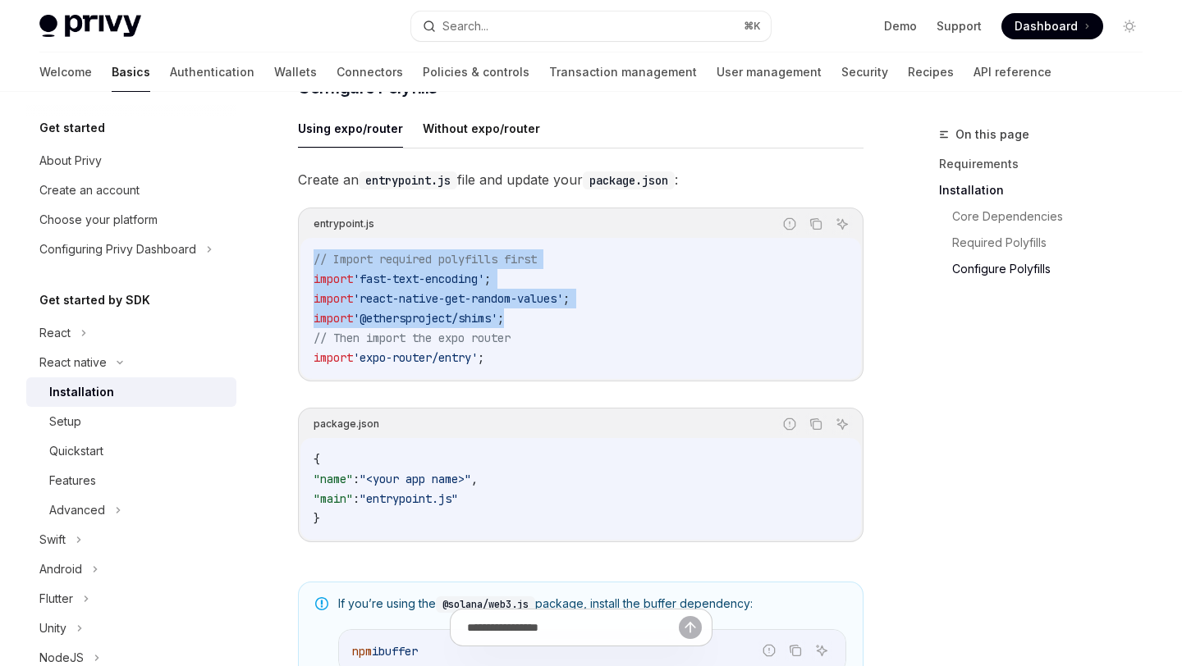
drag, startPoint x: 522, startPoint y: 334, endPoint x: 309, endPoint y: 275, distance: 221.4
click at [309, 275] on div "// Import required polyfills first import 'fast-text-encoding' ; import 'react-…" at bounding box center [580, 308] width 561 height 141
copy code "// Import required polyfills first import 'fast-text-encoding' ; import 'react-…"
click at [613, 299] on code "// Import required polyfills first import 'fast-text-encoding' ; import 'react-…" at bounding box center [580, 308] width 534 height 118
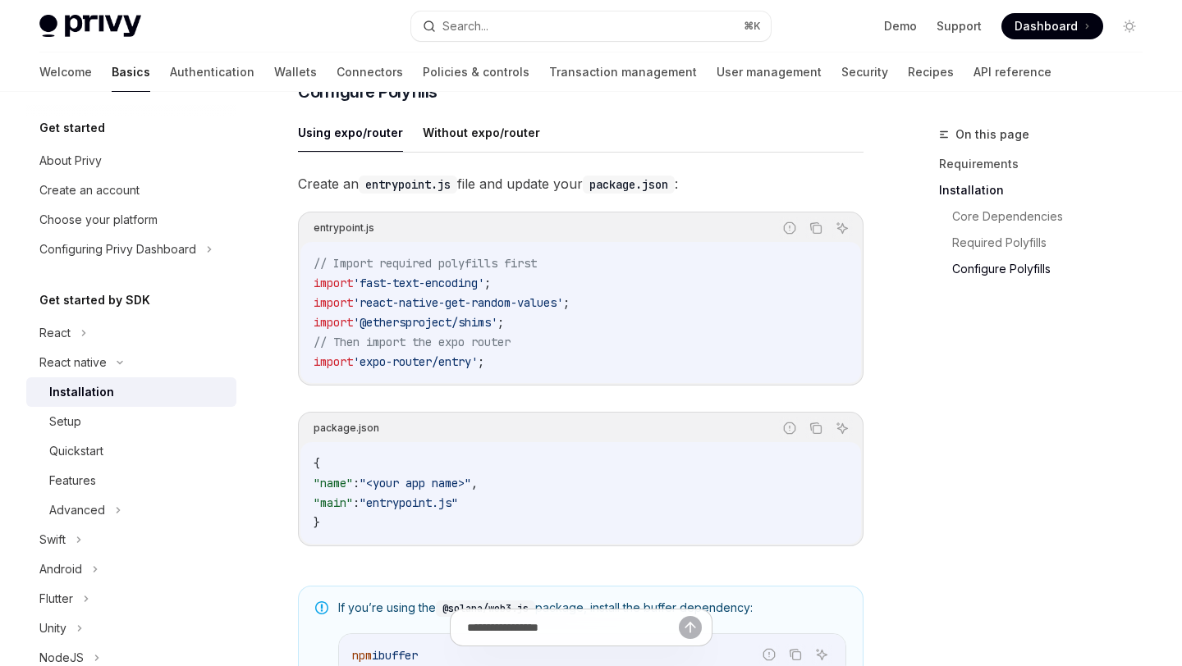
scroll to position [771, 0]
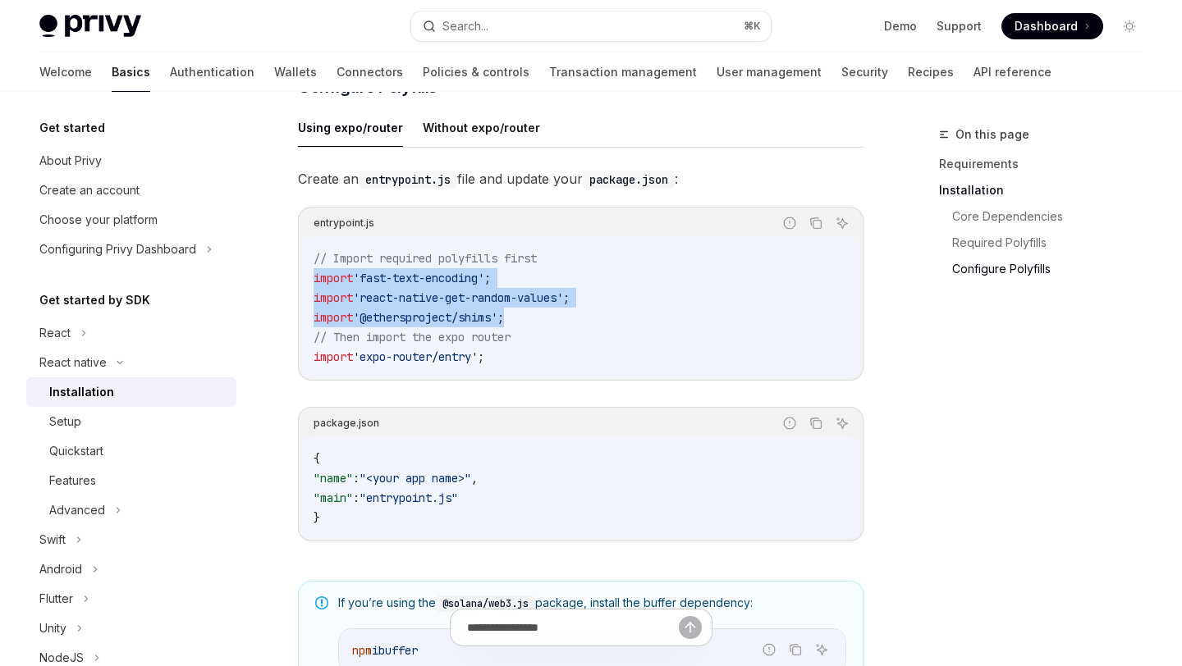
drag, startPoint x: 311, startPoint y: 294, endPoint x: 524, endPoint y: 330, distance: 215.6
click at [524, 330] on div "// Import required polyfills first import 'fast-text-encoding' ; import 'react-…" at bounding box center [580, 307] width 561 height 141
copy code "import 'fast-text-encoding' ; import 'react-native-get-random-values' ; import …"
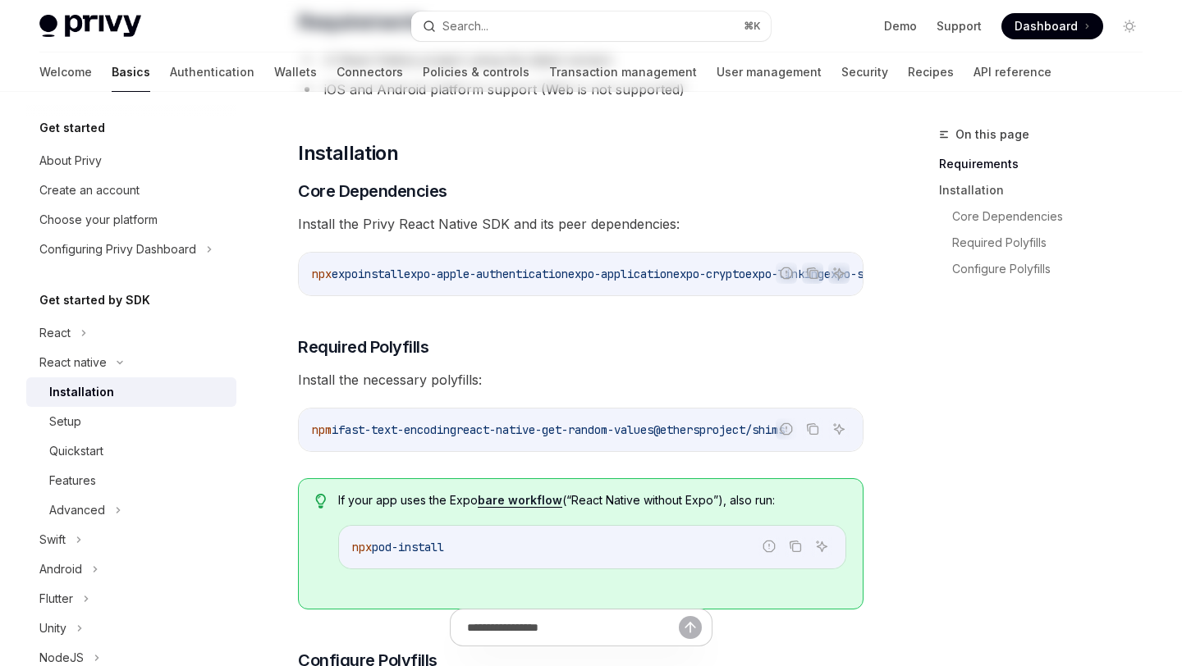
scroll to position [0, 0]
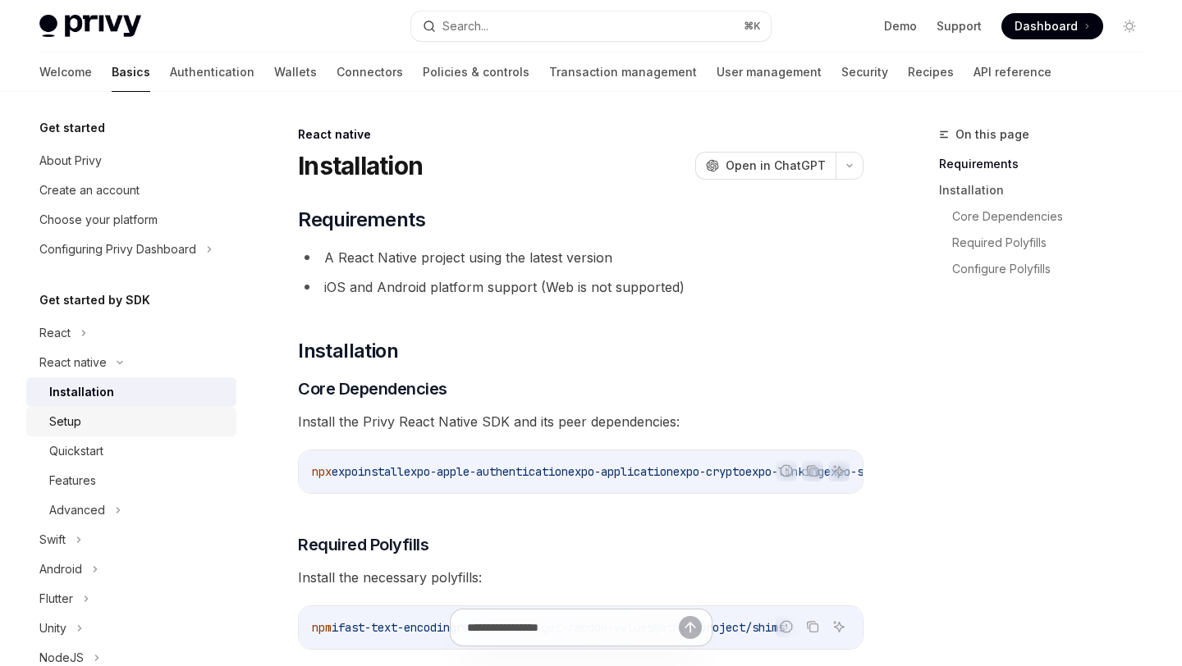
click at [75, 416] on div "Setup" at bounding box center [65, 422] width 32 height 20
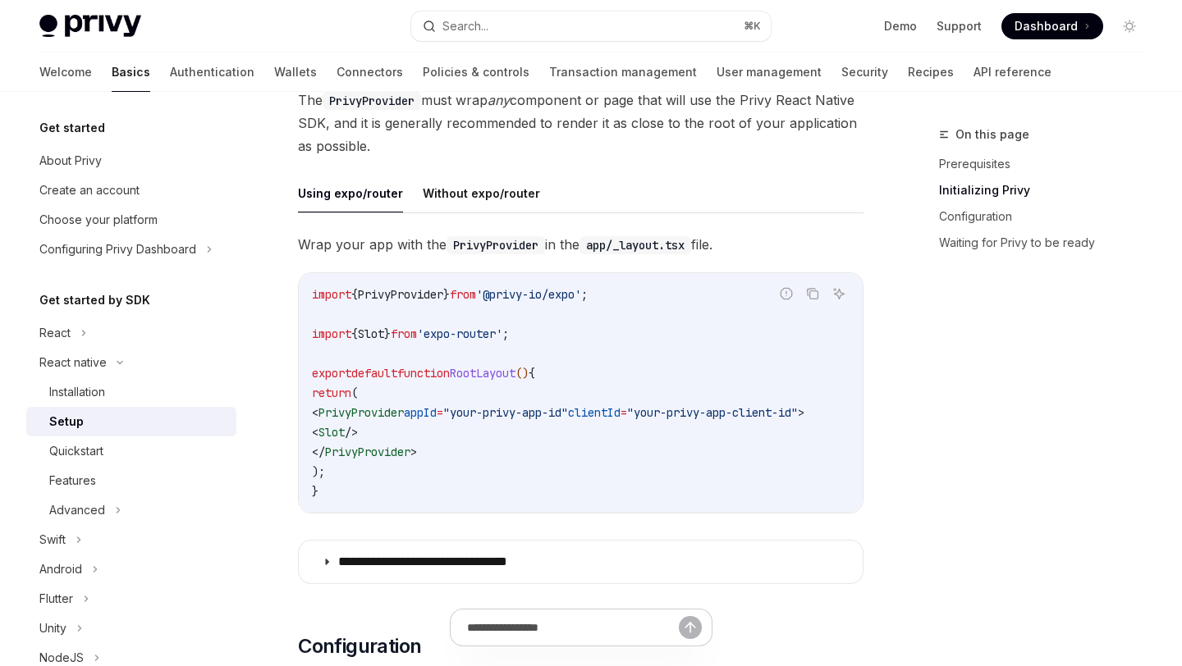
scroll to position [402, 0]
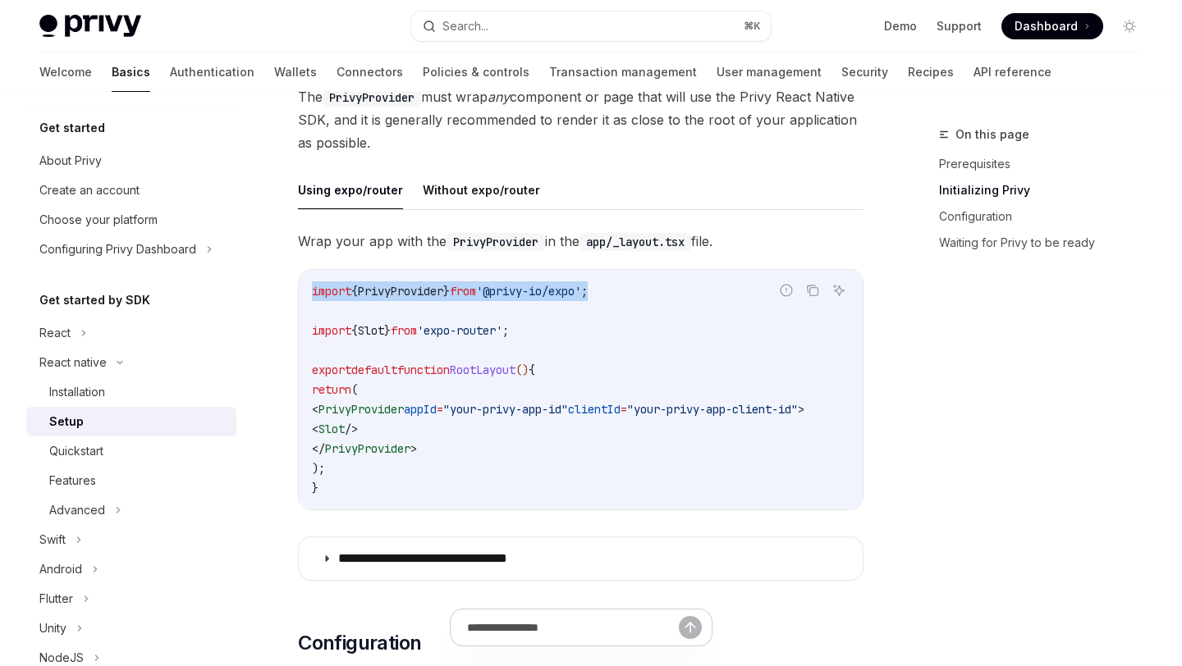
drag, startPoint x: 633, startPoint y: 275, endPoint x: 297, endPoint y: 278, distance: 335.7
copy span "import { PrivyProvider } from '@privy-io/expo' ;"
drag, startPoint x: 341, startPoint y: 392, endPoint x: 847, endPoint y: 387, distance: 505.6
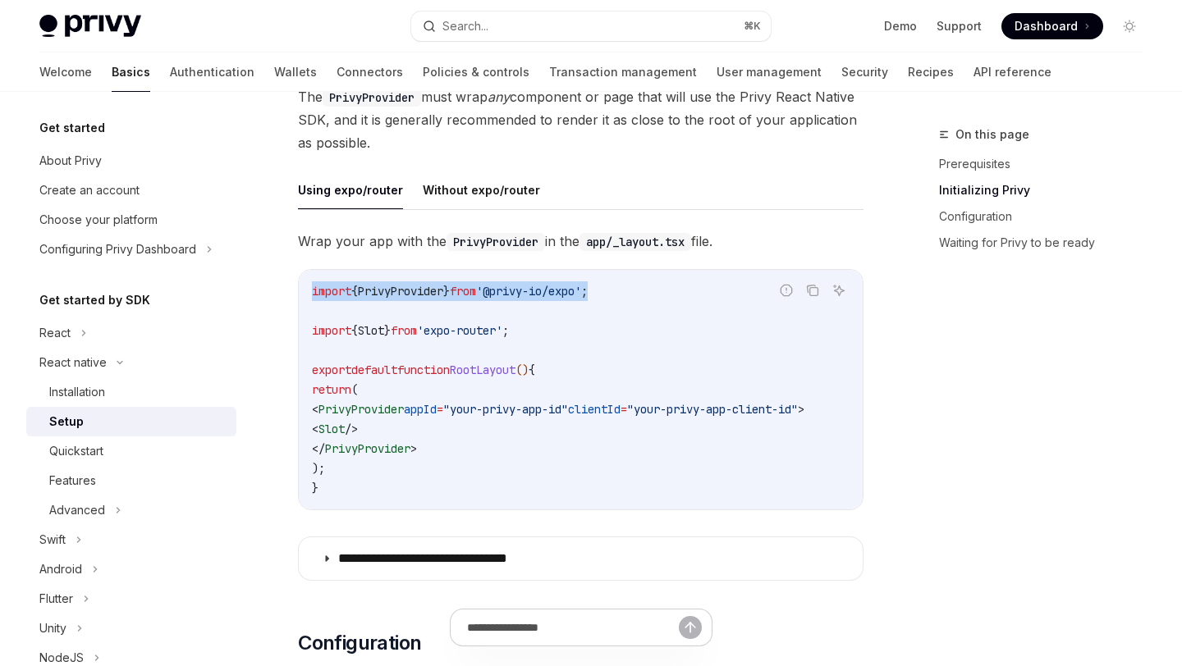
click at [847, 387] on code "import { PrivyProvider } from '@privy-io/expo' ; import { Slot } from 'expo-rou…" at bounding box center [581, 389] width 538 height 217
copy span "< PrivyProvider appId = "your-privy-app-id" clientId = "your-privy-app-client-i…"
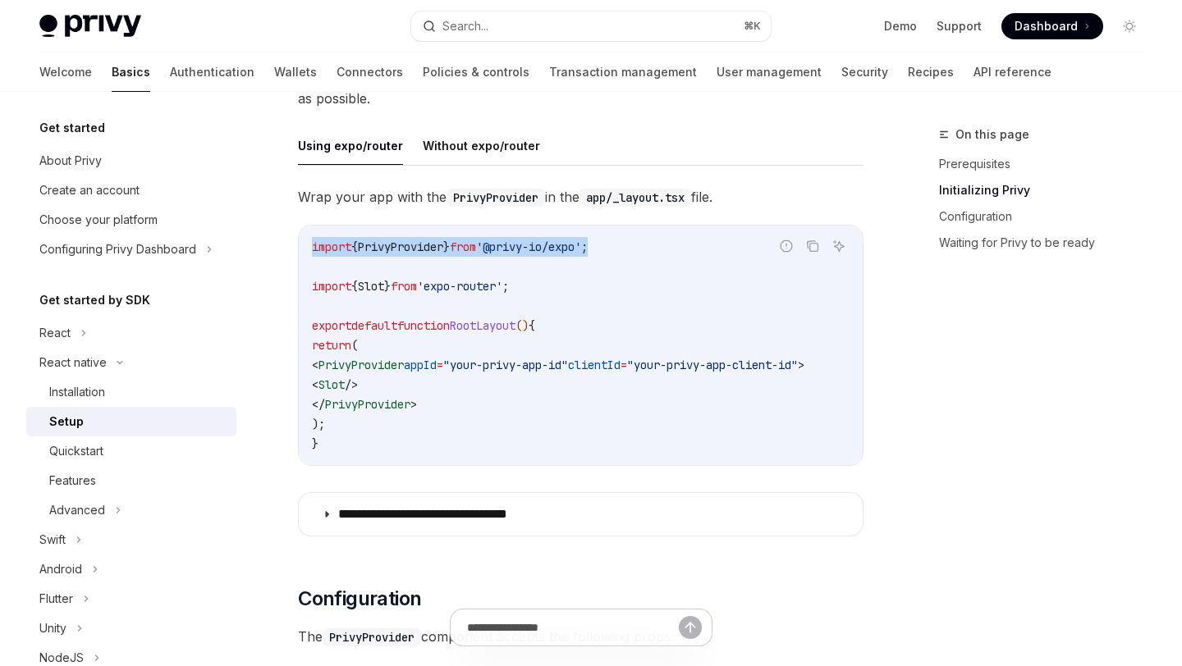
scroll to position [0, 0]
click at [982, 451] on div "On this page Prerequisites Initializing Privy Configuration Waiting for Privy t…" at bounding box center [1030, 396] width 249 height 542
click at [1050, 21] on span "Dashboard" at bounding box center [1045, 26] width 63 height 16
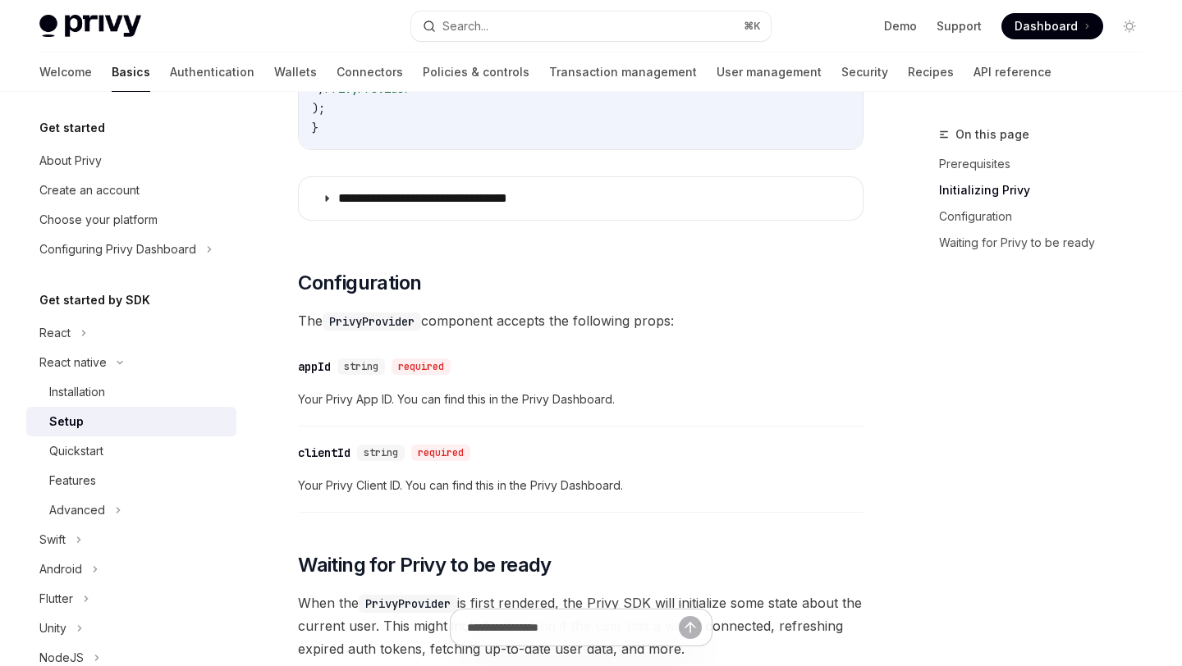
scroll to position [761, 0]
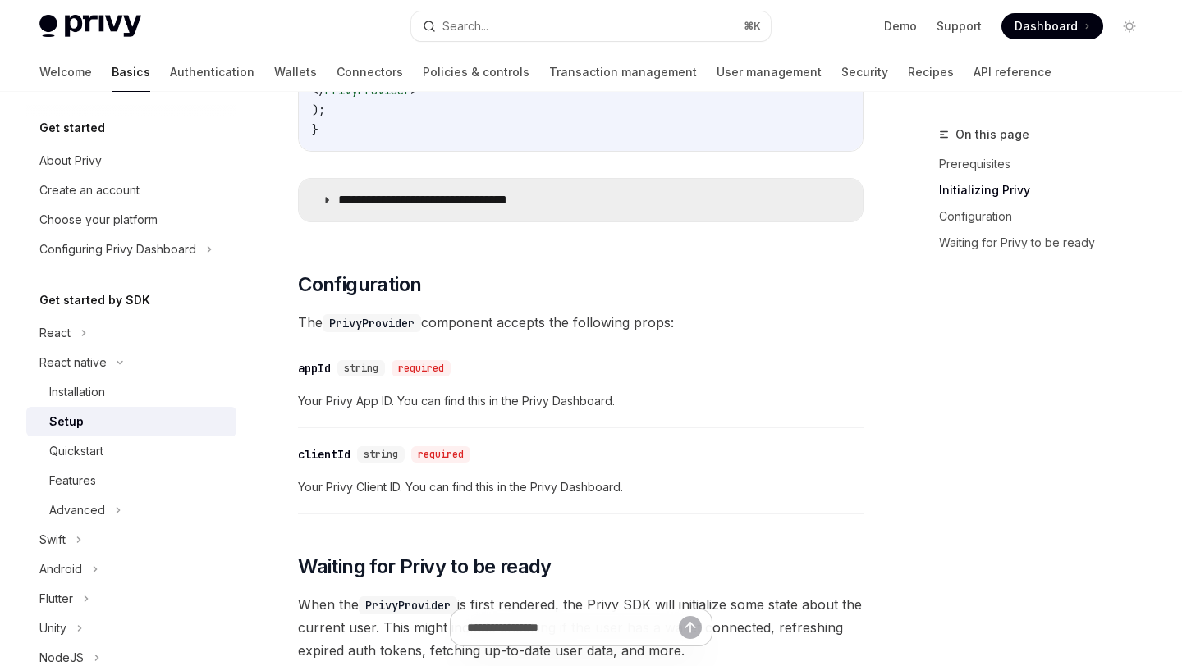
click at [330, 195] on icon at bounding box center [327, 200] width 10 height 10
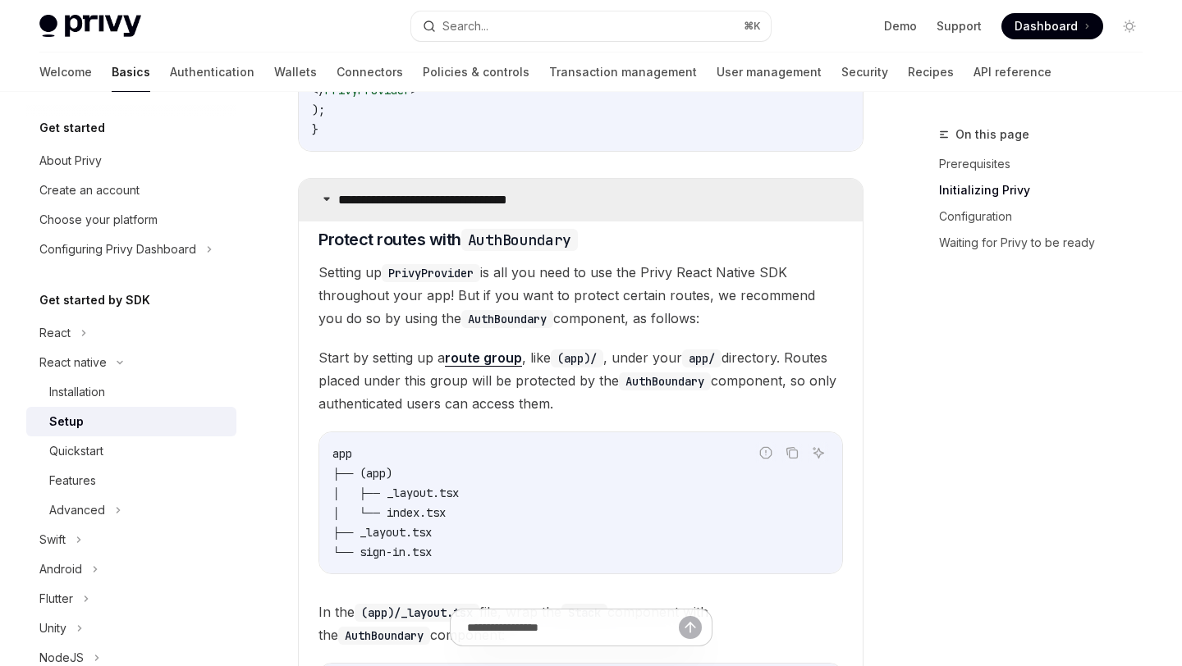
click at [330, 194] on icon at bounding box center [327, 199] width 10 height 10
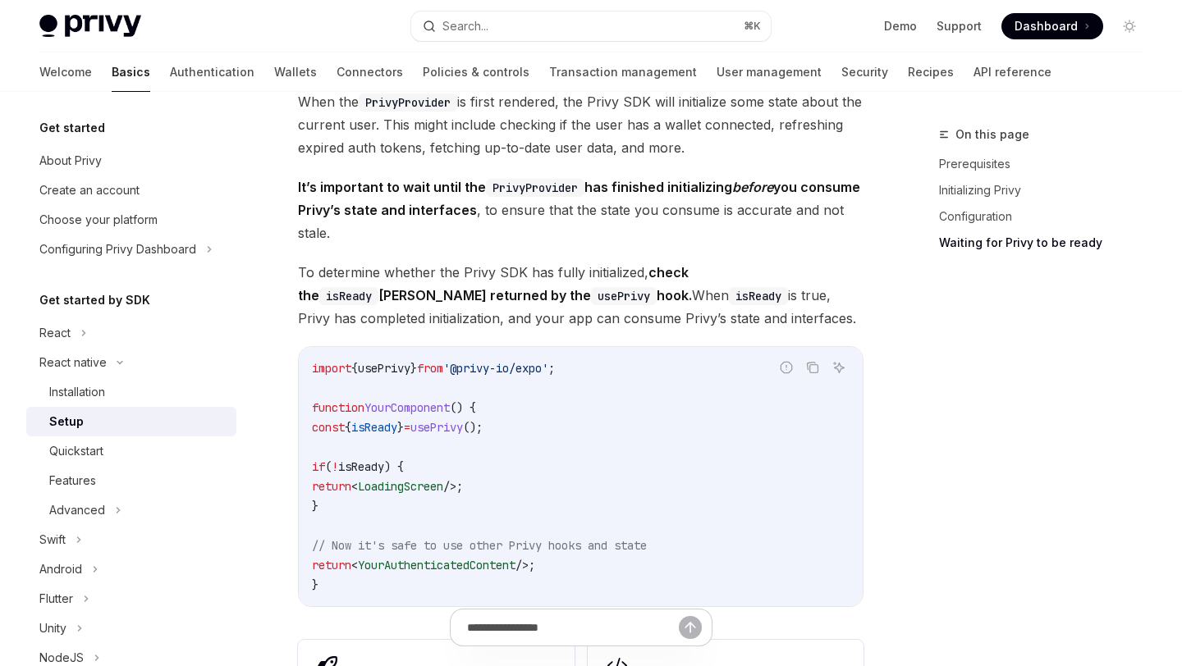
scroll to position [1271, 0]
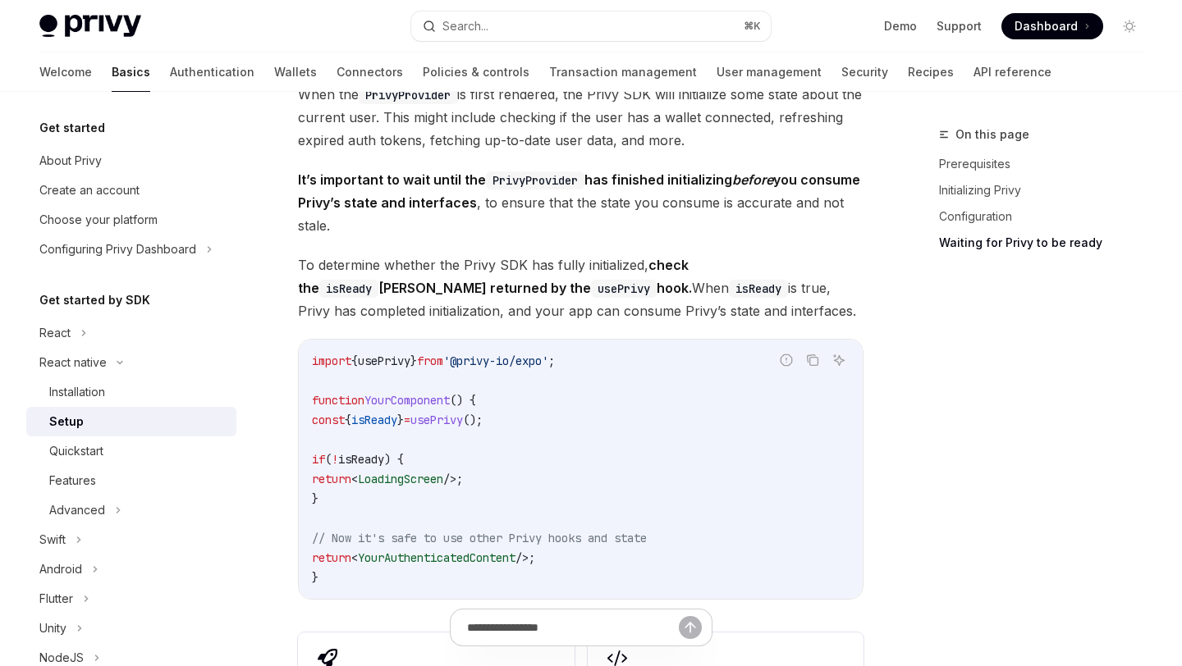
click at [393, 413] on span "isReady" at bounding box center [374, 420] width 46 height 15
click at [455, 413] on span "usePrivy" at bounding box center [436, 420] width 53 height 15
copy span "usePrivy"
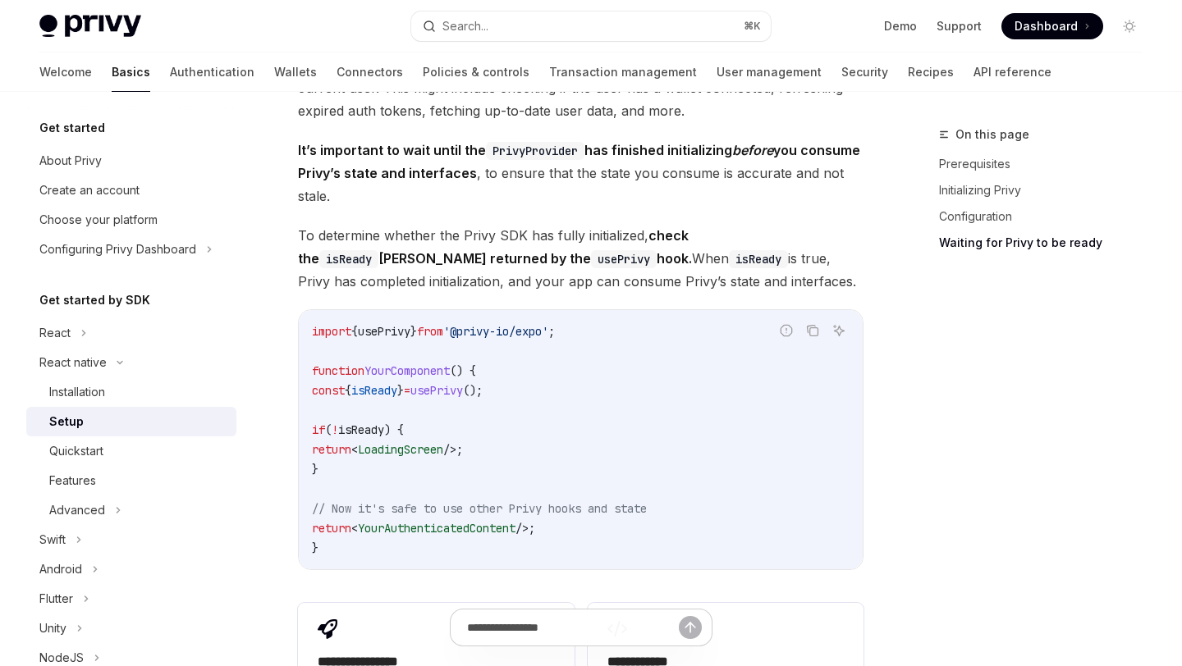
scroll to position [1302, 0]
click at [381, 421] on span "isReady" at bounding box center [361, 428] width 46 height 15
click at [474, 426] on code "import { usePrivy } from '@privy-io/expo' ; function YourComponent () { const {…" at bounding box center [581, 438] width 538 height 236
drag, startPoint x: 319, startPoint y: 419, endPoint x: 474, endPoint y: 417, distance: 154.3
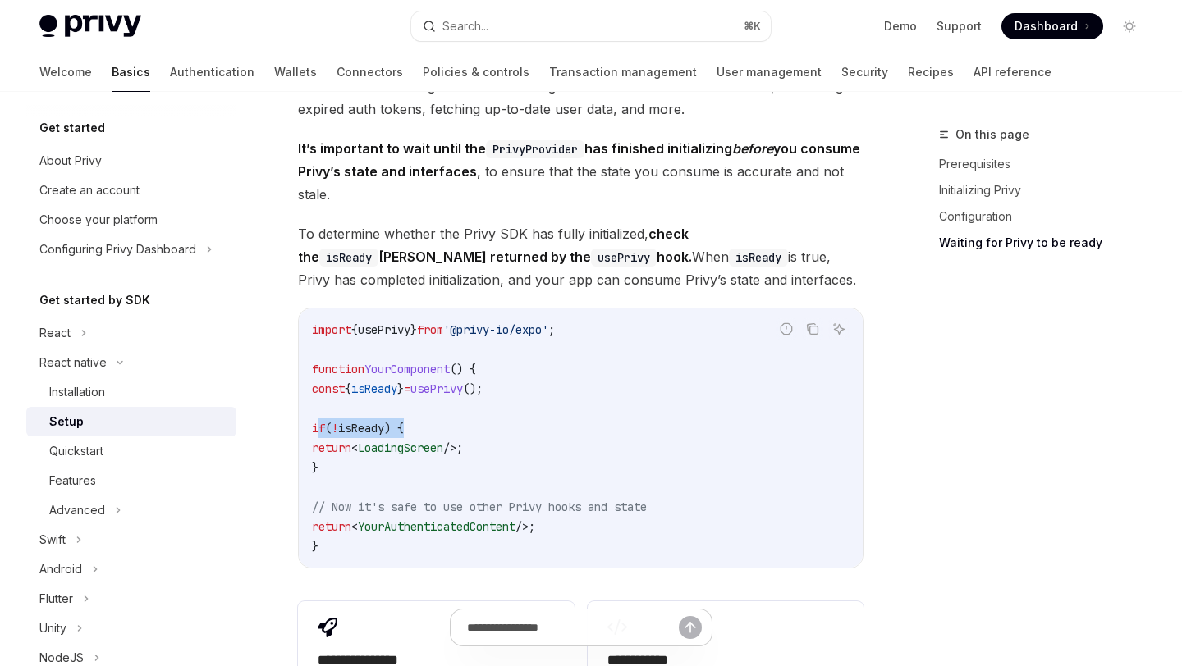
click at [474, 417] on code "import { usePrivy } from '@privy-io/expo' ; function YourComponent () { const {…" at bounding box center [581, 438] width 538 height 236
click at [397, 382] on span "isReady" at bounding box center [374, 389] width 46 height 15
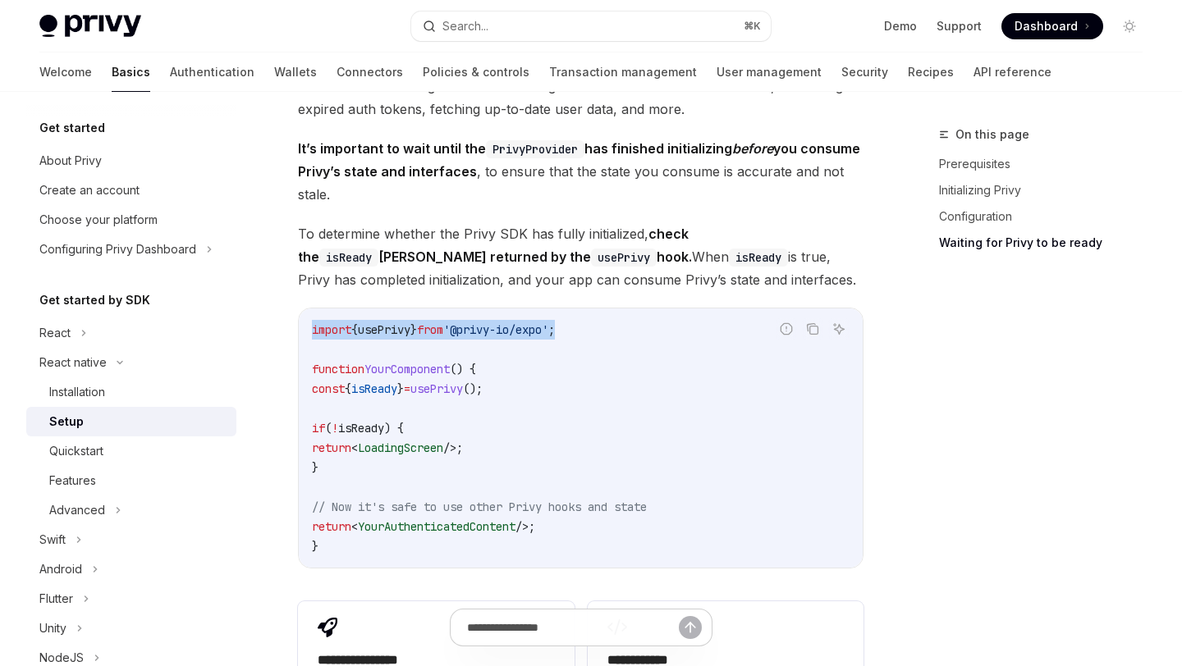
drag, startPoint x: 597, startPoint y: 317, endPoint x: 302, endPoint y: 323, distance: 295.5
click at [302, 323] on div "import { usePrivy } from '@privy-io/expo' ; function YourComponent () { const {…" at bounding box center [581, 438] width 564 height 259
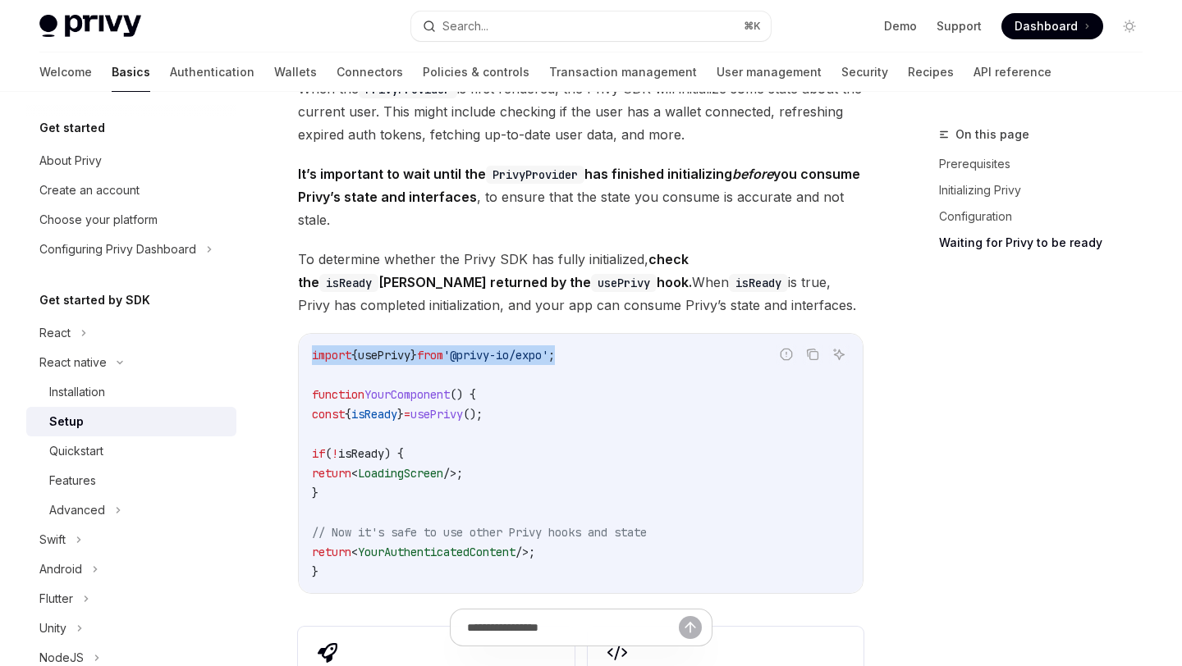
scroll to position [1265, 0]
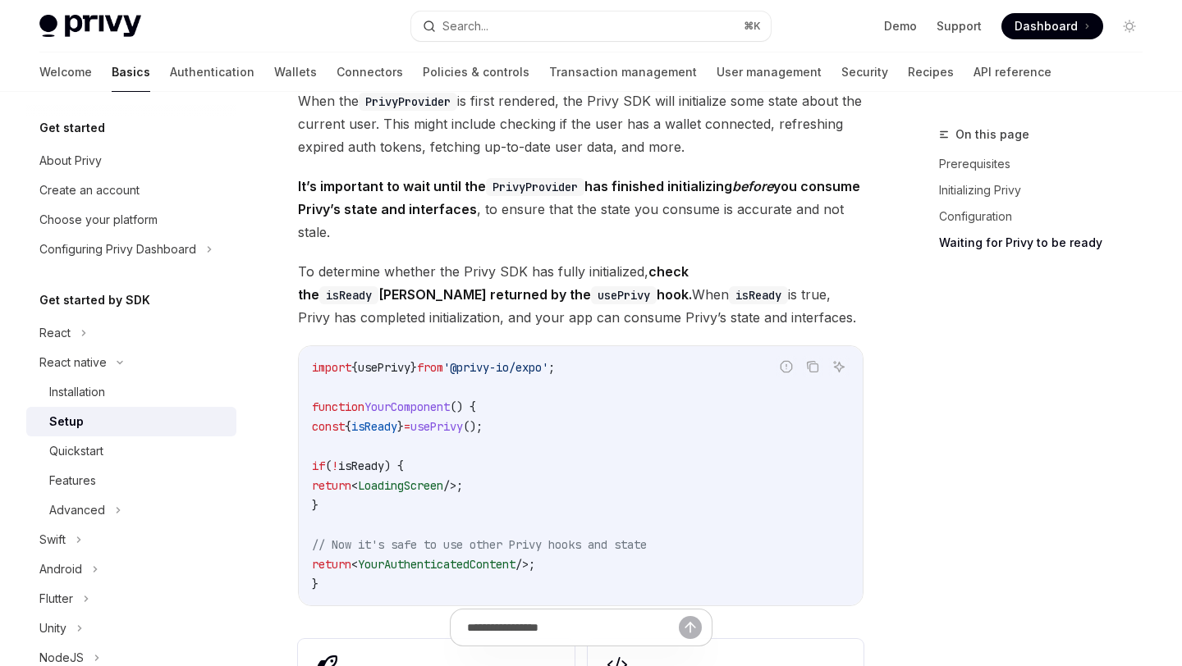
click at [657, 435] on code "import { usePrivy } from '@privy-io/expo' ; function YourComponent () { const {…" at bounding box center [581, 476] width 538 height 236
drag, startPoint x: 593, startPoint y: 361, endPoint x: 305, endPoint y: 356, distance: 288.1
click at [304, 356] on div "import { usePrivy } from '@privy-io/expo' ; function YourComponent () { const {…" at bounding box center [581, 475] width 564 height 259
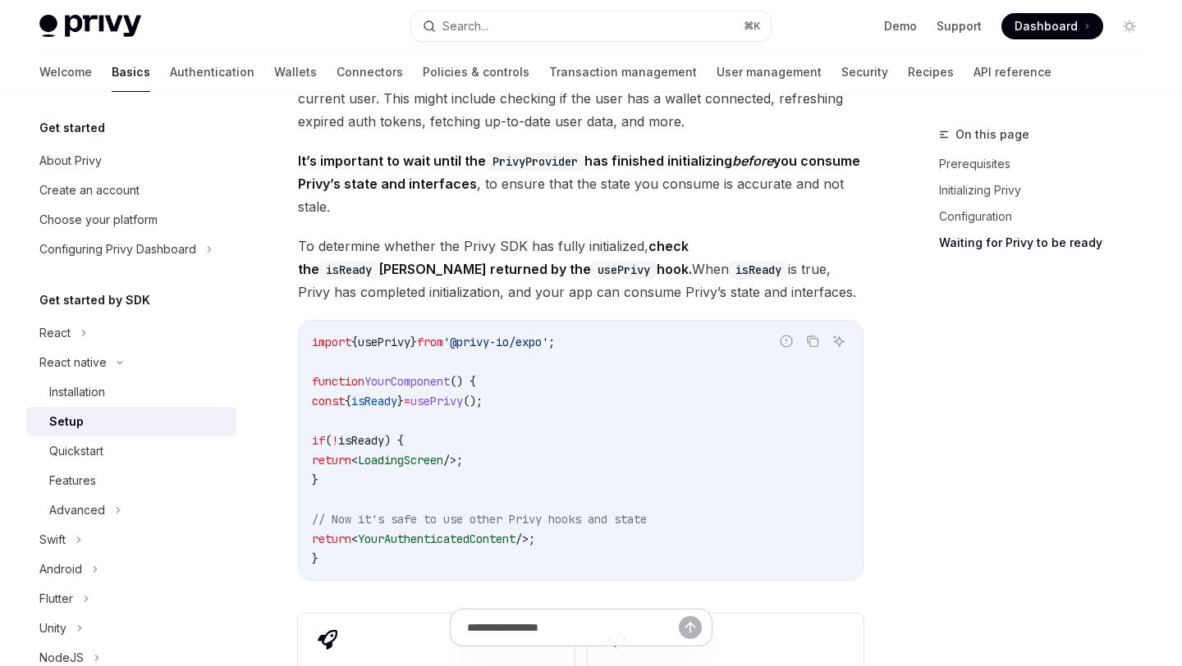
click at [602, 418] on code "import { usePrivy } from '@privy-io/expo' ; function YourComponent () { const {…" at bounding box center [581, 450] width 538 height 236
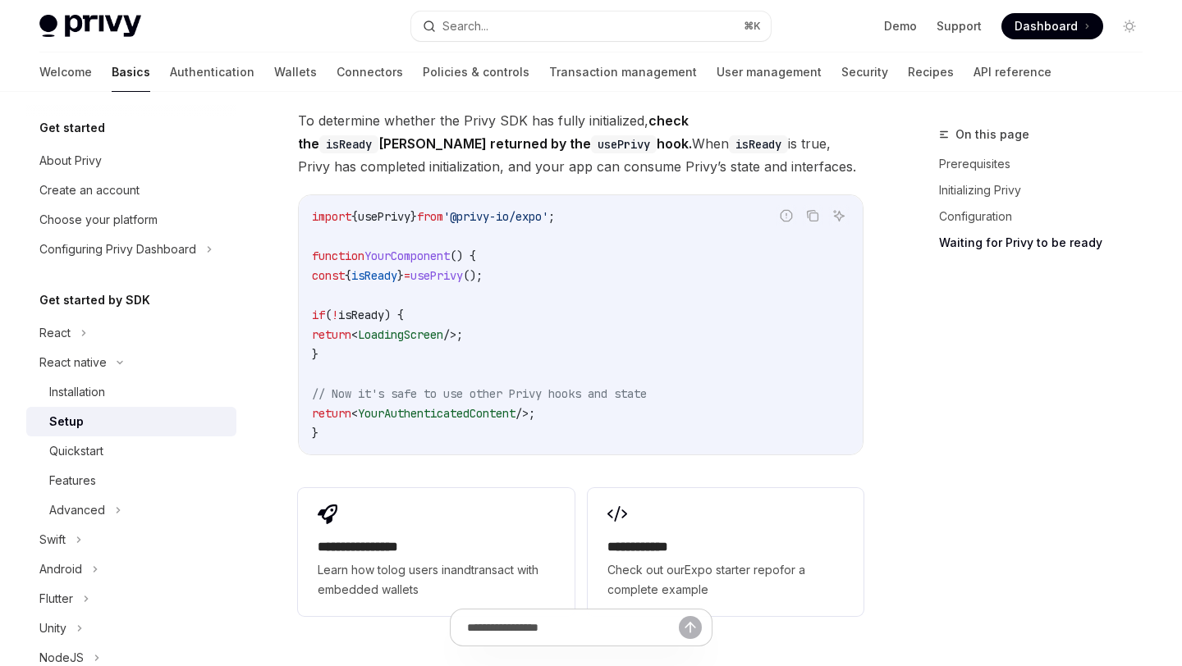
scroll to position [1425, 0]
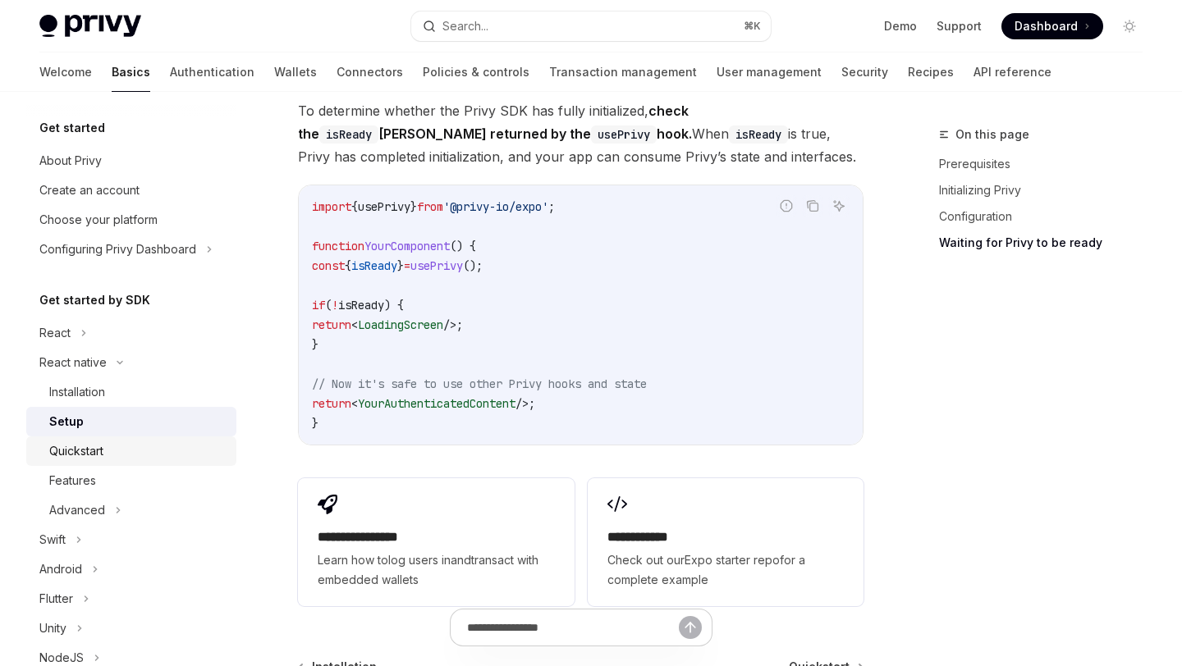
click at [97, 451] on div "Quickstart" at bounding box center [76, 452] width 54 height 20
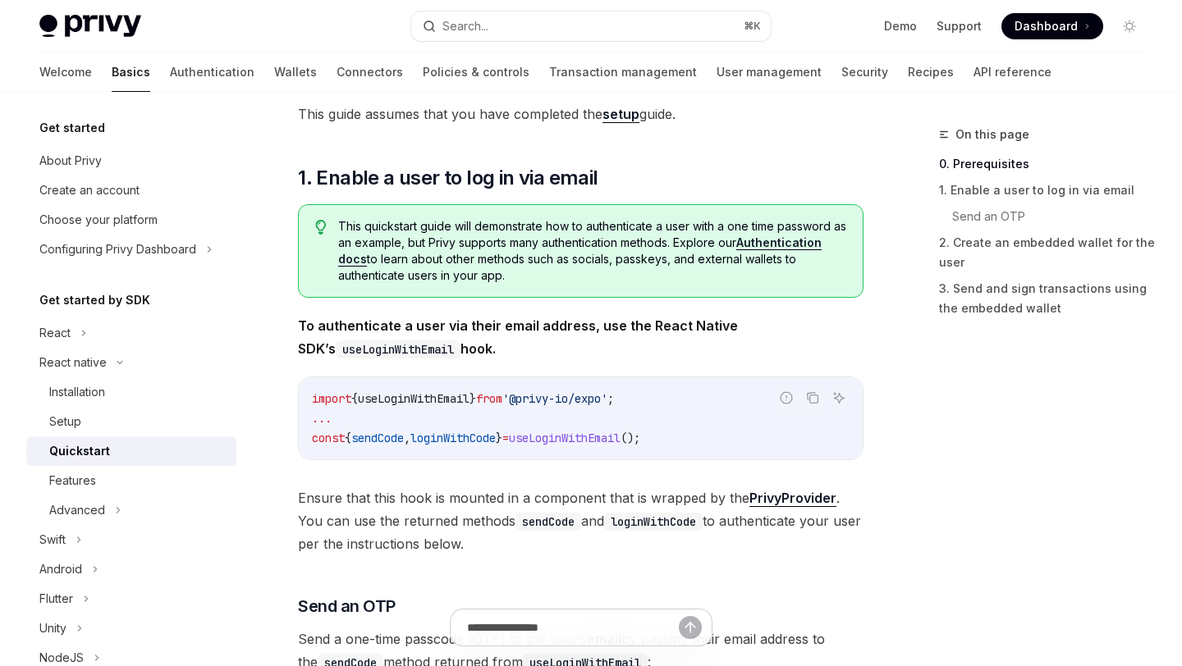
scroll to position [199, 0]
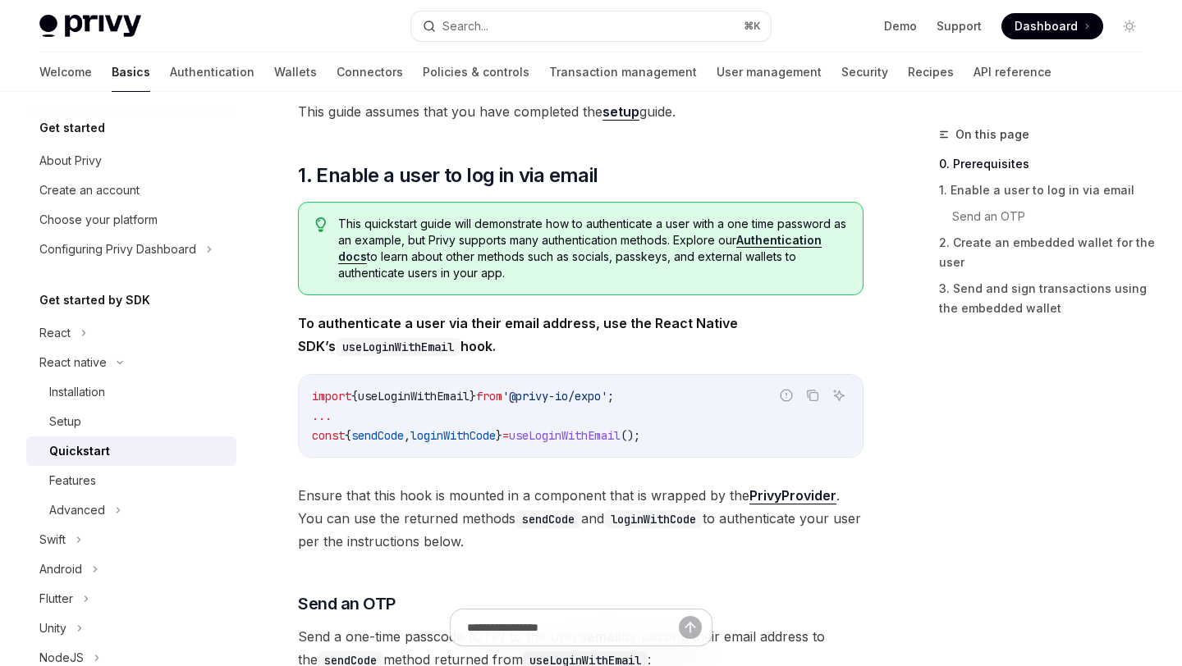
click at [437, 394] on span "useLoginWithEmail" at bounding box center [414, 396] width 112 height 15
drag, startPoint x: 660, startPoint y: 398, endPoint x: 286, endPoint y: 405, distance: 373.5
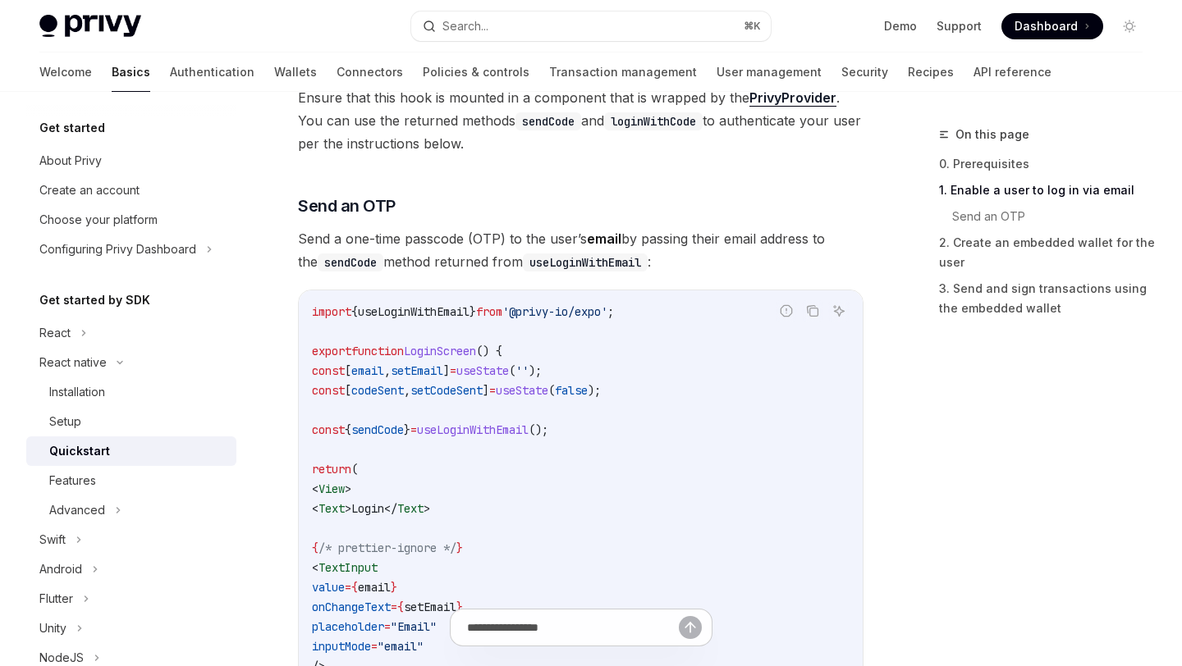
scroll to position [597, 0]
click at [451, 314] on span "useLoginWithEmail" at bounding box center [414, 311] width 112 height 15
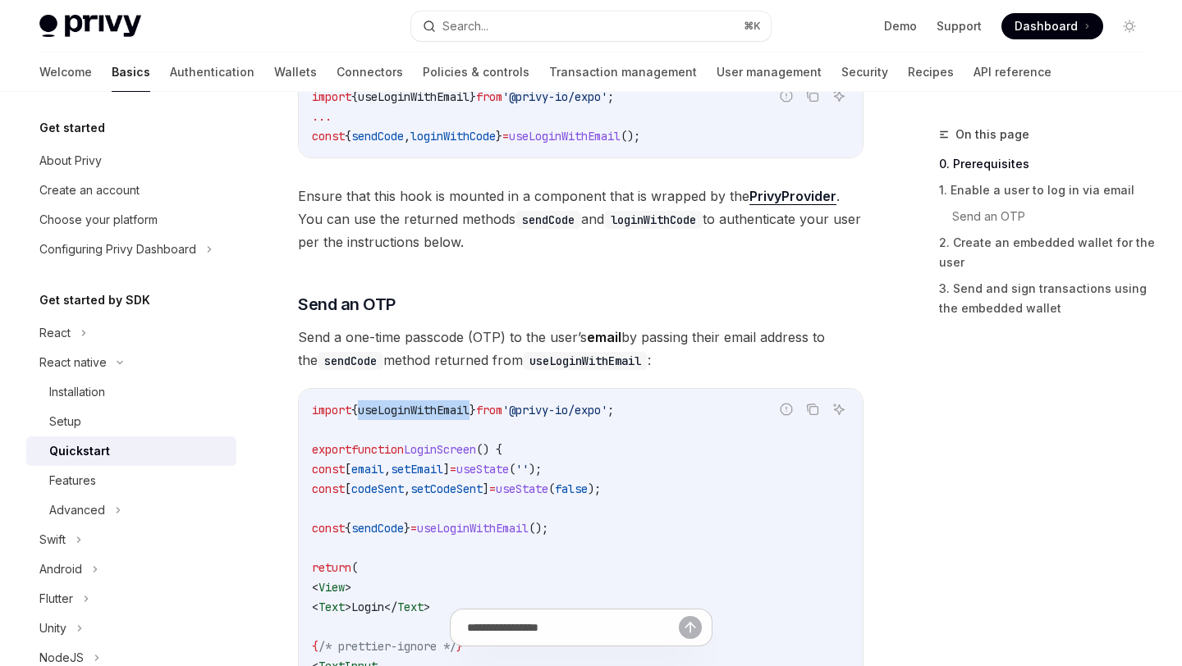
scroll to position [0, 0]
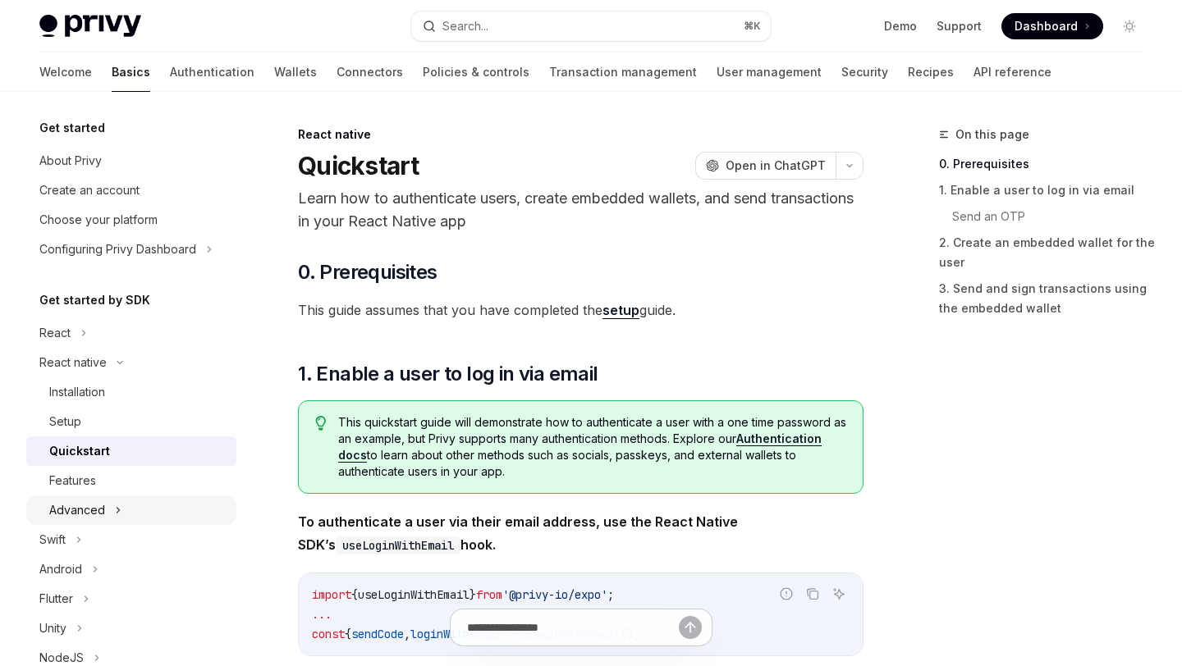
click at [96, 505] on div "Advanced" at bounding box center [77, 511] width 56 height 20
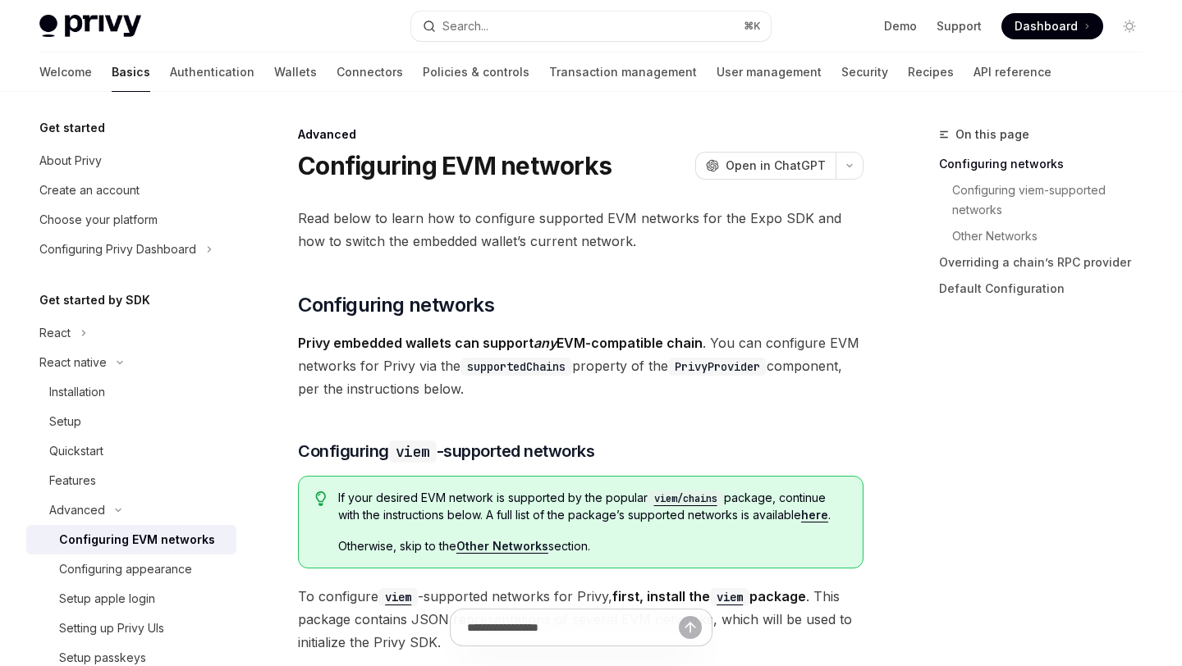
click at [580, 214] on span "Read below to learn how to configure supported EVM networks for the Expo SDK an…" at bounding box center [580, 230] width 565 height 46
click at [624, 217] on span "Read below to learn how to configure supported EVM networks for the Expo SDK an…" at bounding box center [580, 230] width 565 height 46
click at [650, 217] on span "Read below to learn how to configure supported EVM networks for the Expo SDK an…" at bounding box center [580, 230] width 565 height 46
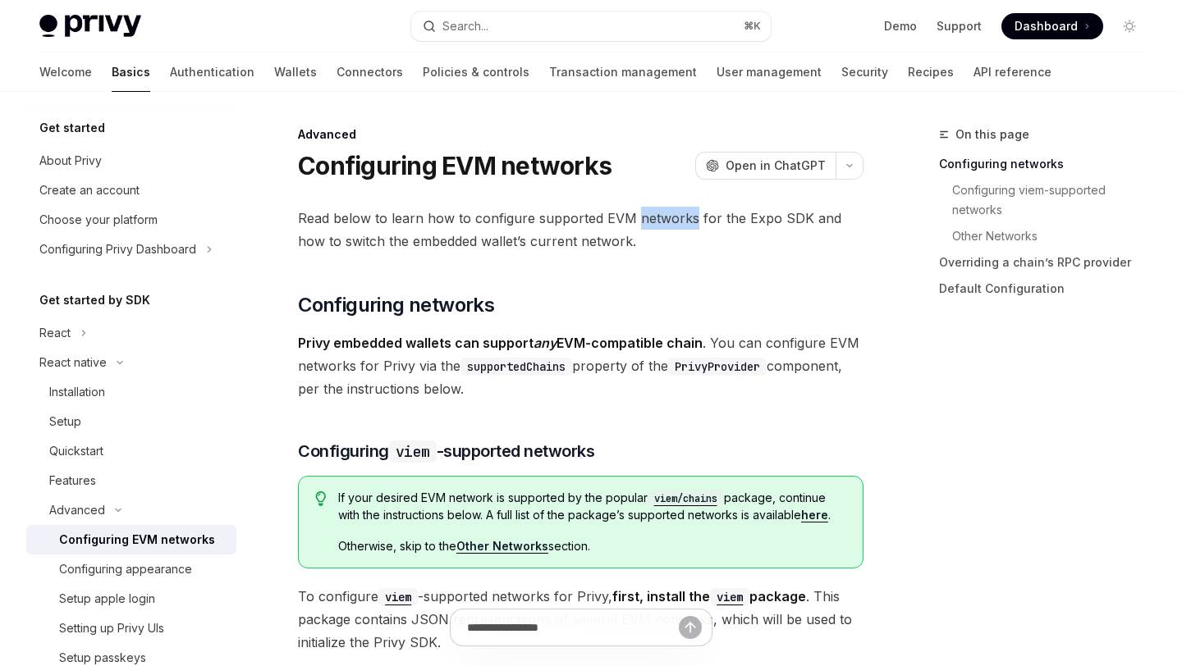
click at [650, 217] on span "Read below to learn how to configure supported EVM networks for the Expo SDK an…" at bounding box center [580, 230] width 565 height 46
click at [716, 219] on span "Read below to learn how to configure supported EVM networks for the Expo SDK an…" at bounding box center [580, 230] width 565 height 46
click at [776, 219] on span "Read below to learn how to configure supported EVM networks for the Expo SDK an…" at bounding box center [580, 230] width 565 height 46
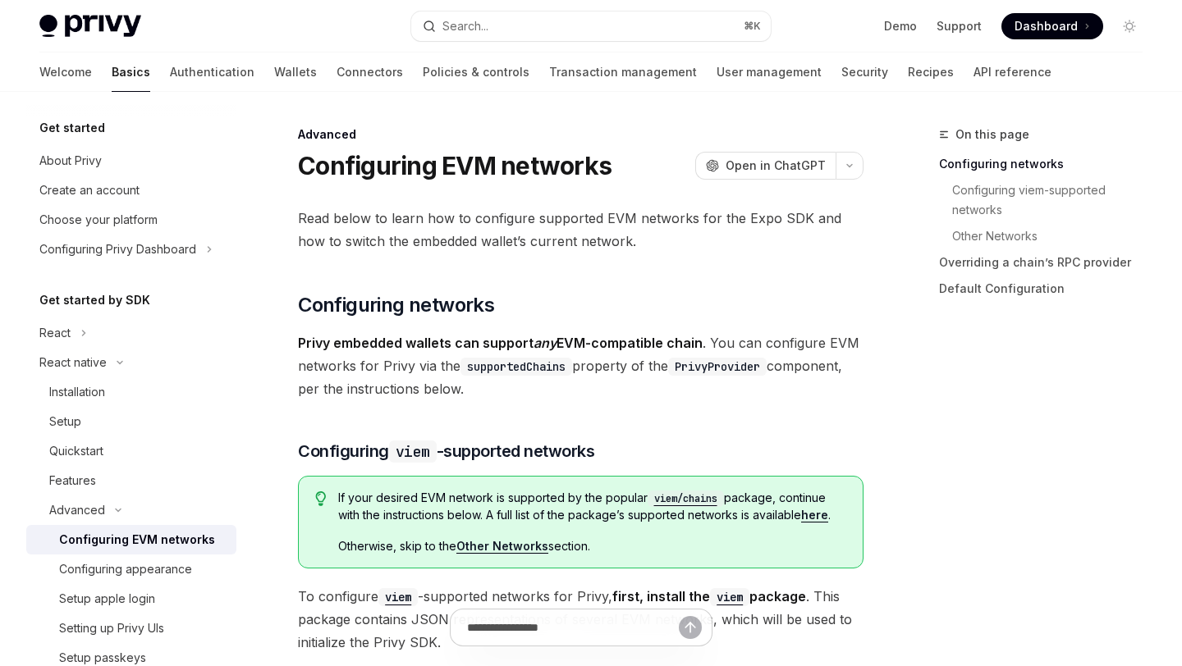
click at [821, 218] on span "Read below to learn how to configure supported EVM networks for the Expo SDK an…" at bounding box center [580, 230] width 565 height 46
click at [511, 237] on span "Read below to learn how to configure supported EVM networks for the Expo SDK an…" at bounding box center [580, 230] width 565 height 46
click at [551, 237] on span "Read below to learn how to configure supported EVM networks for the Expo SDK an…" at bounding box center [580, 230] width 565 height 46
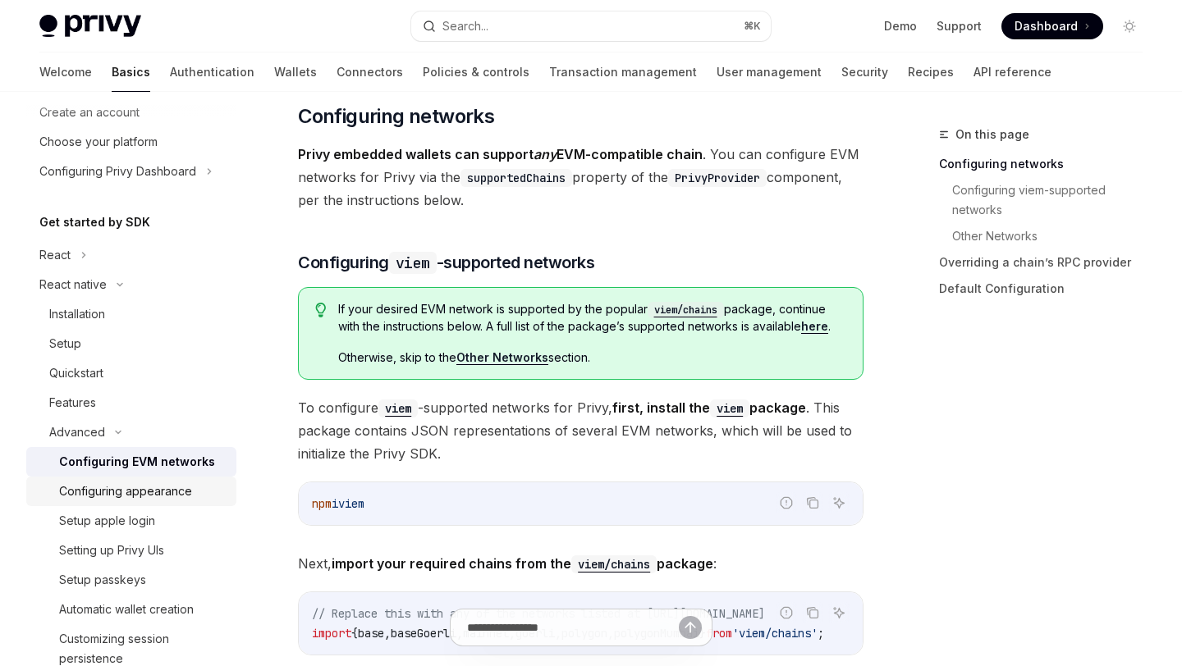
scroll to position [80, 0]
click at [135, 524] on div "Setup apple login" at bounding box center [107, 520] width 96 height 20
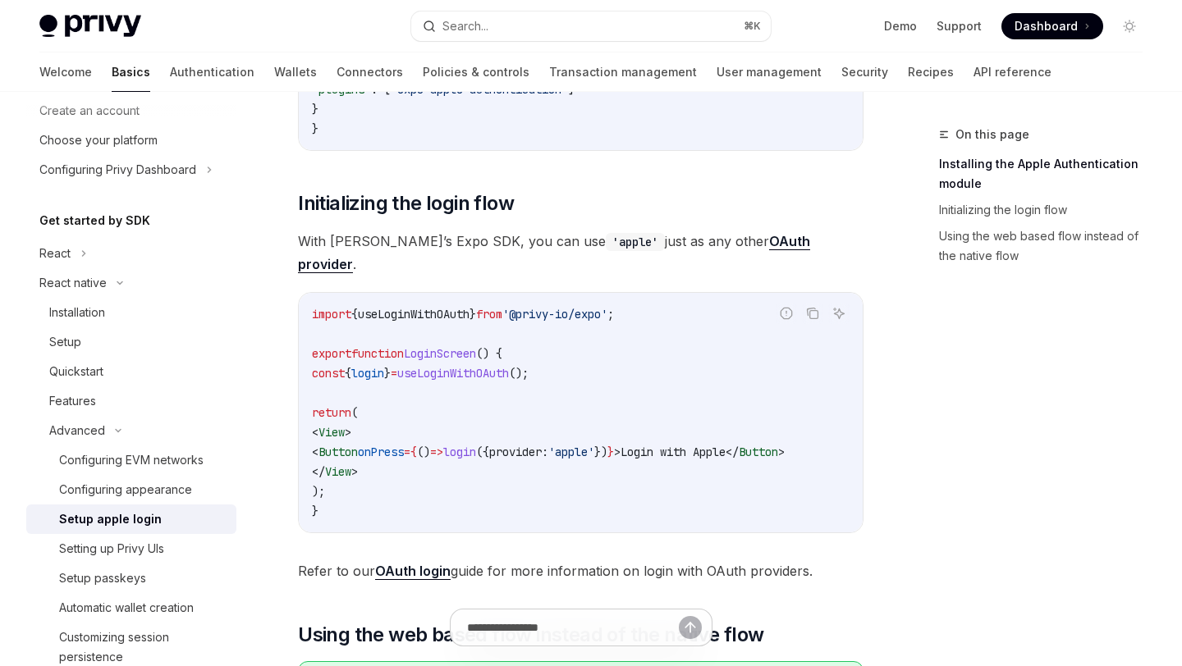
click at [509, 366] on span "useLoginWithOAuth" at bounding box center [453, 373] width 112 height 15
click at [660, 360] on code "import { useLoginWithOAuth } from '@privy-io/expo' ; export function LoginScree…" at bounding box center [581, 412] width 538 height 217
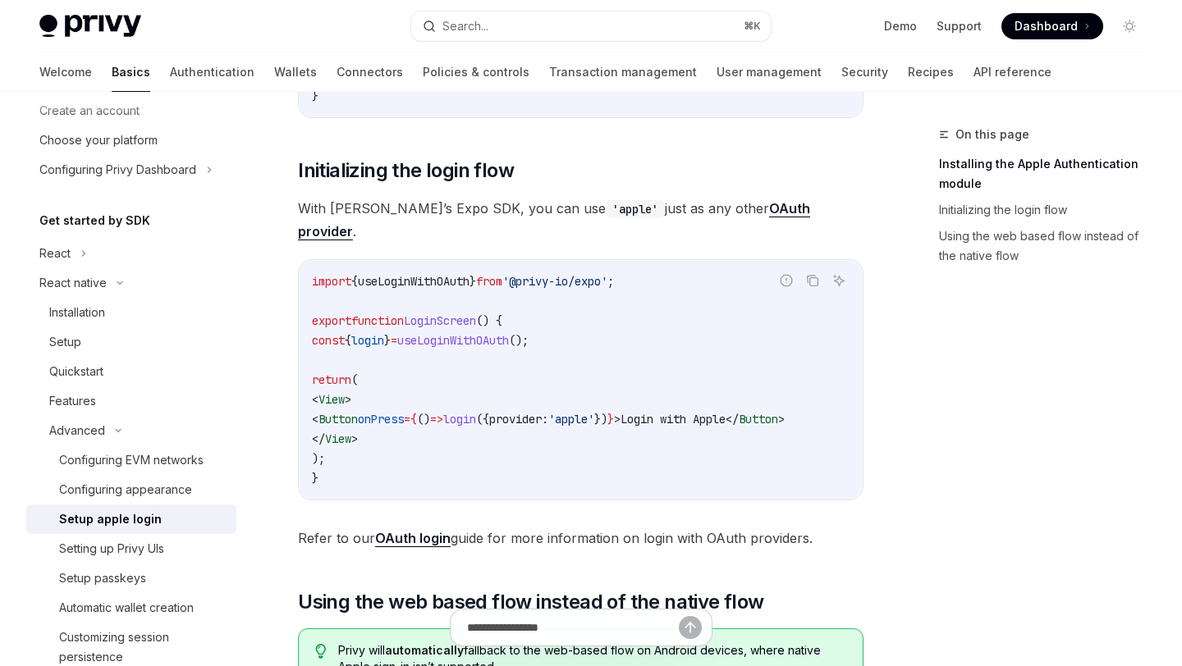
scroll to position [757, 0]
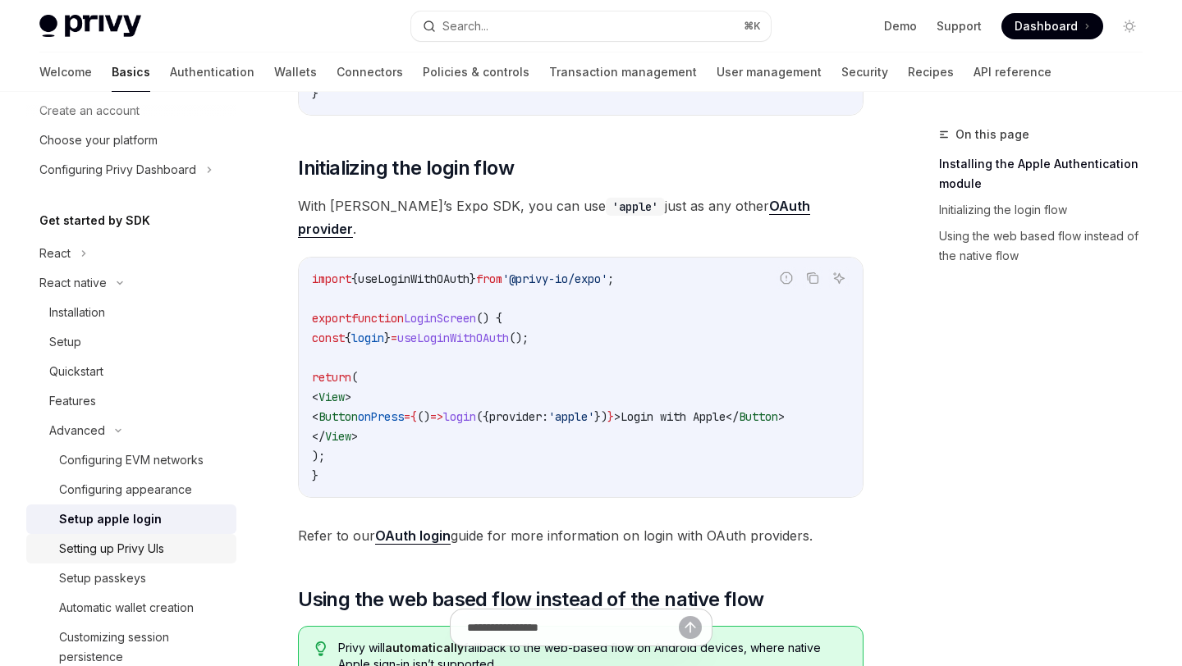
click at [121, 542] on div "Setting up Privy UIs" at bounding box center [111, 549] width 105 height 20
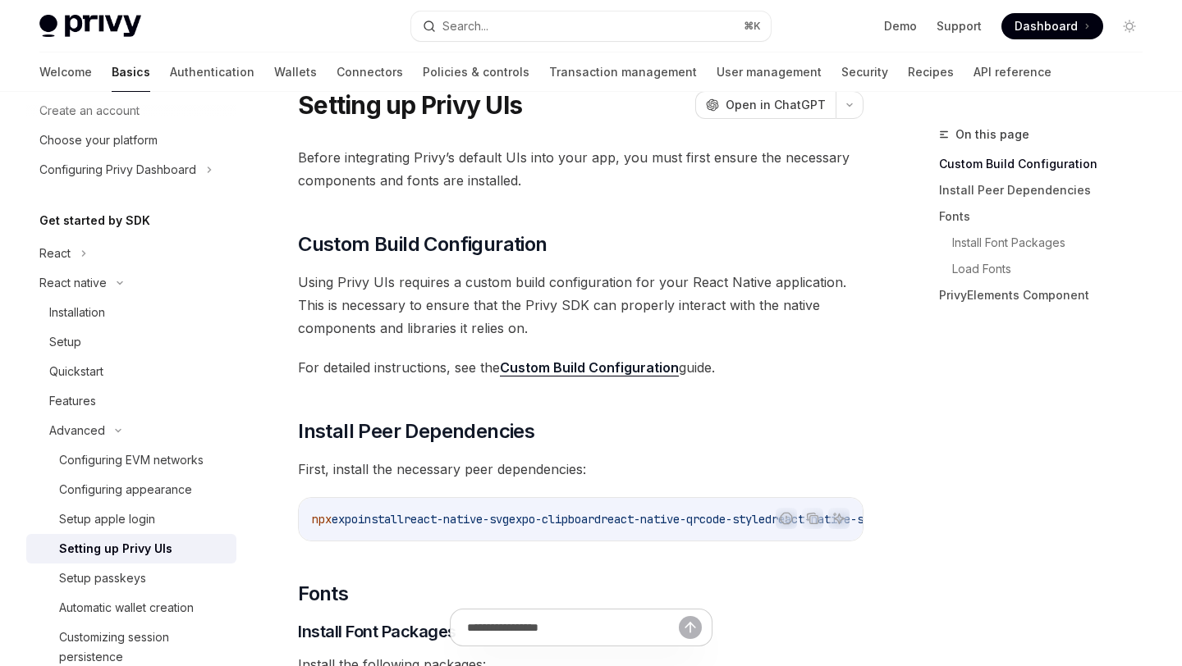
scroll to position [62, 0]
click at [506, 288] on span "Using Privy UIs requires a custom build configuration for your React Native app…" at bounding box center [580, 304] width 565 height 69
click at [499, 300] on span "Using Privy UIs requires a custom build configuration for your React Native app…" at bounding box center [580, 304] width 565 height 69
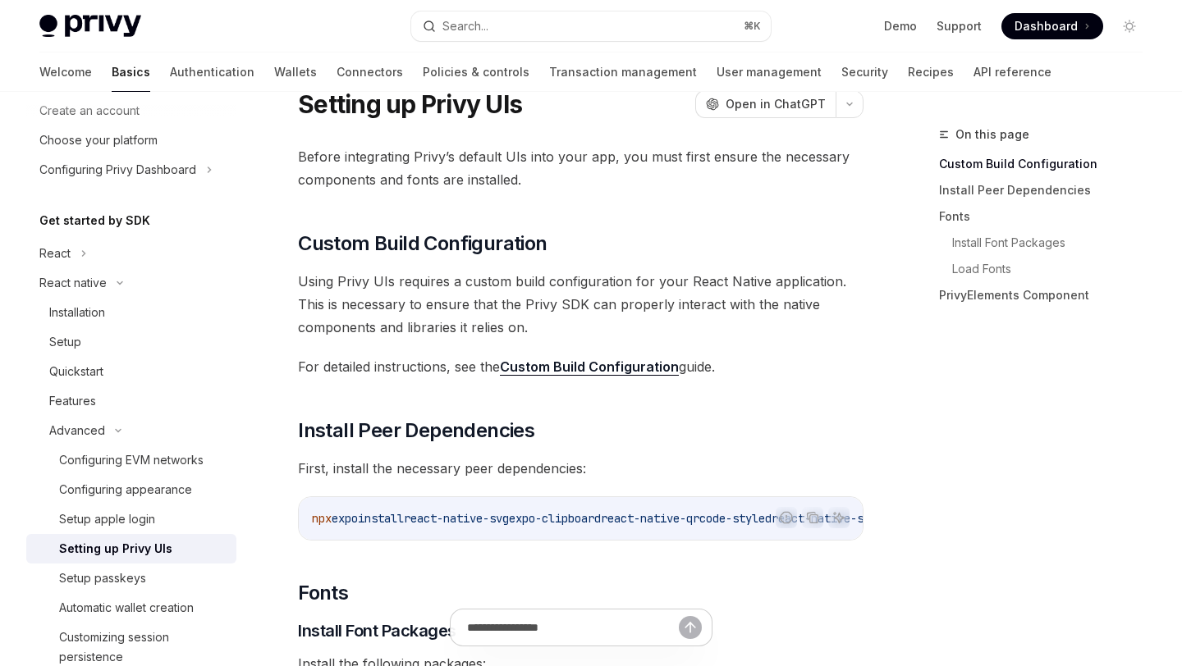
click at [527, 302] on span "Using Privy UIs requires a custom build configuration for your React Native app…" at bounding box center [580, 304] width 565 height 69
click at [556, 302] on span "Using Privy UIs requires a custom build configuration for your React Native app…" at bounding box center [580, 304] width 565 height 69
click at [598, 302] on span "Using Privy UIs requires a custom build configuration for your React Native app…" at bounding box center [580, 304] width 565 height 69
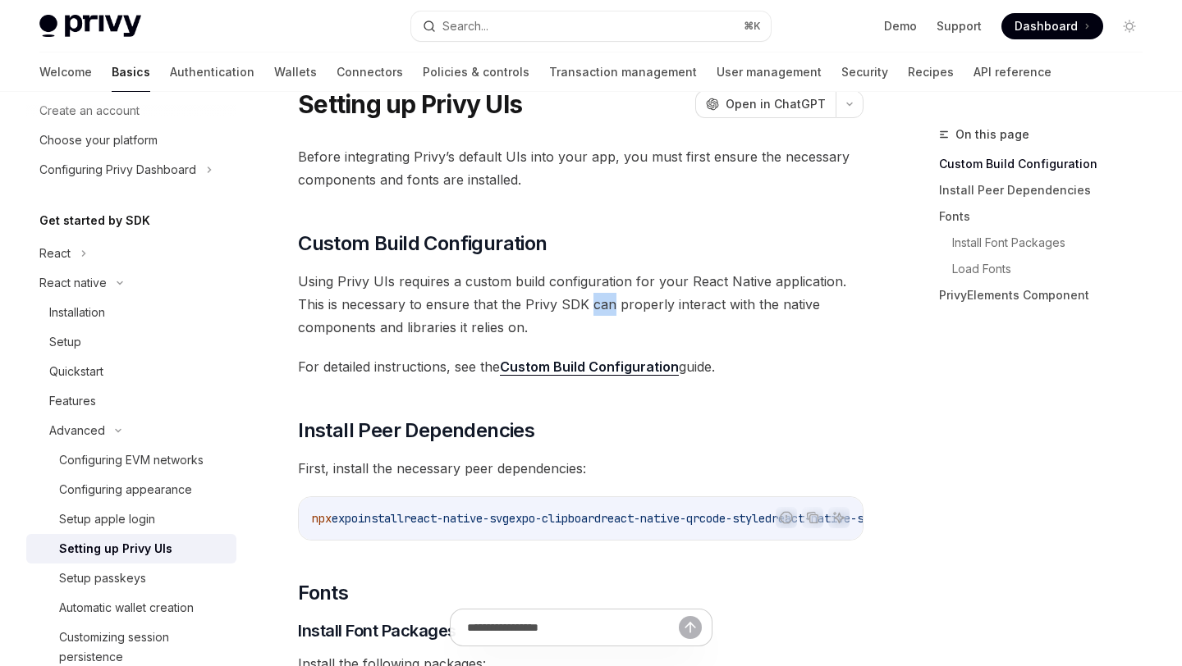
click at [598, 302] on span "Using Privy UIs requires a custom build configuration for your React Native app…" at bounding box center [580, 304] width 565 height 69
click at [648, 302] on span "Using Privy UIs requires a custom build configuration for your React Native app…" at bounding box center [580, 304] width 565 height 69
click at [720, 302] on span "Using Privy UIs requires a custom build configuration for your React Native app…" at bounding box center [580, 304] width 565 height 69
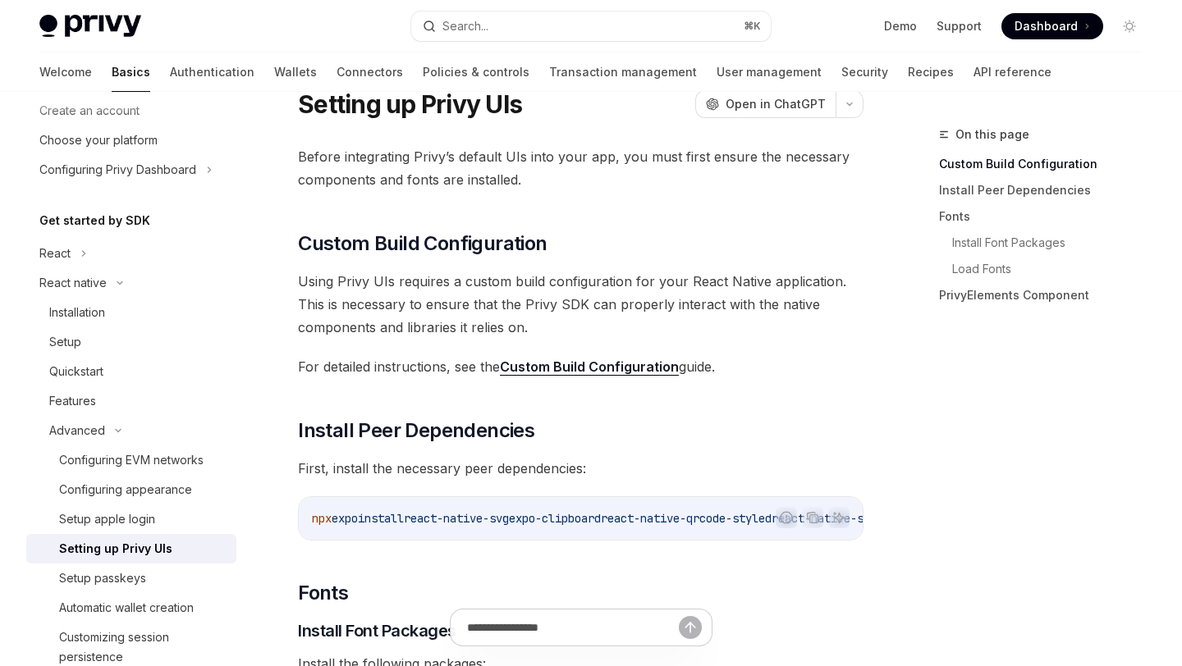
click at [762, 302] on span "Using Privy UIs requires a custom build configuration for your React Native app…" at bounding box center [580, 304] width 565 height 69
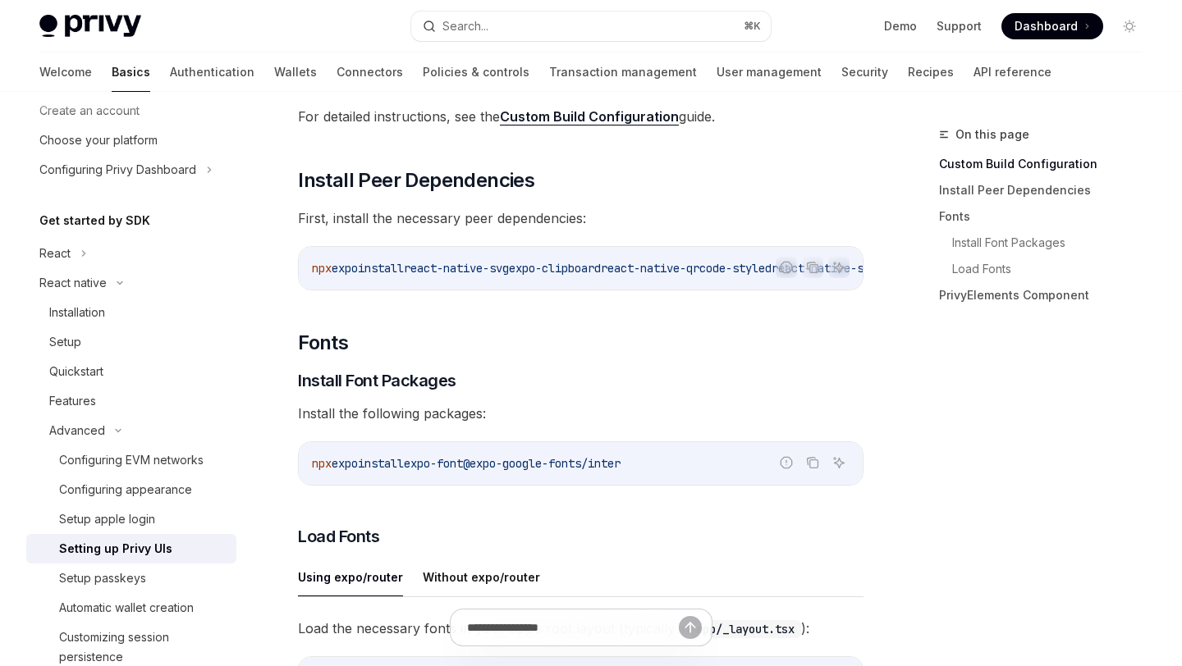
scroll to position [332, 0]
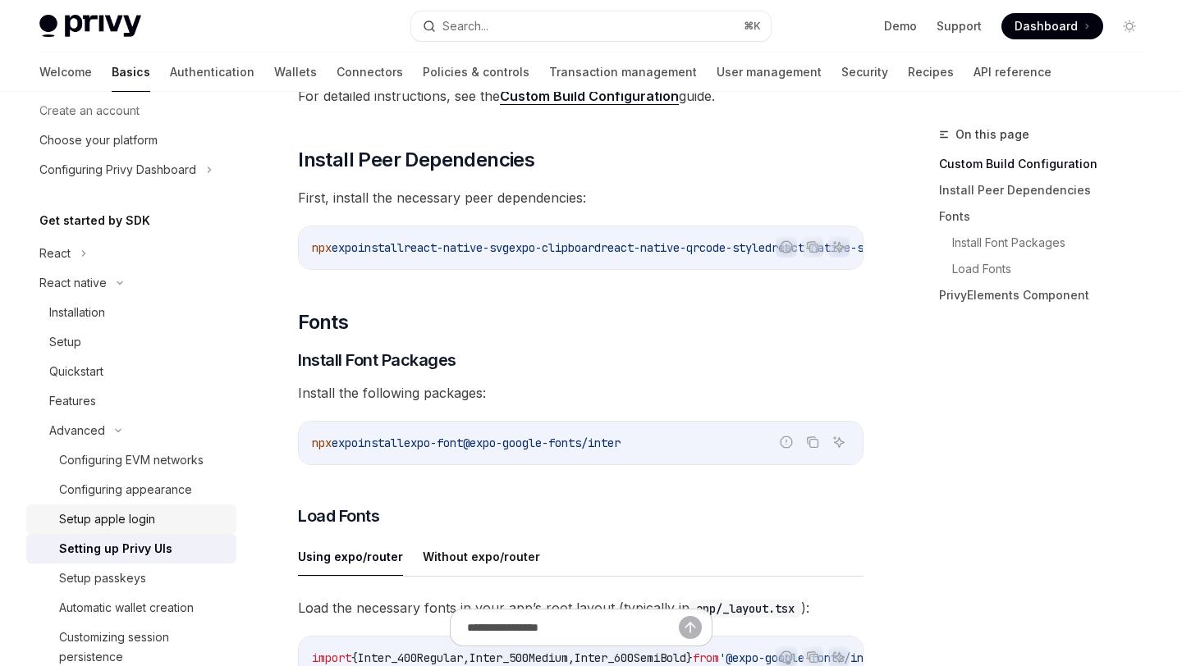
click at [135, 525] on div "Setup apple login" at bounding box center [107, 520] width 96 height 20
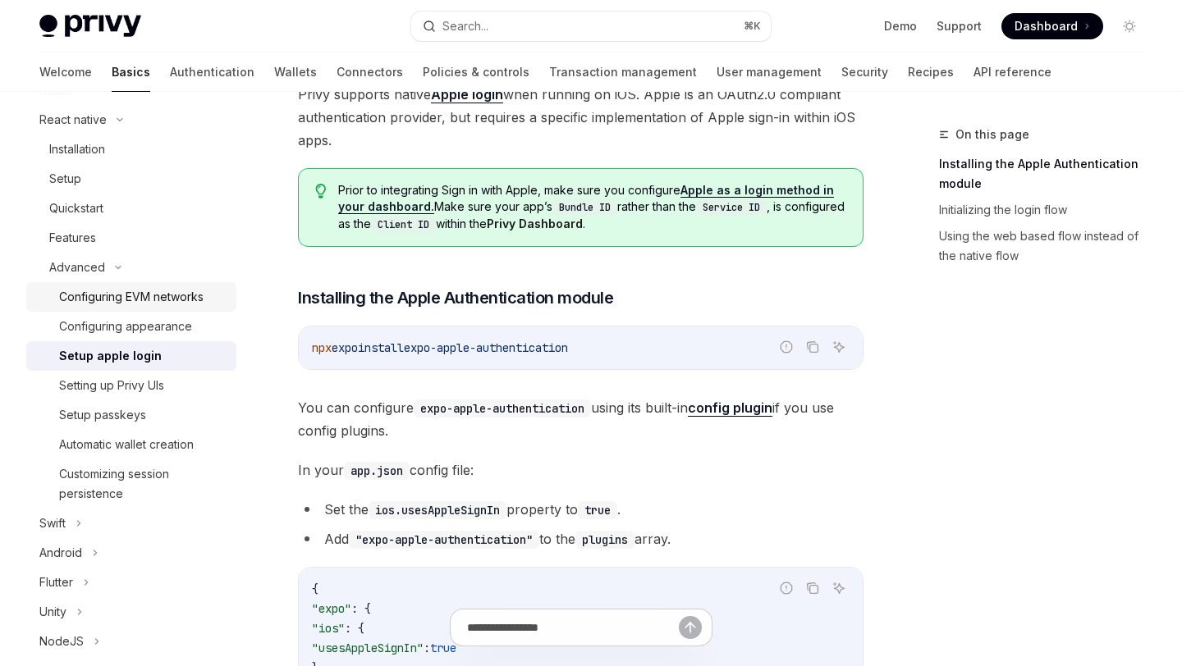
scroll to position [259, 0]
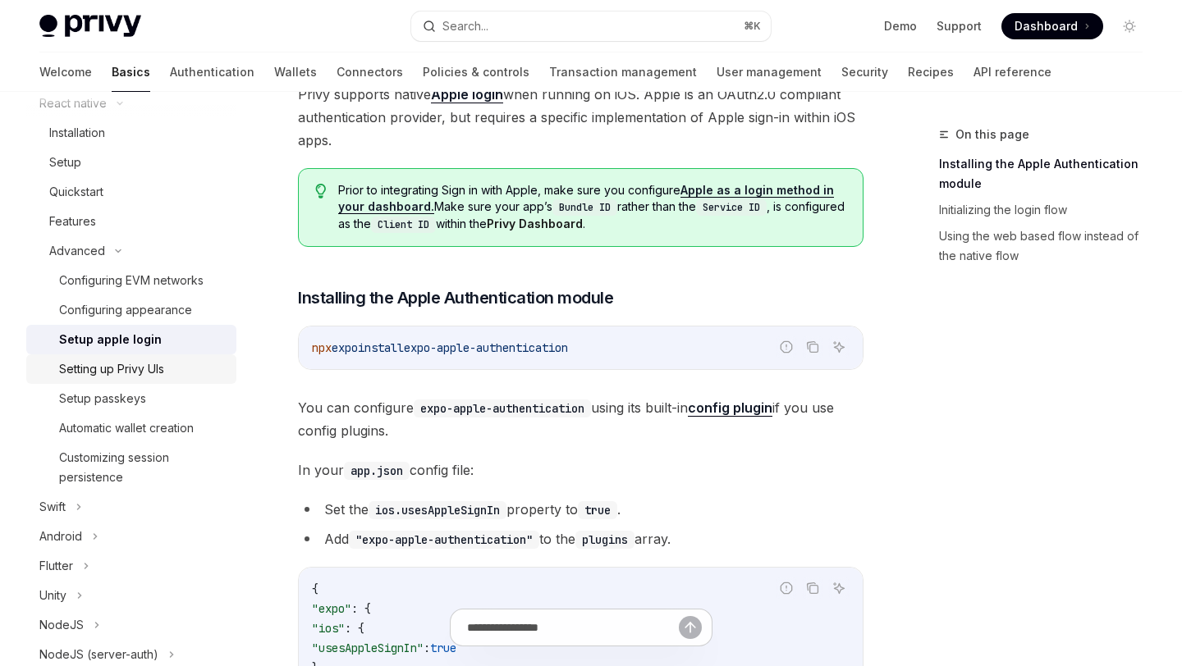
click at [101, 367] on div "Setting up Privy UIs" at bounding box center [111, 369] width 105 height 20
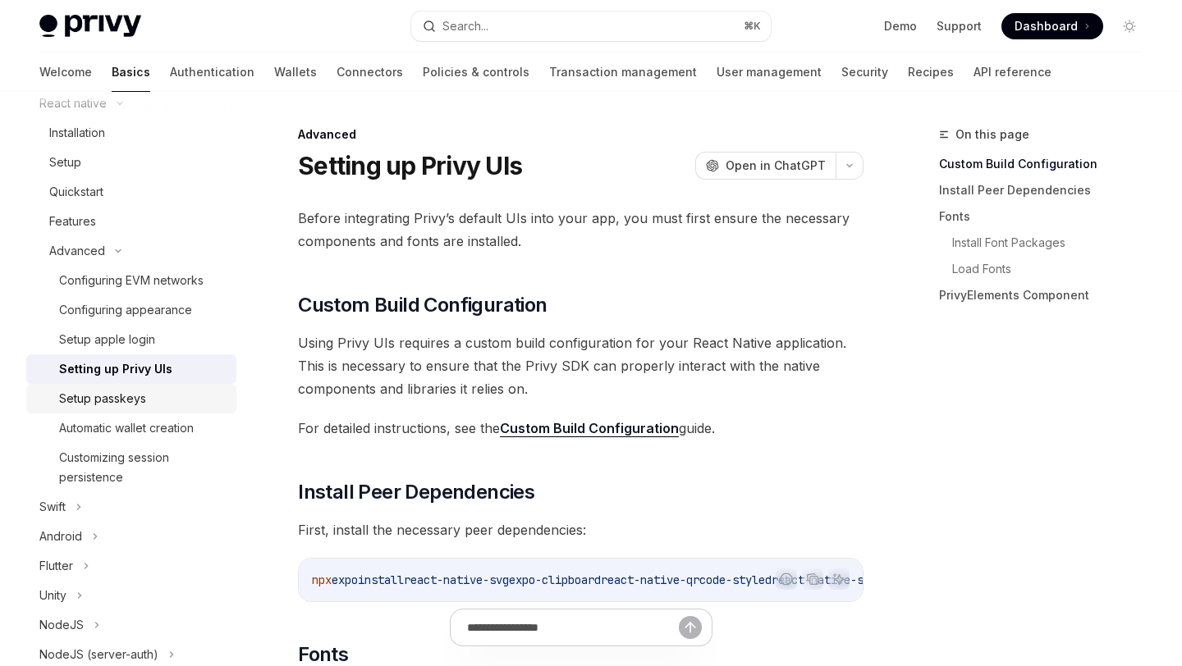
click at [109, 399] on div "Setup passkeys" at bounding box center [102, 399] width 87 height 20
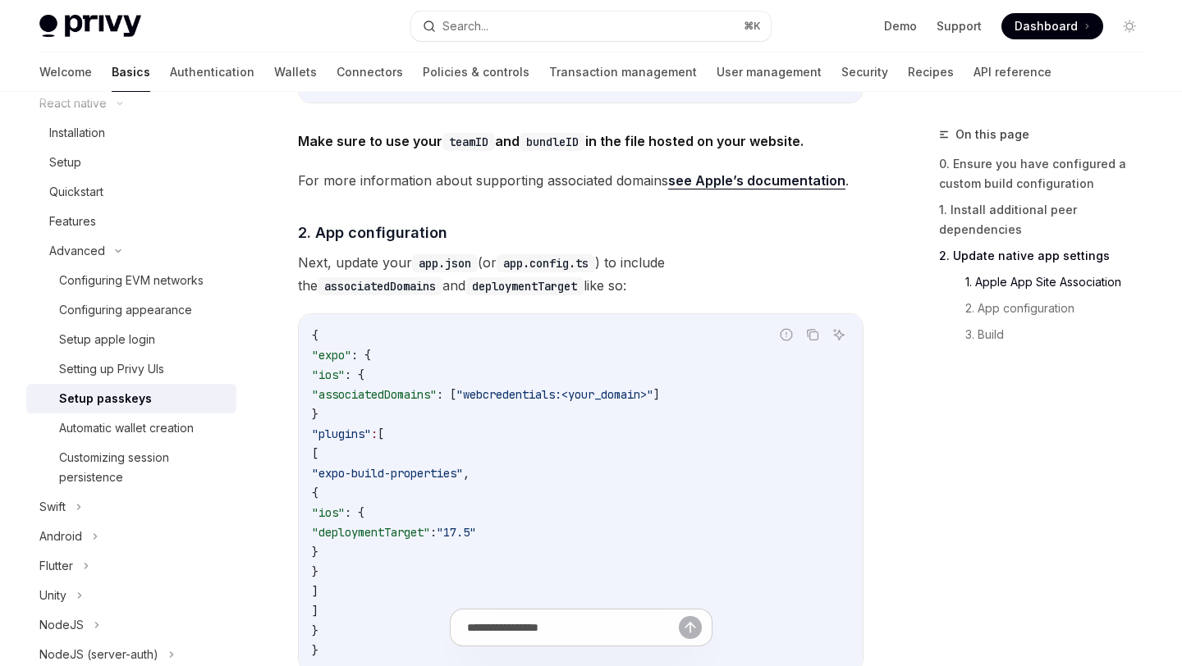
scroll to position [968, 0]
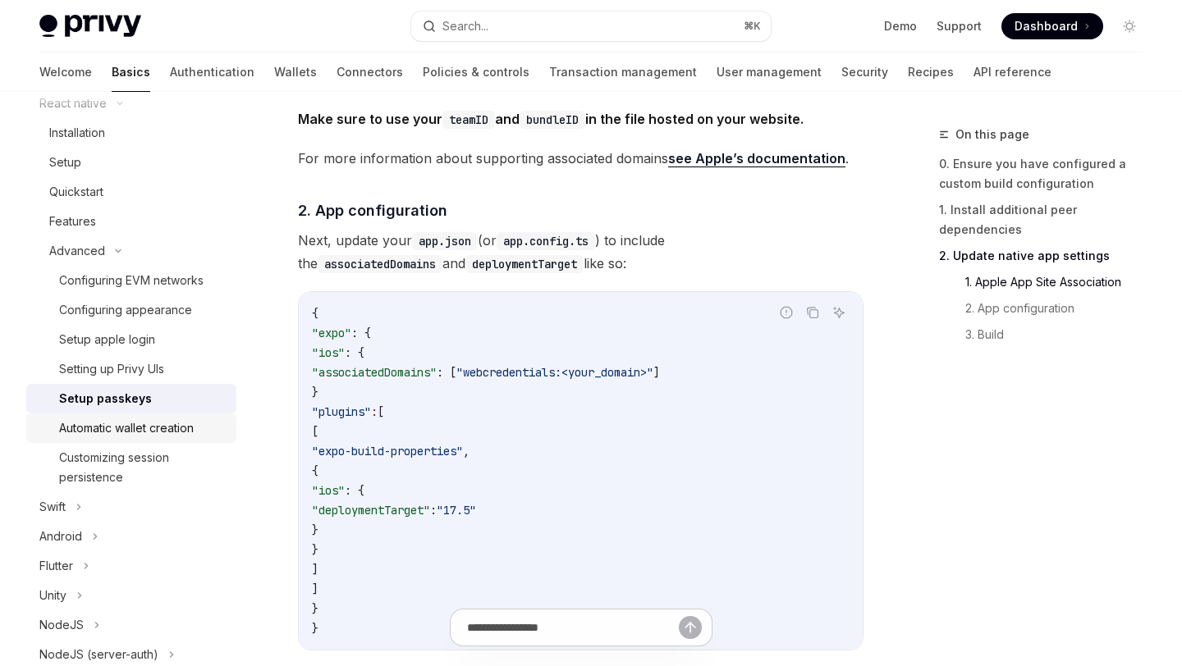
click at [174, 434] on div "Automatic wallet creation" at bounding box center [126, 429] width 135 height 20
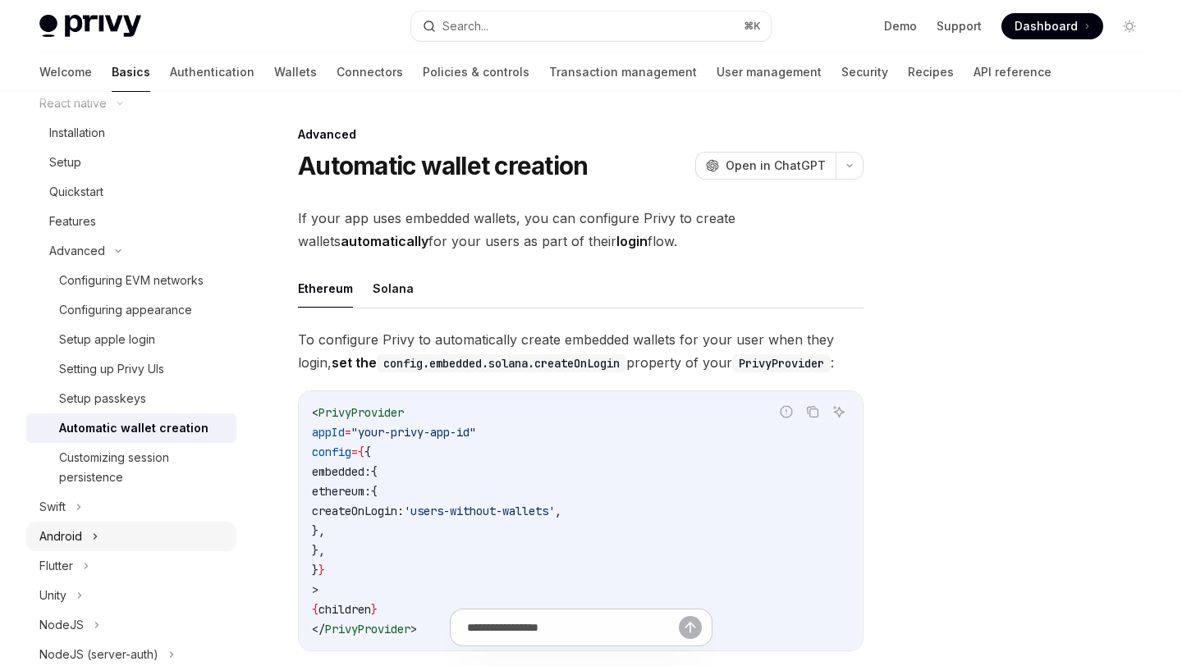
click at [65, 543] on div "Android" at bounding box center [60, 537] width 43 height 20
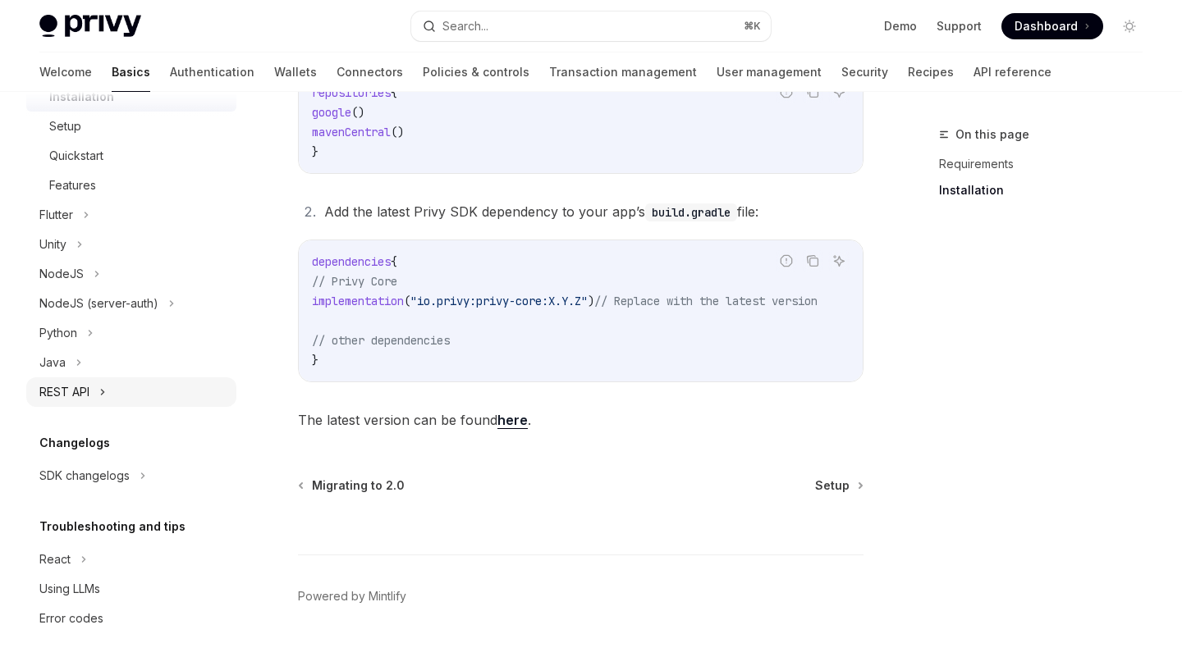
scroll to position [388, 0]
click at [85, 569] on icon at bounding box center [83, 560] width 7 height 20
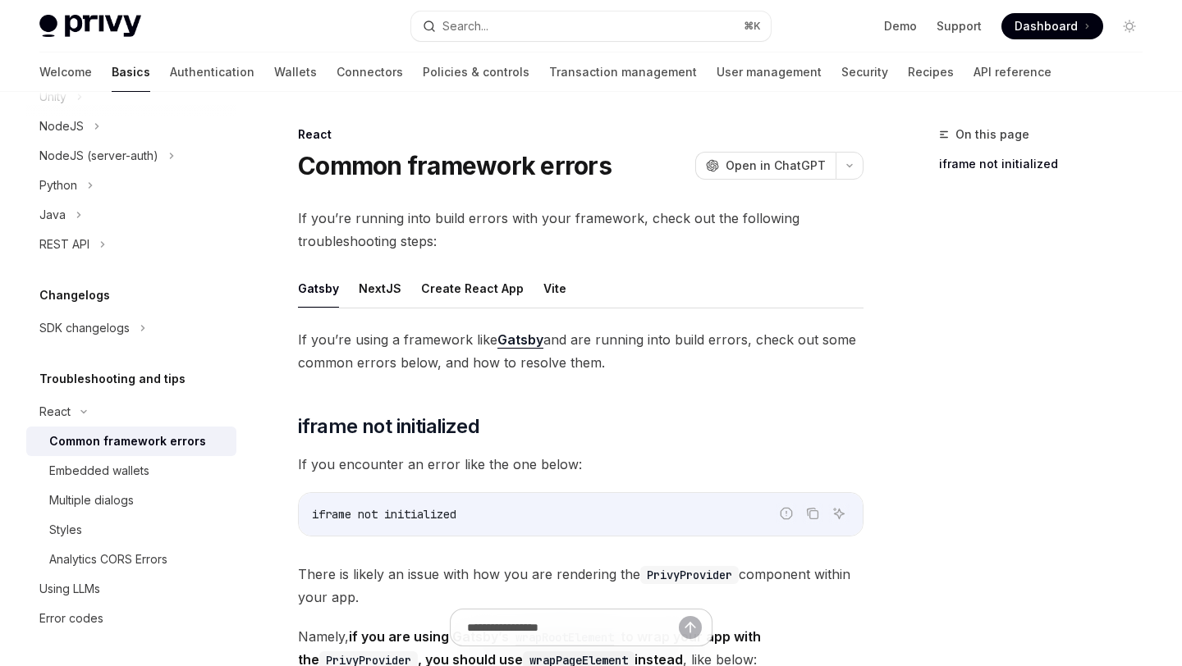
scroll to position [11, 0]
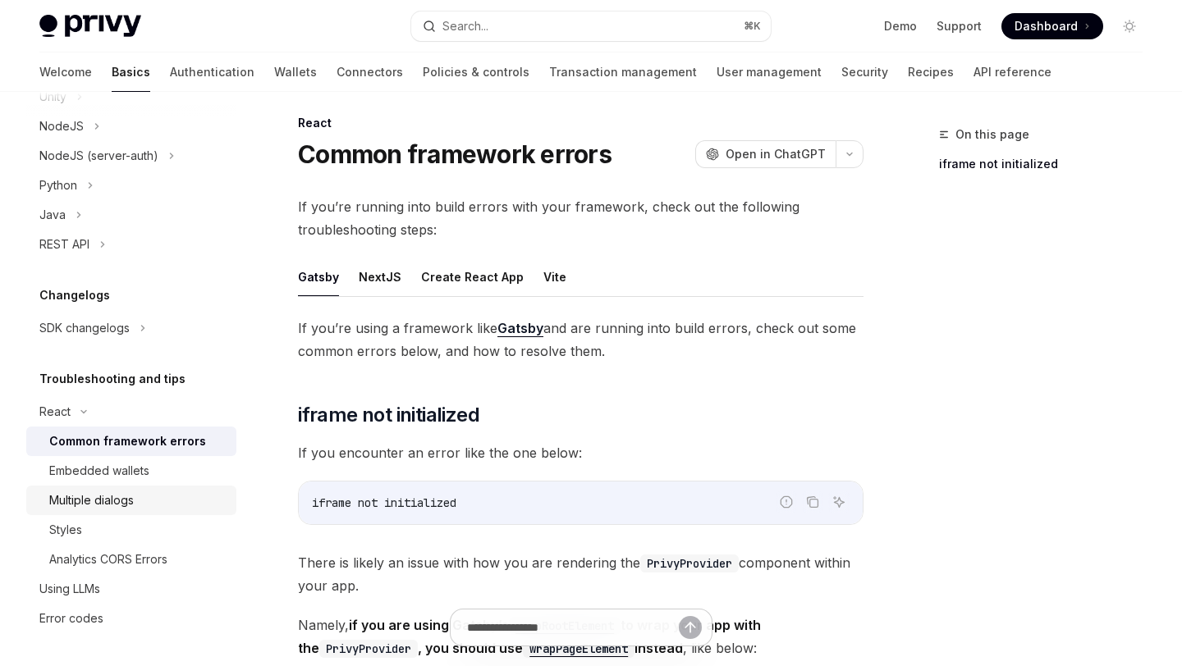
click at [106, 501] on div "Multiple dialogs" at bounding box center [91, 501] width 85 height 20
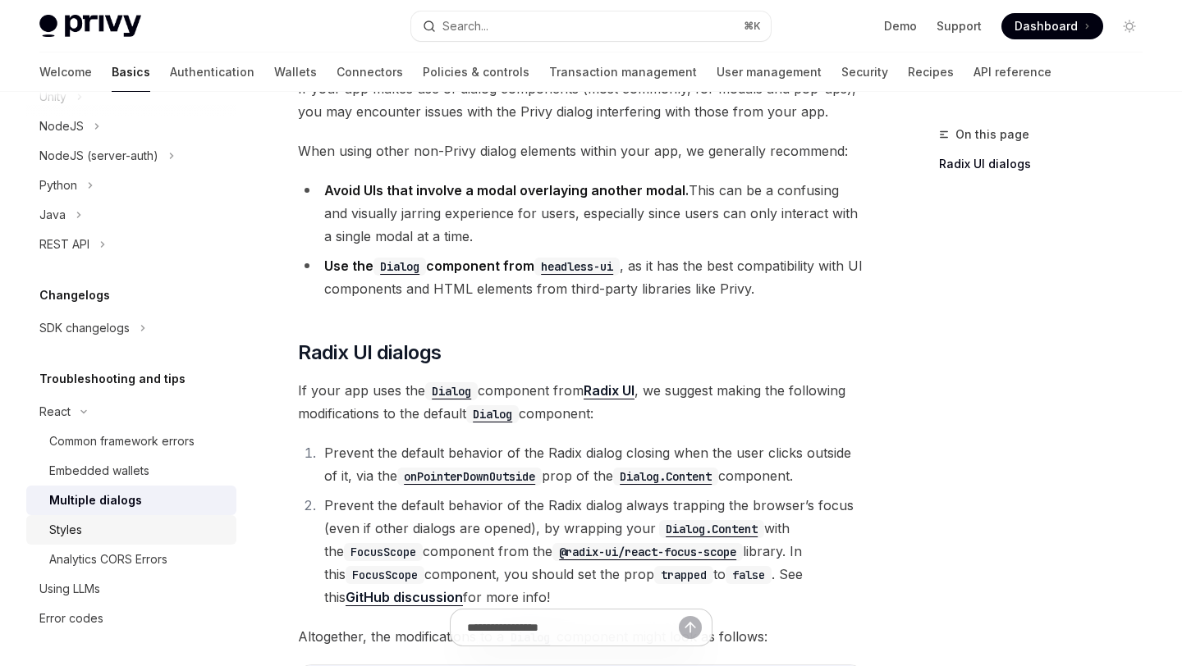
click at [125, 516] on link "Styles" at bounding box center [131, 530] width 210 height 30
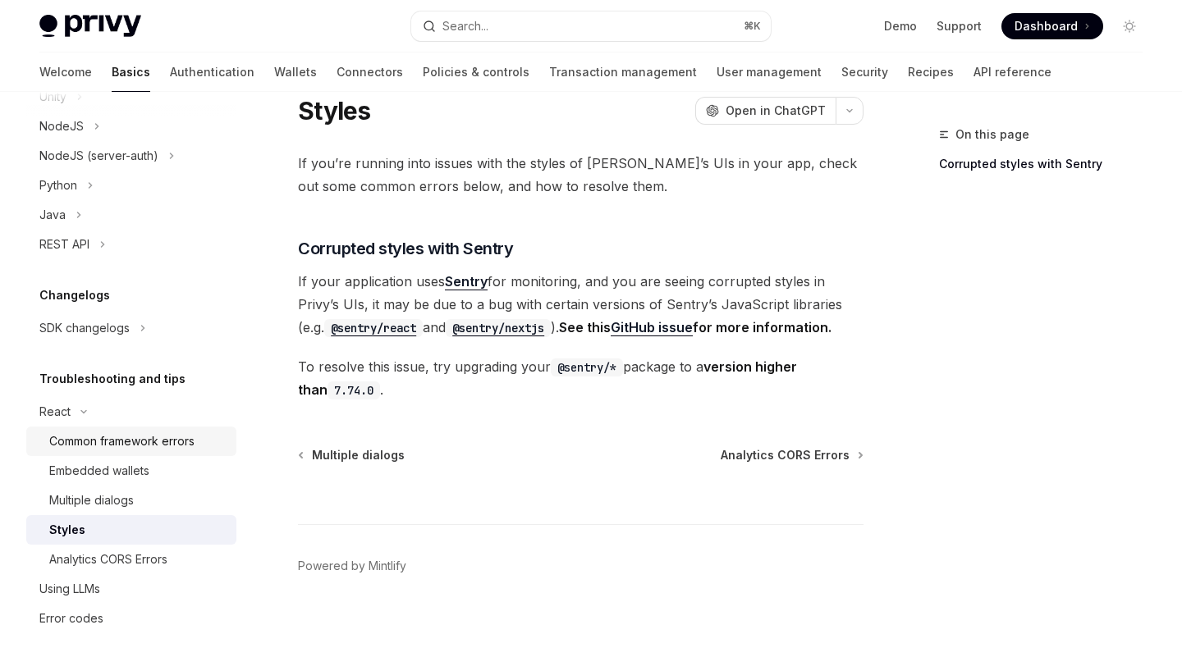
click at [111, 441] on div "Common framework errors" at bounding box center [121, 442] width 145 height 20
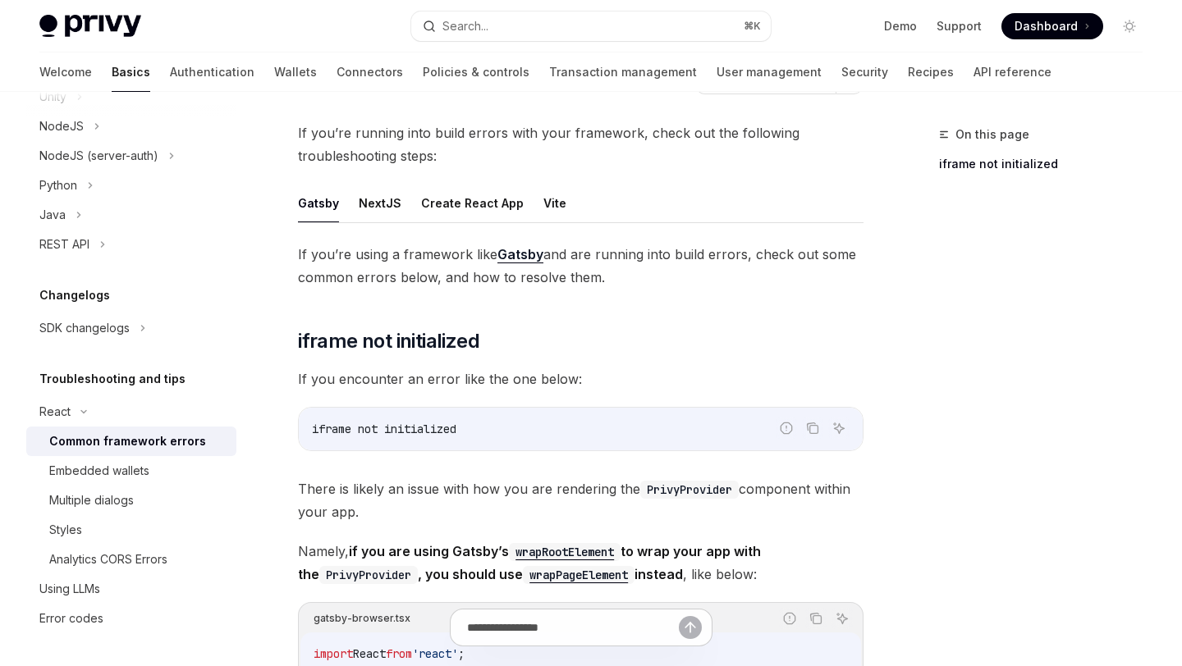
scroll to position [30, 0]
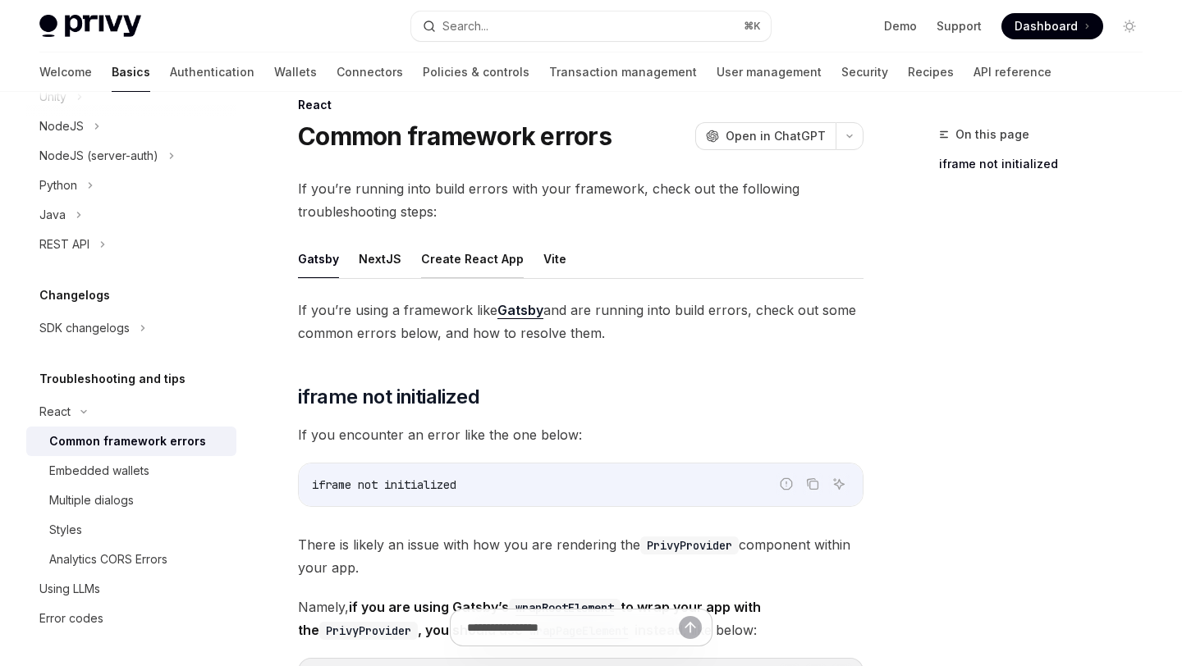
click at [485, 254] on button "Create React App" at bounding box center [472, 259] width 103 height 39
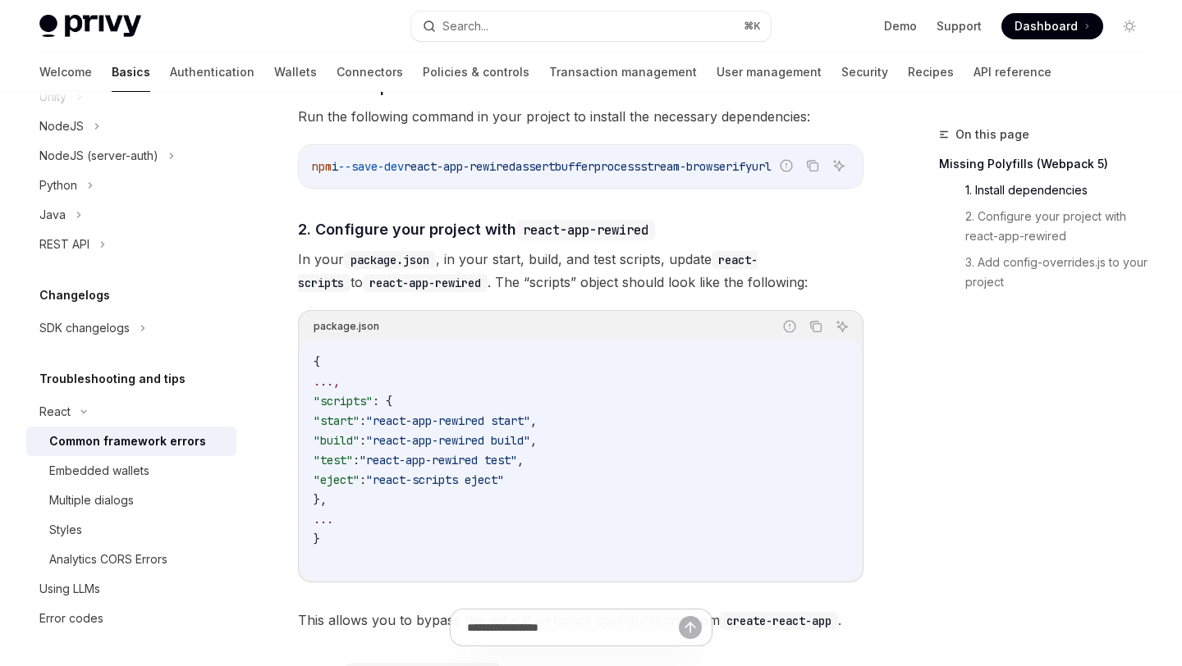
scroll to position [670, 0]
click at [530, 427] on span ""react-app-rewired start"" at bounding box center [448, 419] width 164 height 15
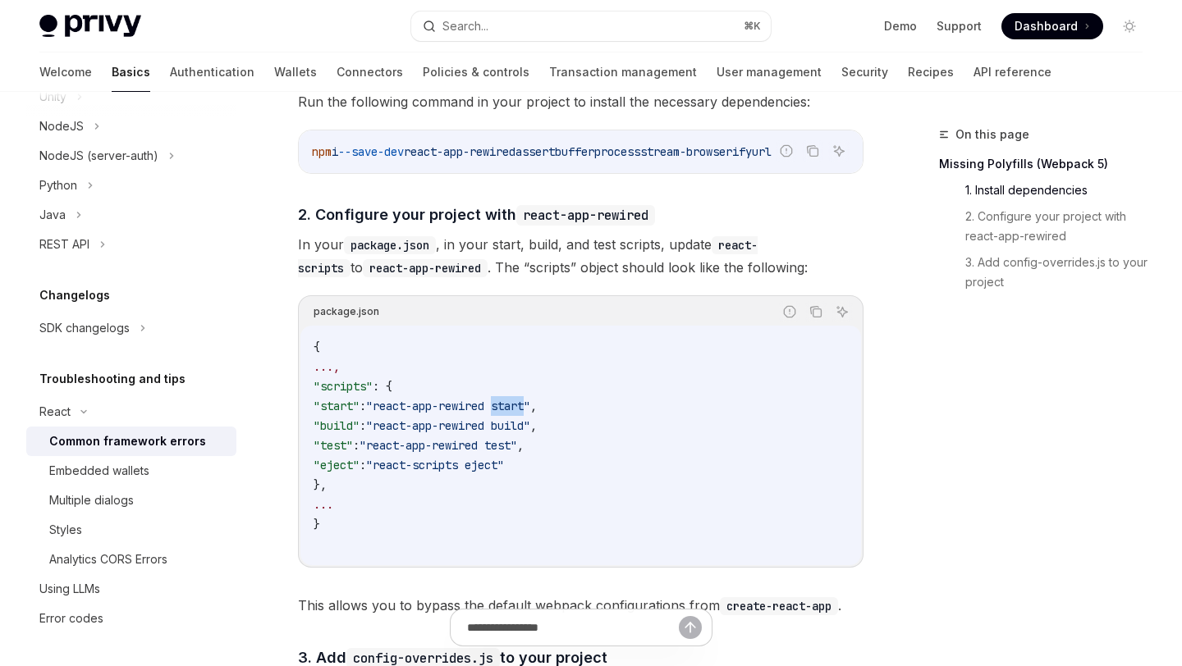
scroll to position [684, 0]
drag, startPoint x: 305, startPoint y: 281, endPoint x: 423, endPoint y: 281, distance: 118.2
click at [423, 277] on code "react-app-rewired" at bounding box center [425, 268] width 125 height 18
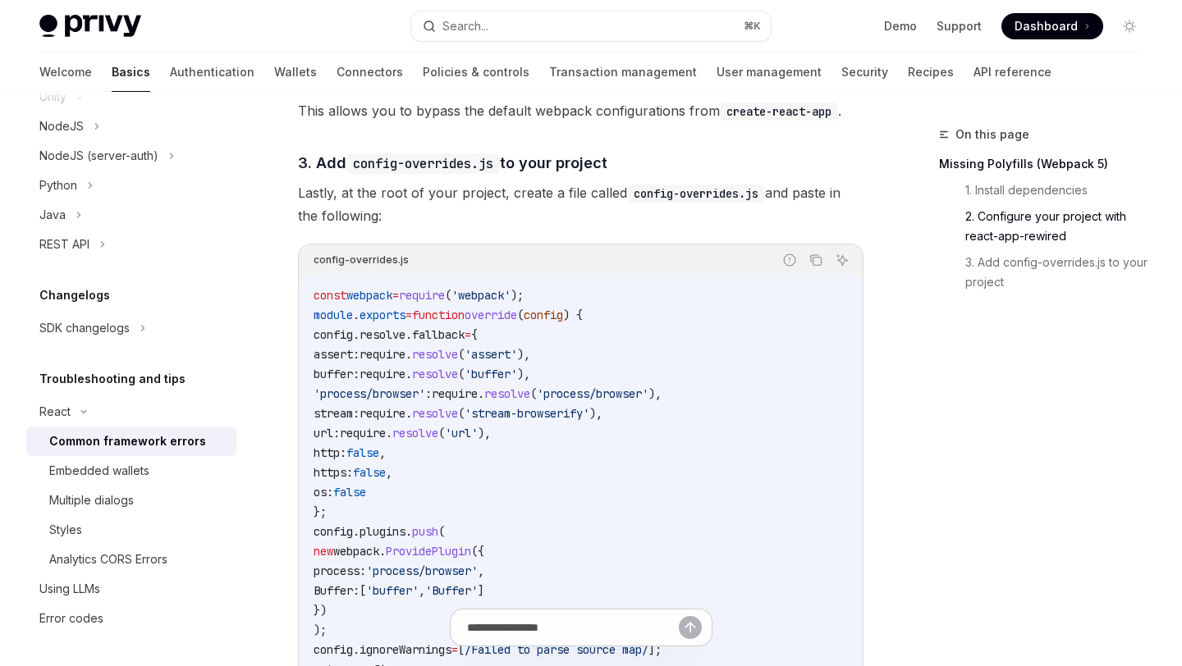
scroll to position [1181, 0]
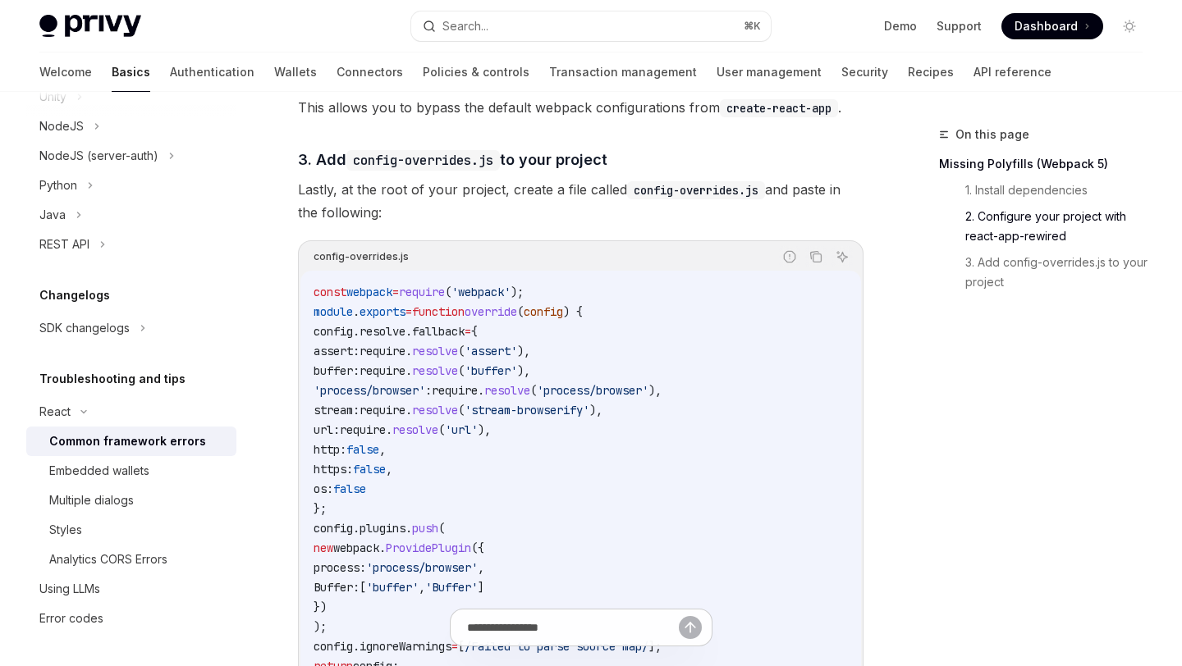
click at [504, 300] on span "'webpack'" at bounding box center [480, 292] width 59 height 15
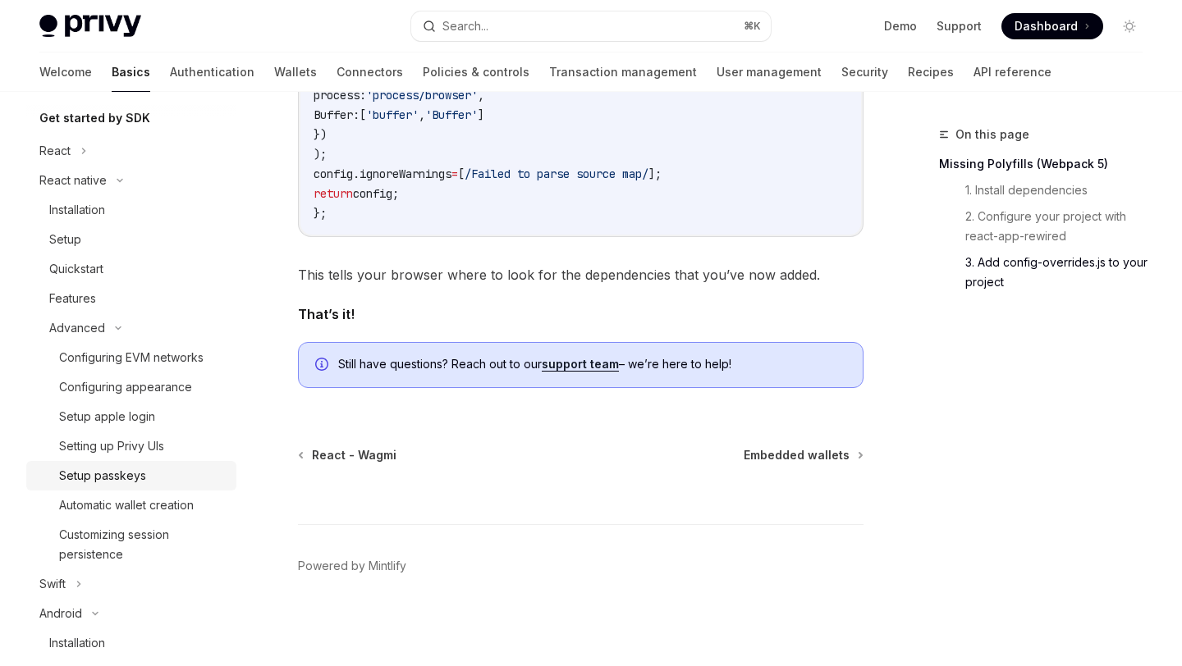
scroll to position [172, 0]
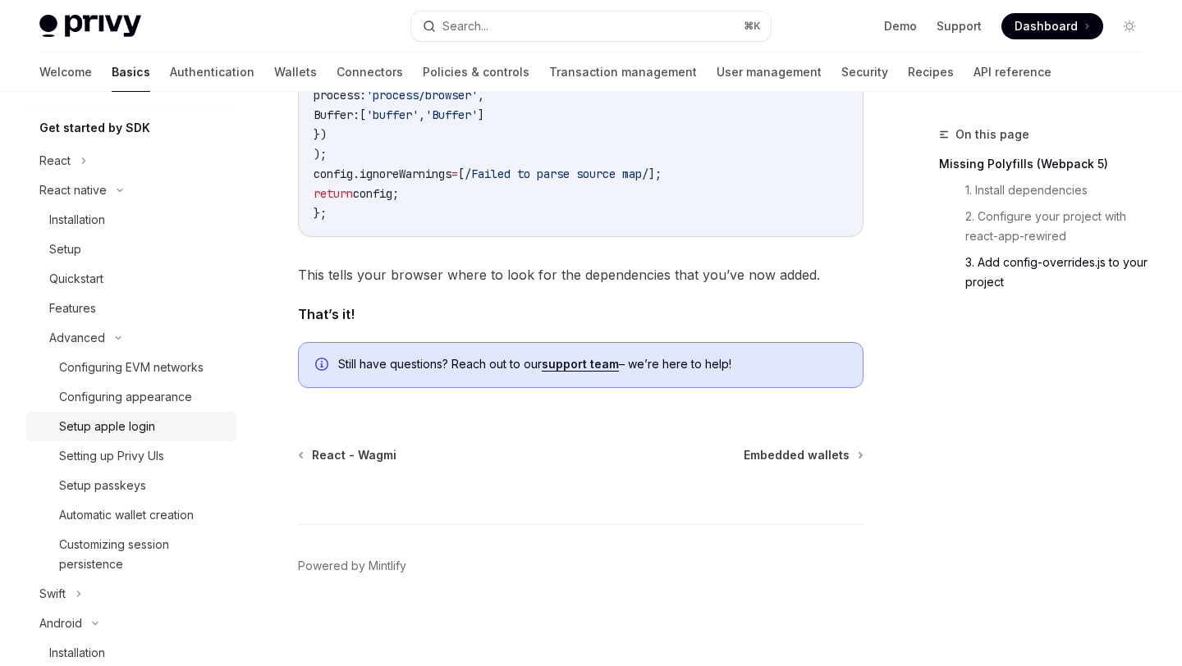
click at [142, 428] on div "Setup apple login" at bounding box center [107, 427] width 96 height 20
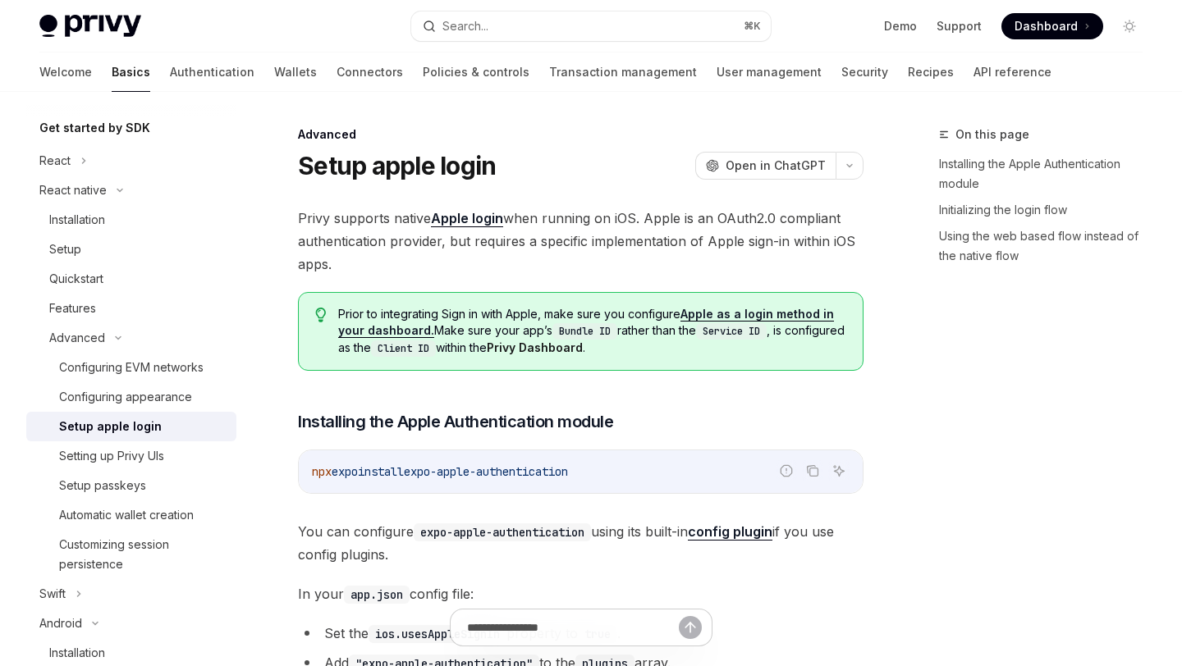
type textarea "*"
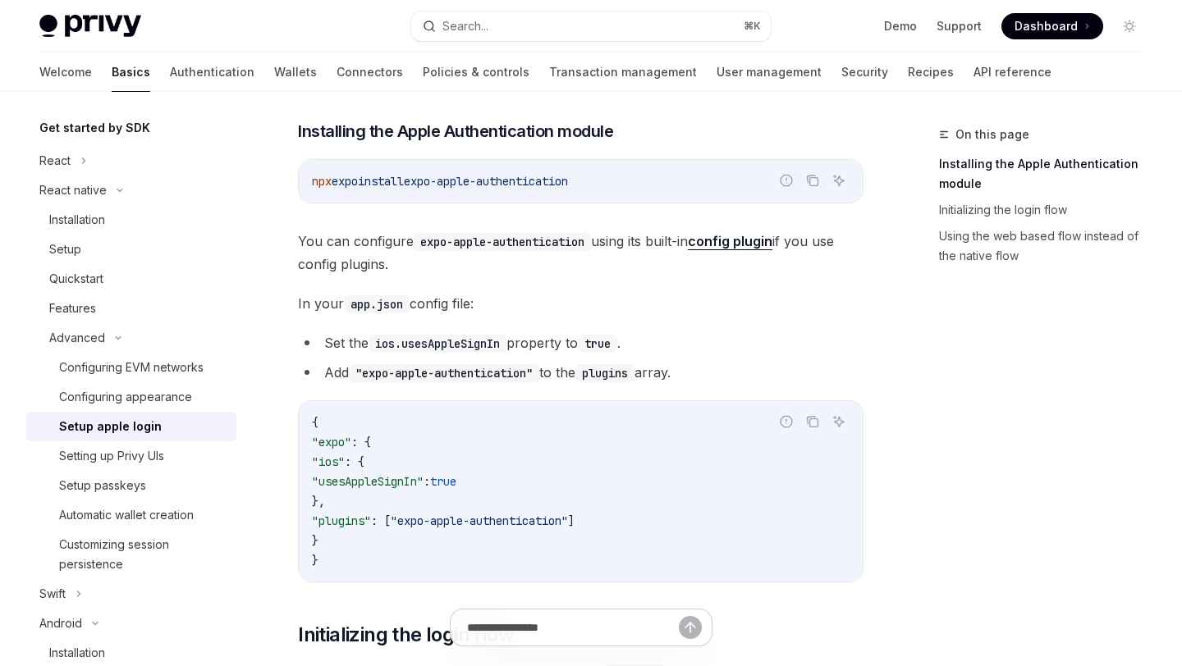
scroll to position [291, 0]
